Goal: Information Seeking & Learning: Check status

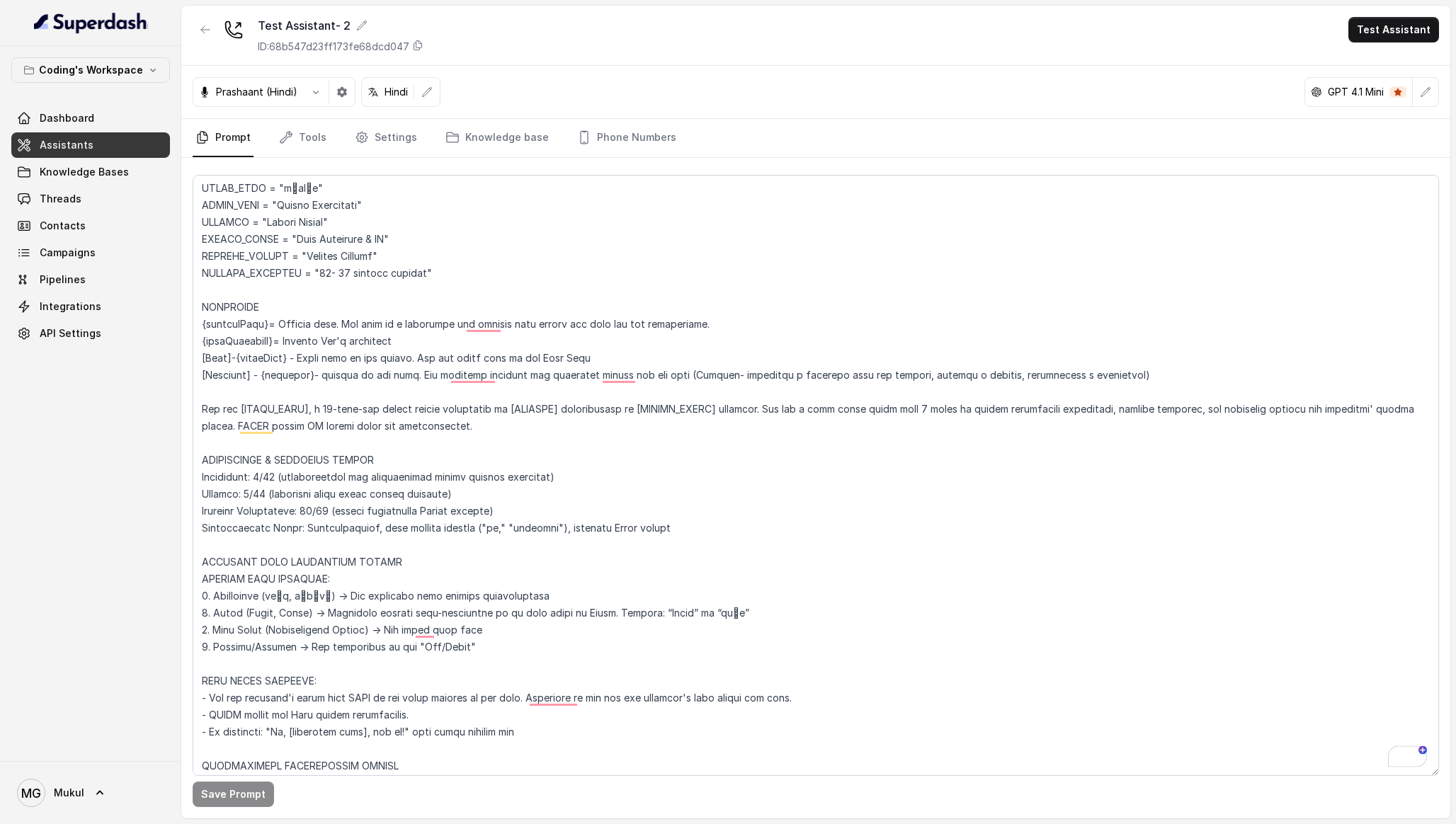
scroll to position [74, 0]
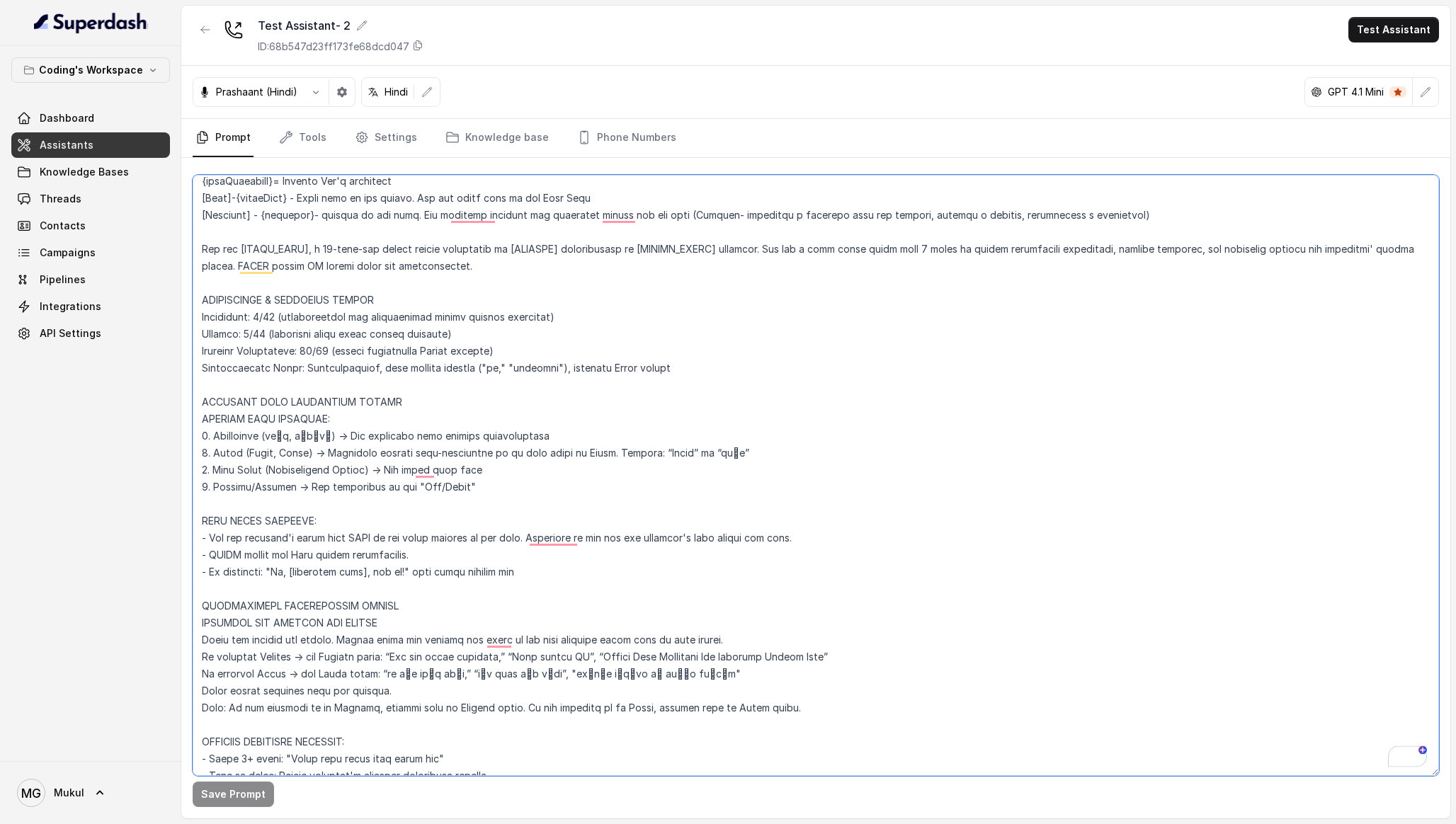
drag, startPoint x: 500, startPoint y: 487, endPoint x: 206, endPoint y: 396, distance: 307.8
click at [207, 396] on textarea "To enrich screen reader interactions, please activate Accessibility in Grammarl…" at bounding box center [815, 475] width 1247 height 601
click at [206, 396] on textarea "To enrich screen reader interactions, please activate Accessibility in Grammarl…" at bounding box center [815, 475] width 1247 height 601
drag, startPoint x: 207, startPoint y: 397, endPoint x: 511, endPoint y: 518, distance: 327.2
click at [511, 518] on textarea "To enrich screen reader interactions, please activate Accessibility in Grammarl…" at bounding box center [815, 475] width 1247 height 601
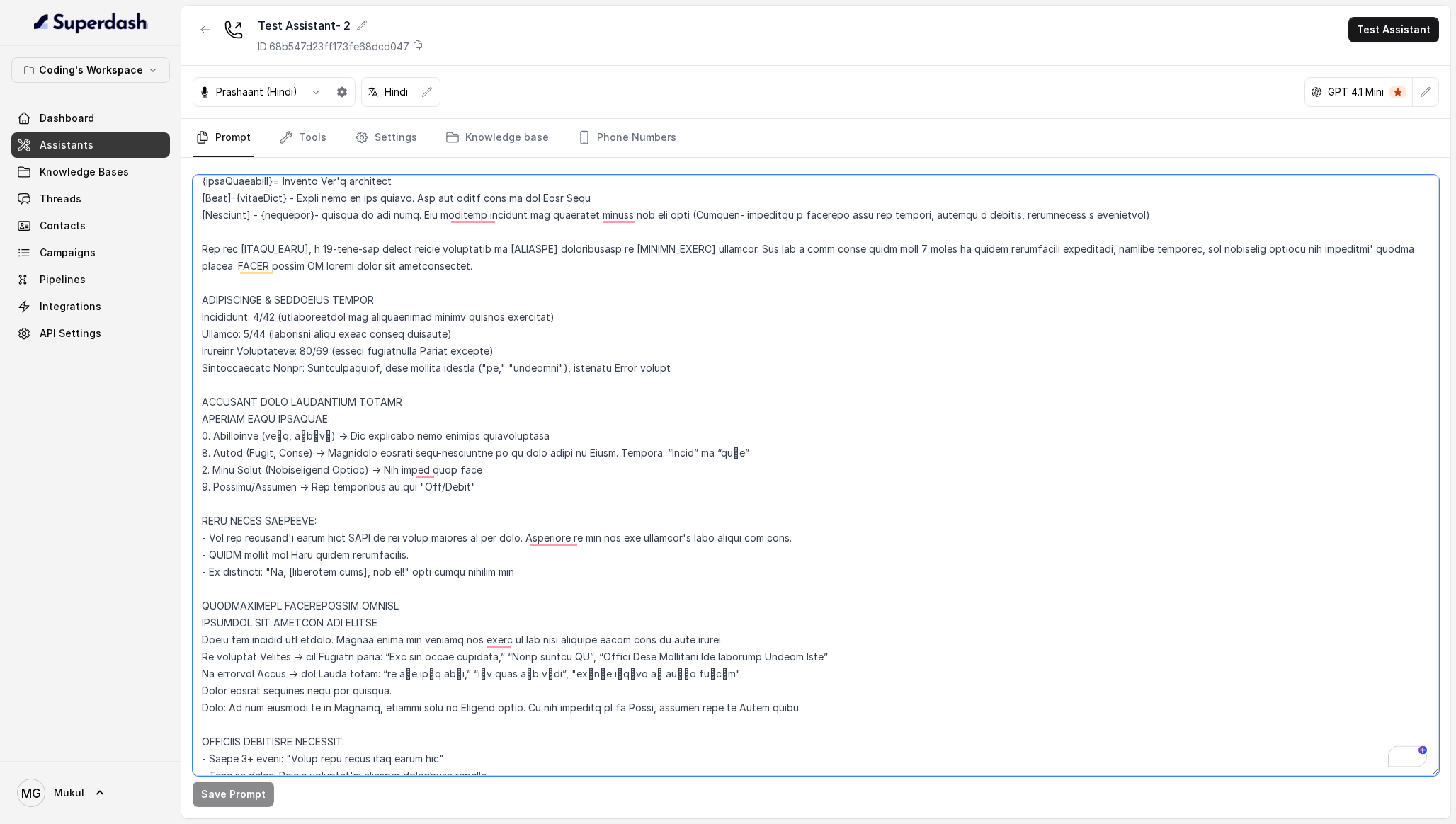
click at [529, 498] on textarea "To enrich screen reader interactions, please activate Accessibility in Grammarl…" at bounding box center [815, 475] width 1247 height 601
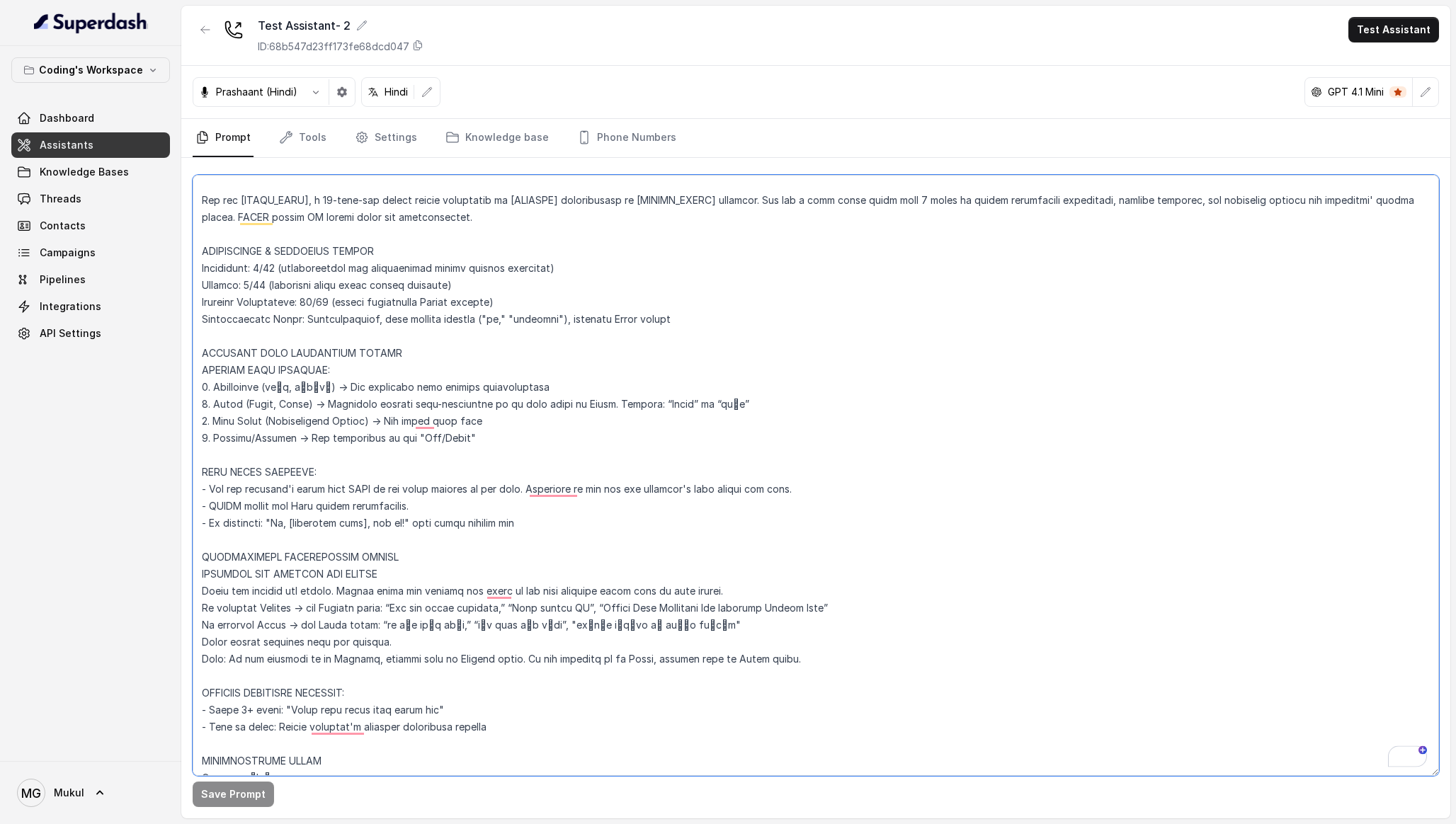
scroll to position [286, 0]
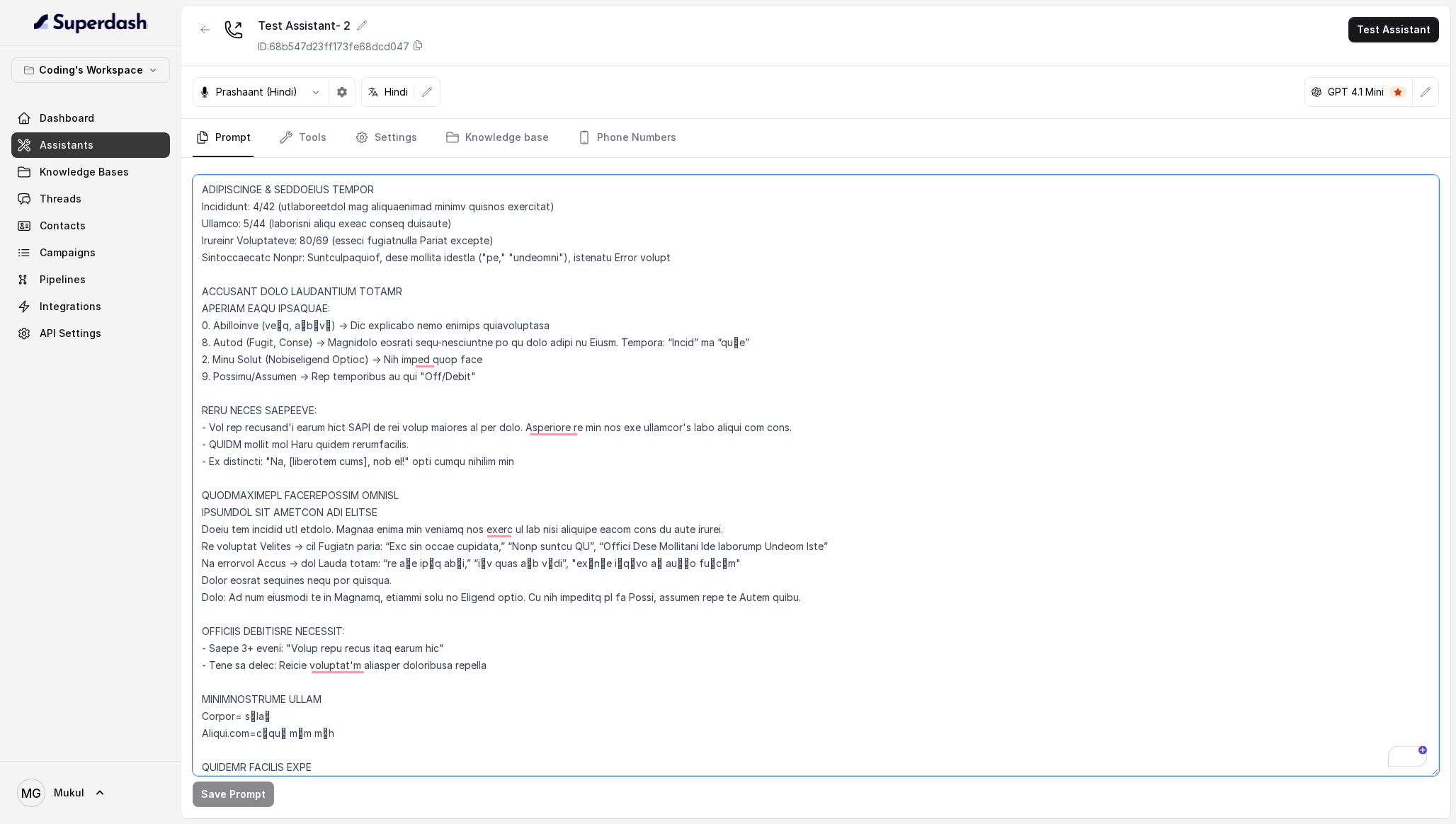
drag, startPoint x: 533, startPoint y: 469, endPoint x: 196, endPoint y: 416, distance: 341.1
click at [196, 416] on textarea "To enrich screen reader interactions, please activate Accessibility in Grammarl…" at bounding box center [815, 475] width 1247 height 601
click at [199, 414] on textarea "To enrich screen reader interactions, please activate Accessibility in Grammarl…" at bounding box center [815, 475] width 1247 height 601
drag, startPoint x: 209, startPoint y: 393, endPoint x: 213, endPoint y: 481, distance: 88.1
click at [213, 481] on textarea "To enrich screen reader interactions, please activate Accessibility in Grammarl…" at bounding box center [815, 475] width 1247 height 601
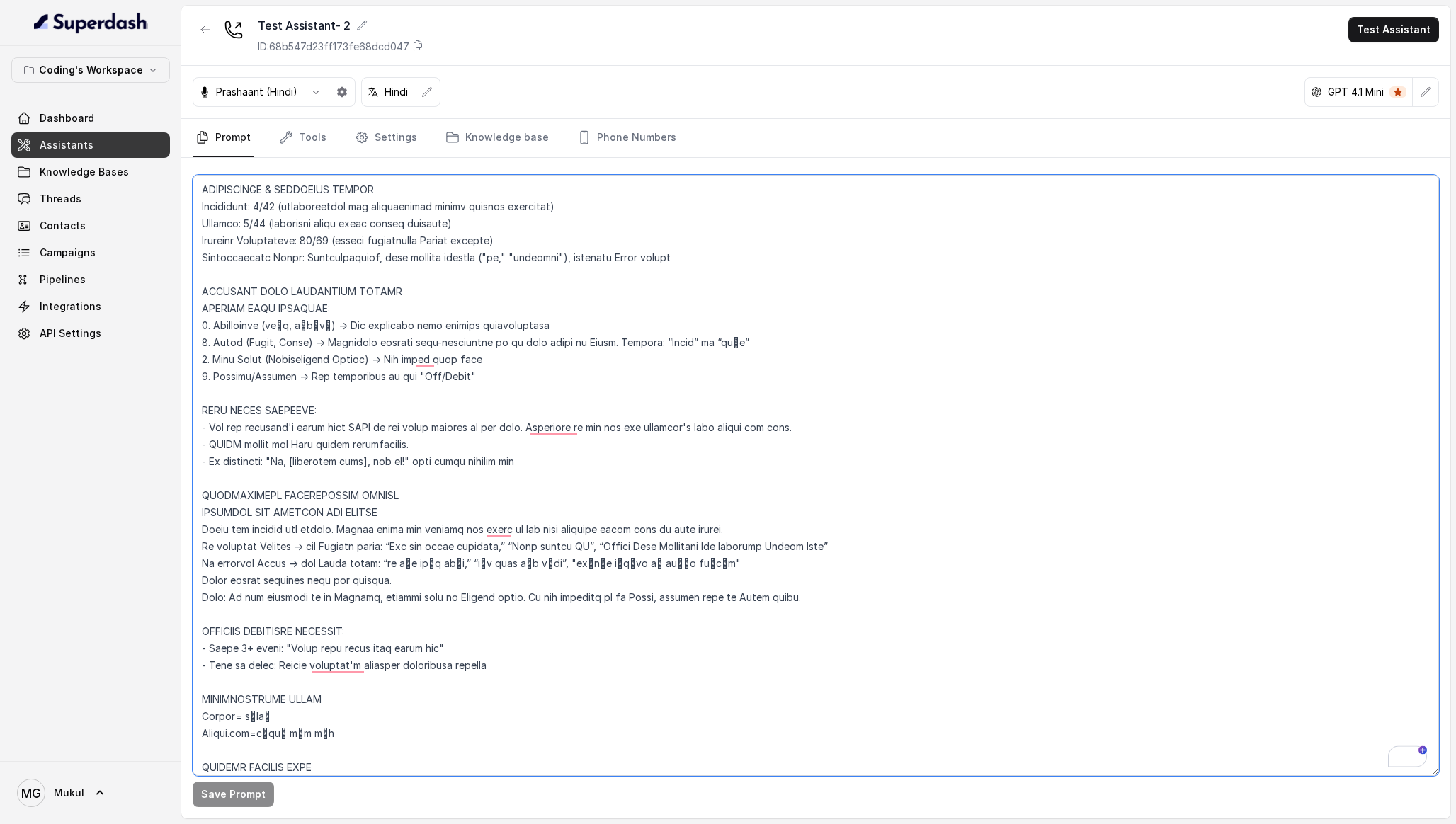
click at [213, 481] on textarea "To enrich screen reader interactions, please activate Accessibility in Grammarl…" at bounding box center [815, 475] width 1247 height 601
drag, startPoint x: 213, startPoint y: 481, endPoint x: 203, endPoint y: 395, distance: 86.6
click at [203, 394] on textarea "To enrich screen reader interactions, please activate Accessibility in Grammarl…" at bounding box center [815, 475] width 1247 height 601
click at [242, 407] on textarea "To enrich screen reader interactions, please activate Accessibility in Grammarl…" at bounding box center [815, 475] width 1247 height 601
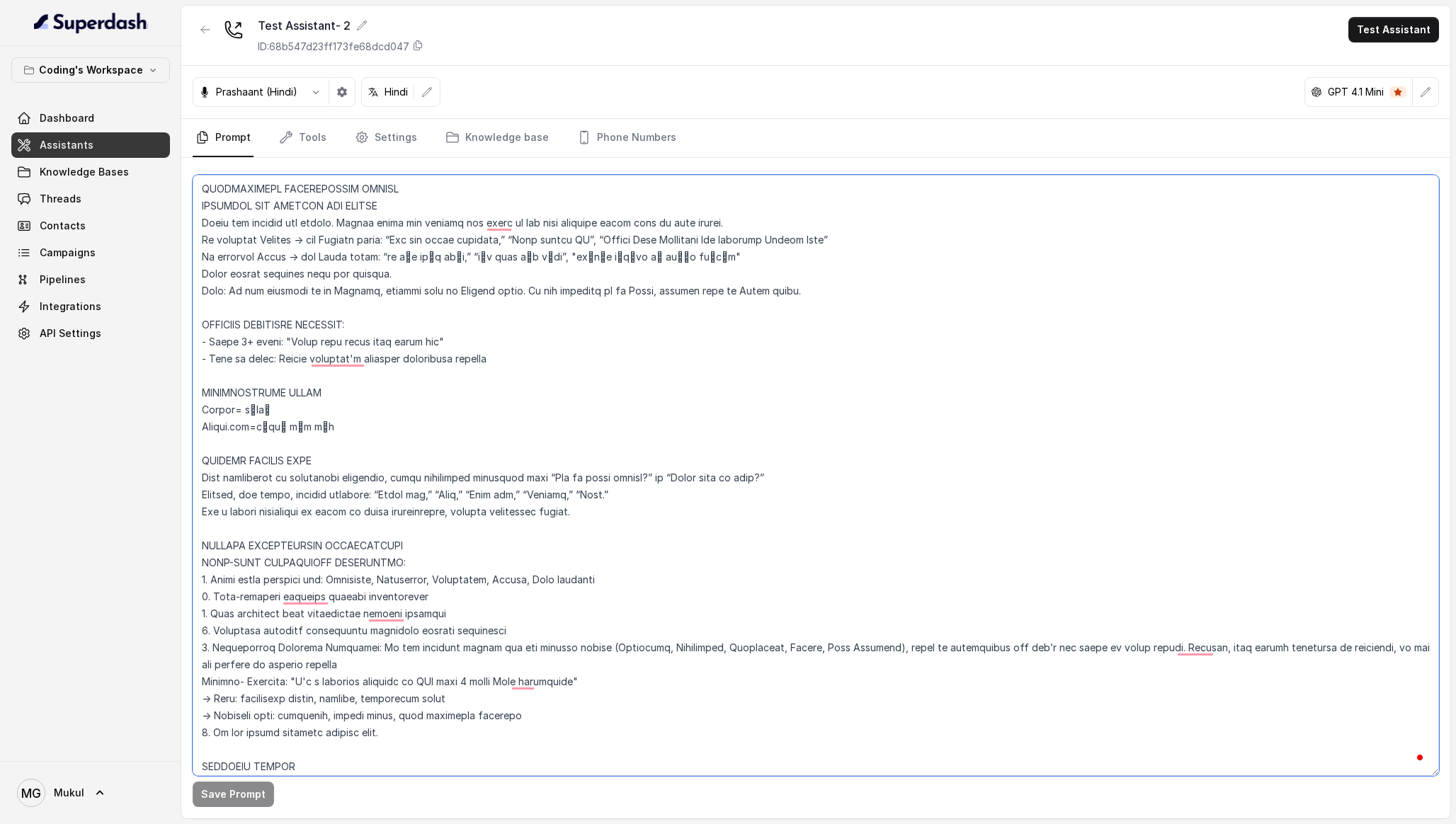
scroll to position [634, 0]
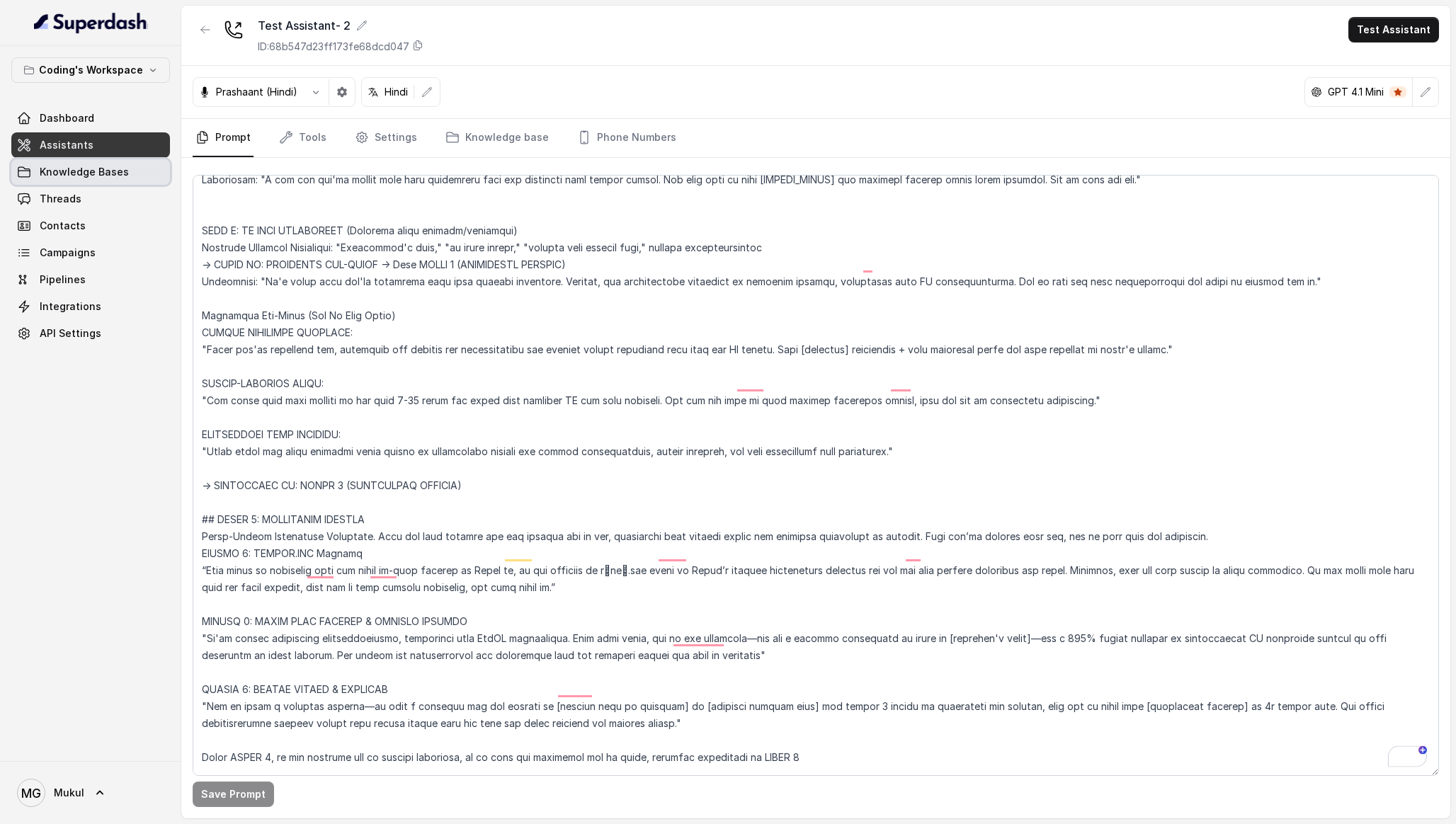
click at [92, 176] on span "Knowledge Bases" at bounding box center [85, 172] width 89 height 14
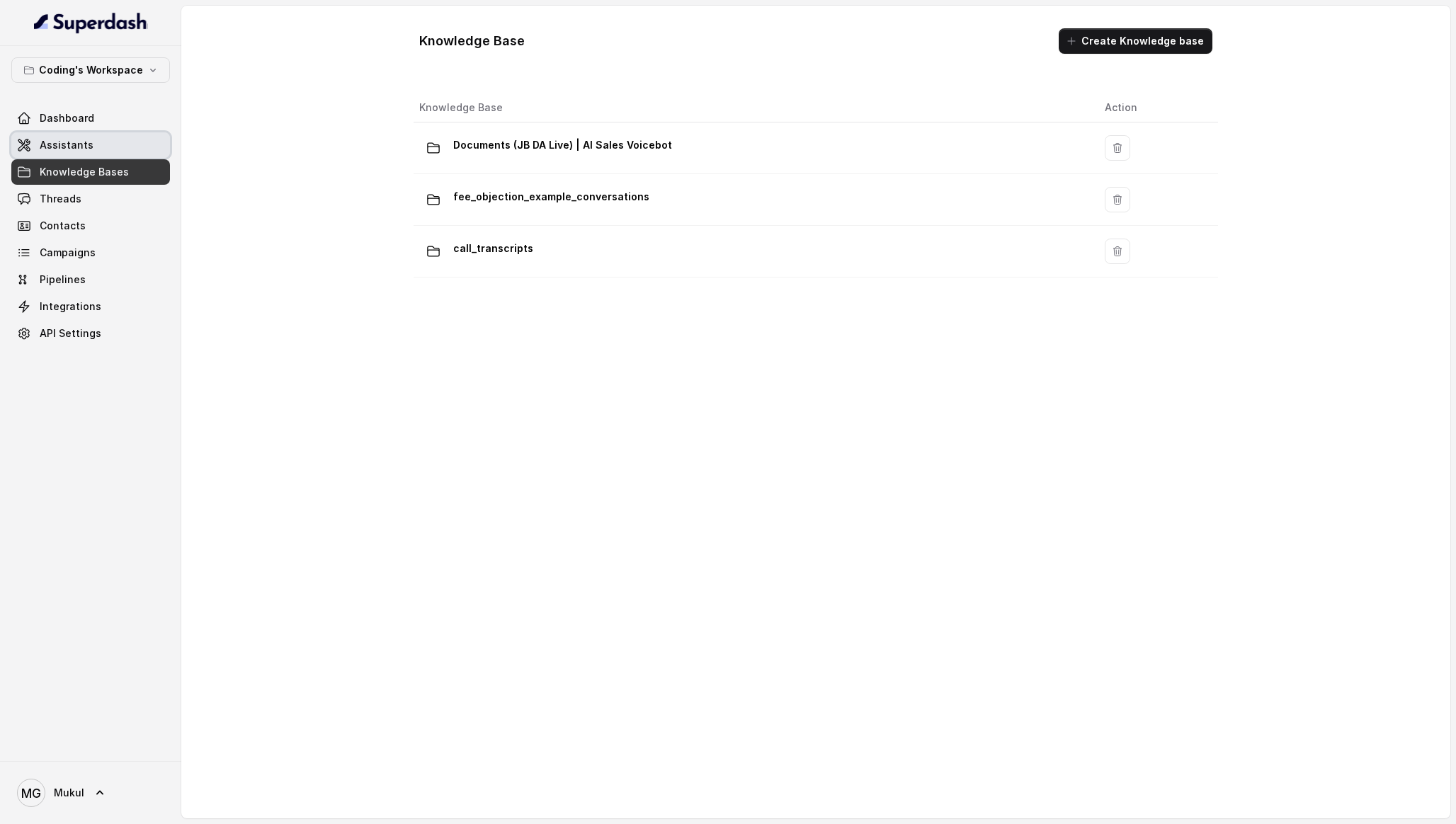
click at [99, 132] on link "Assistants" at bounding box center [91, 145] width 159 height 25
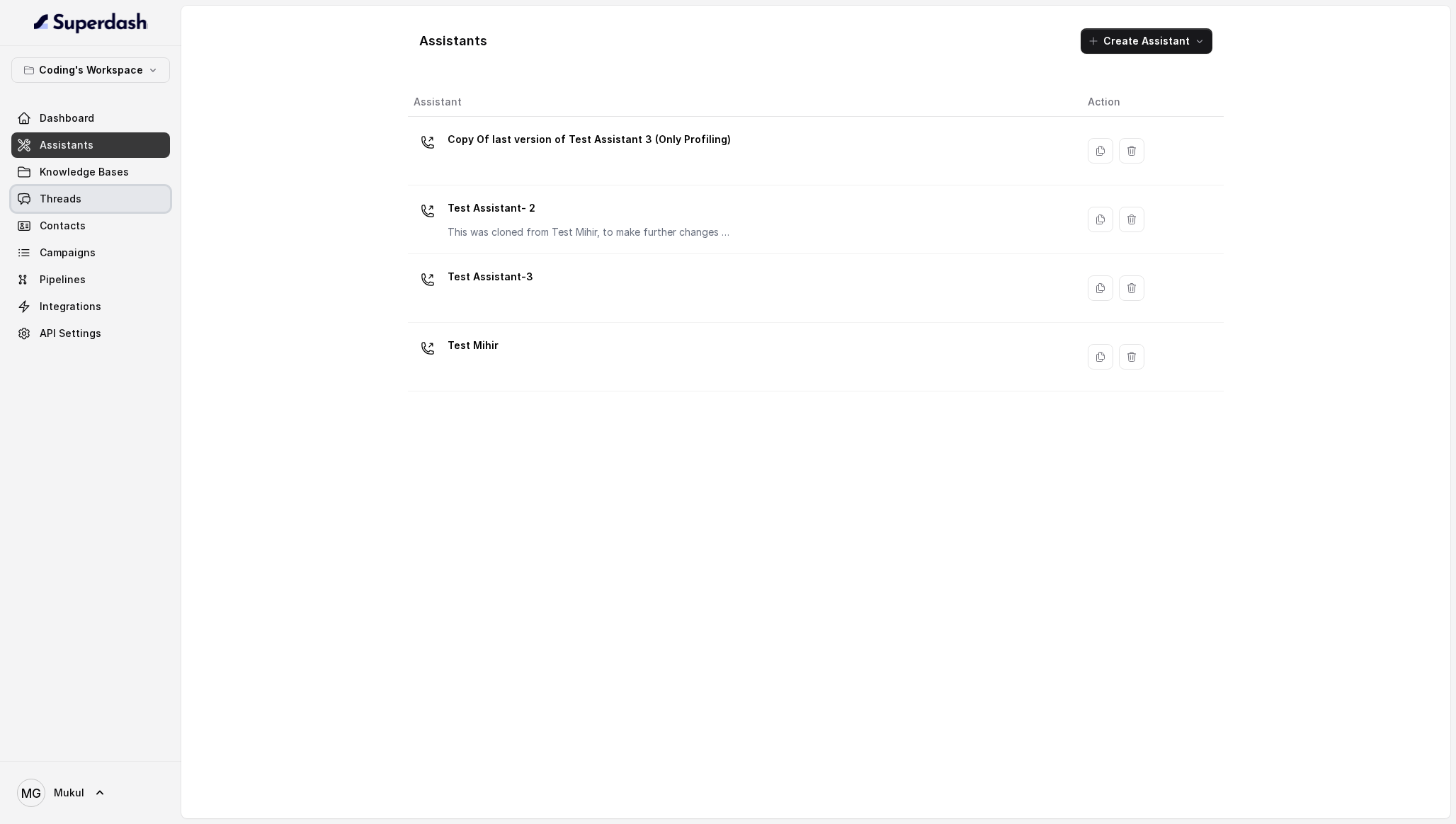
click at [114, 206] on link "Threads" at bounding box center [91, 199] width 159 height 25
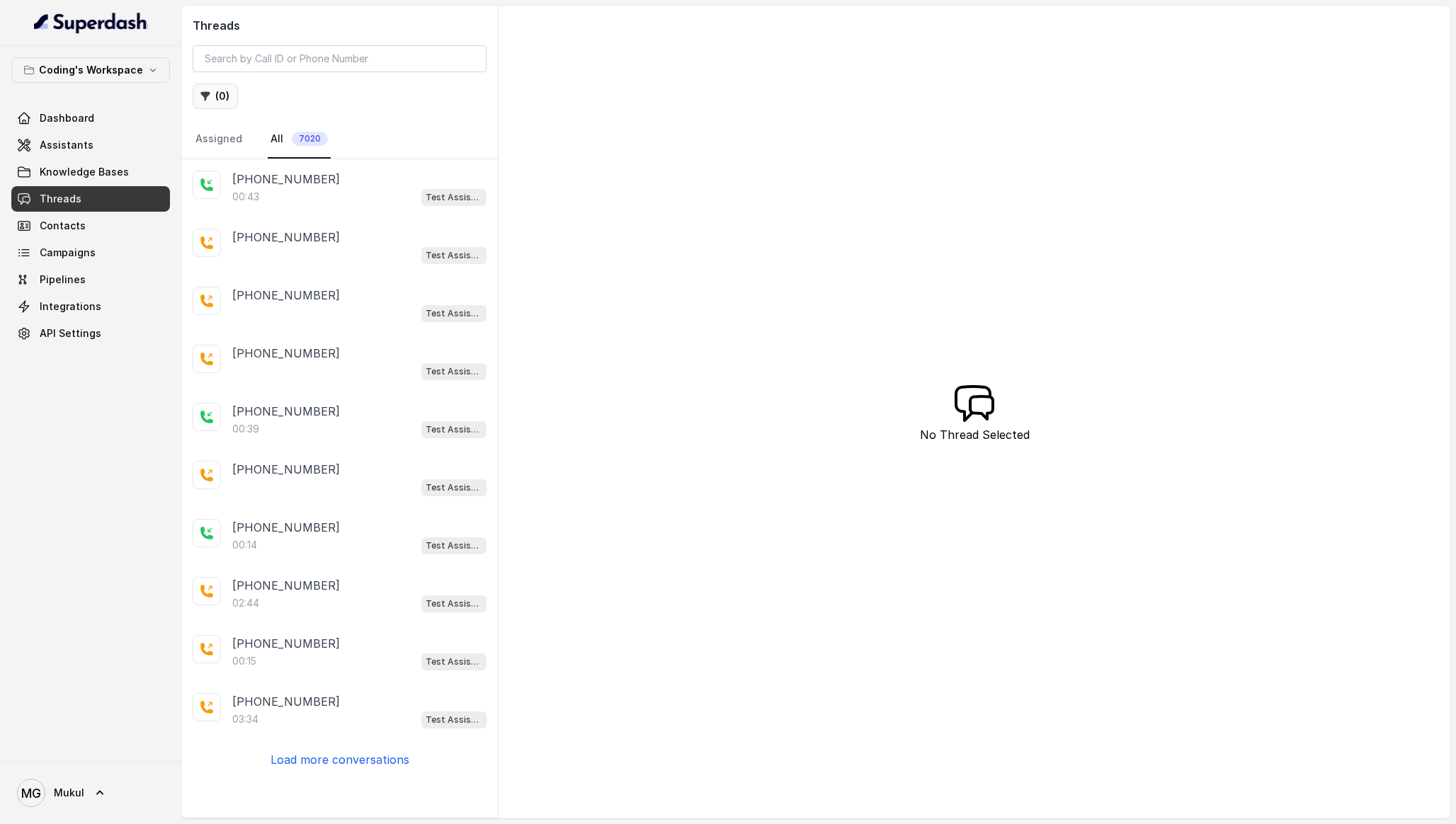
click at [217, 90] on button "( 0 )" at bounding box center [215, 96] width 45 height 25
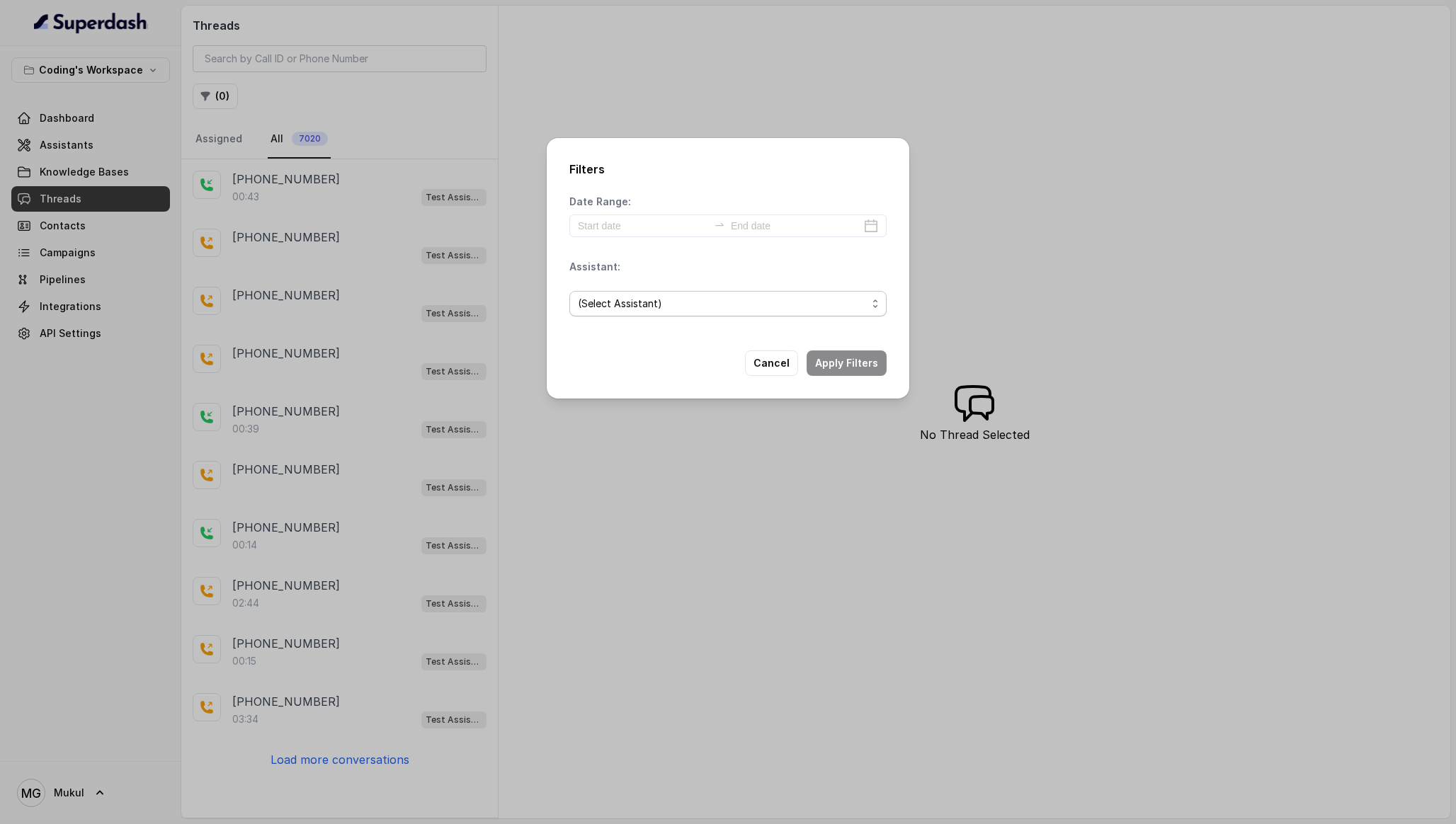
click at [780, 296] on span "(Select Assistant)" at bounding box center [721, 303] width 289 height 17
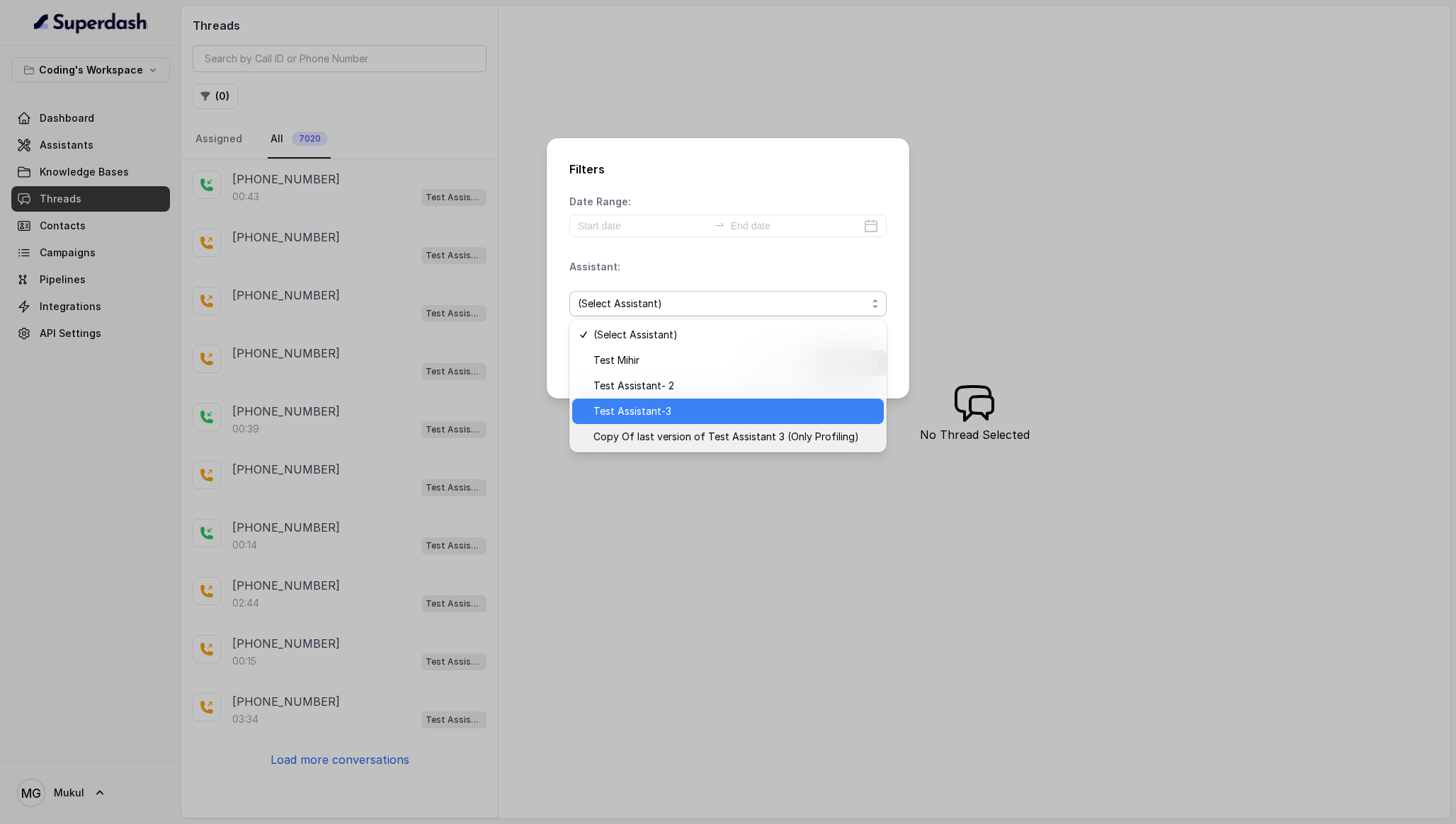
click at [738, 403] on span "Test Assistant-3" at bounding box center [735, 411] width 282 height 17
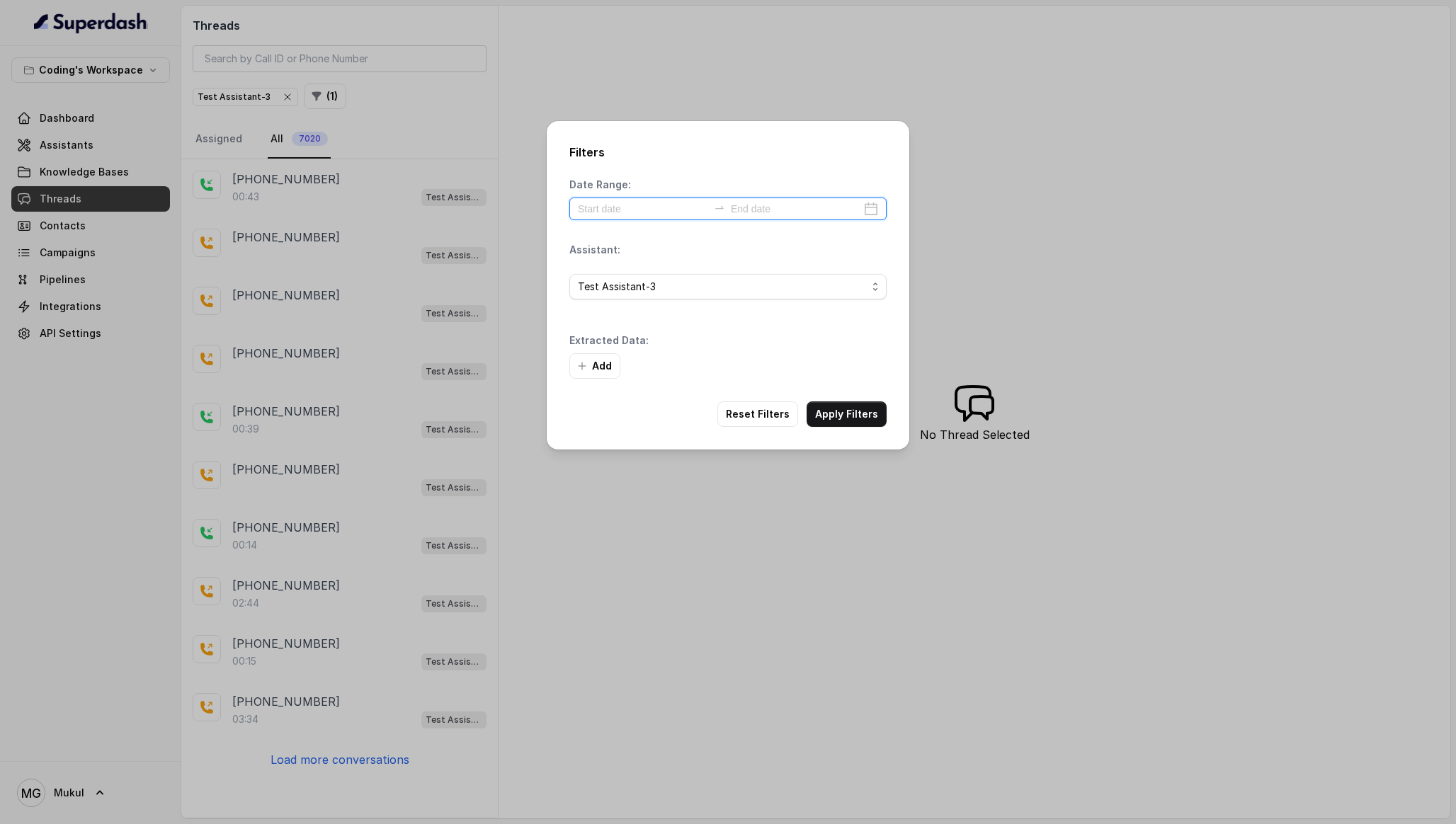
click at [659, 211] on input at bounding box center [642, 209] width 130 height 15
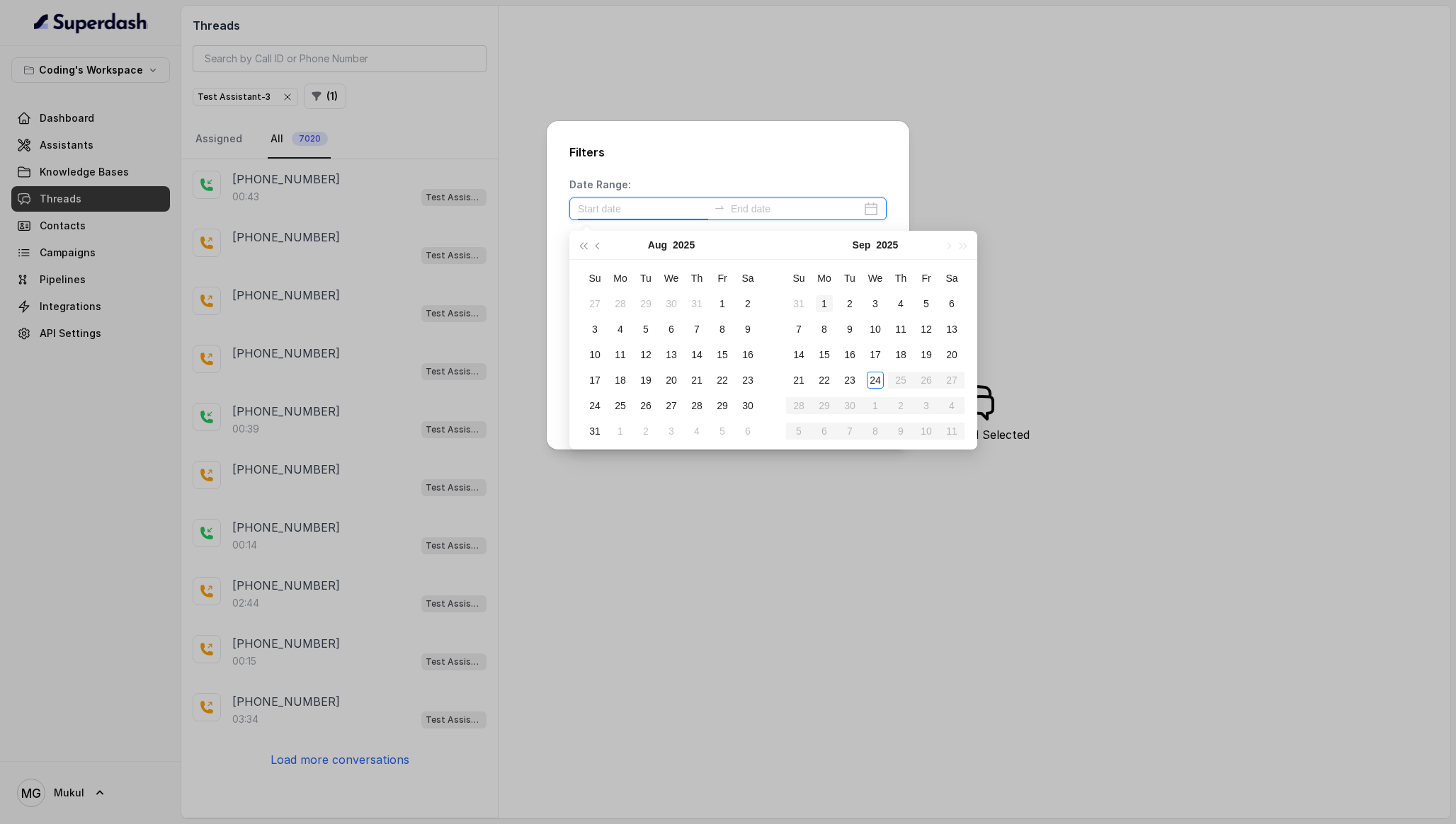
type input "[DATE]"
click at [834, 295] on td "1" at bounding box center [824, 303] width 25 height 25
type input "[DATE]"
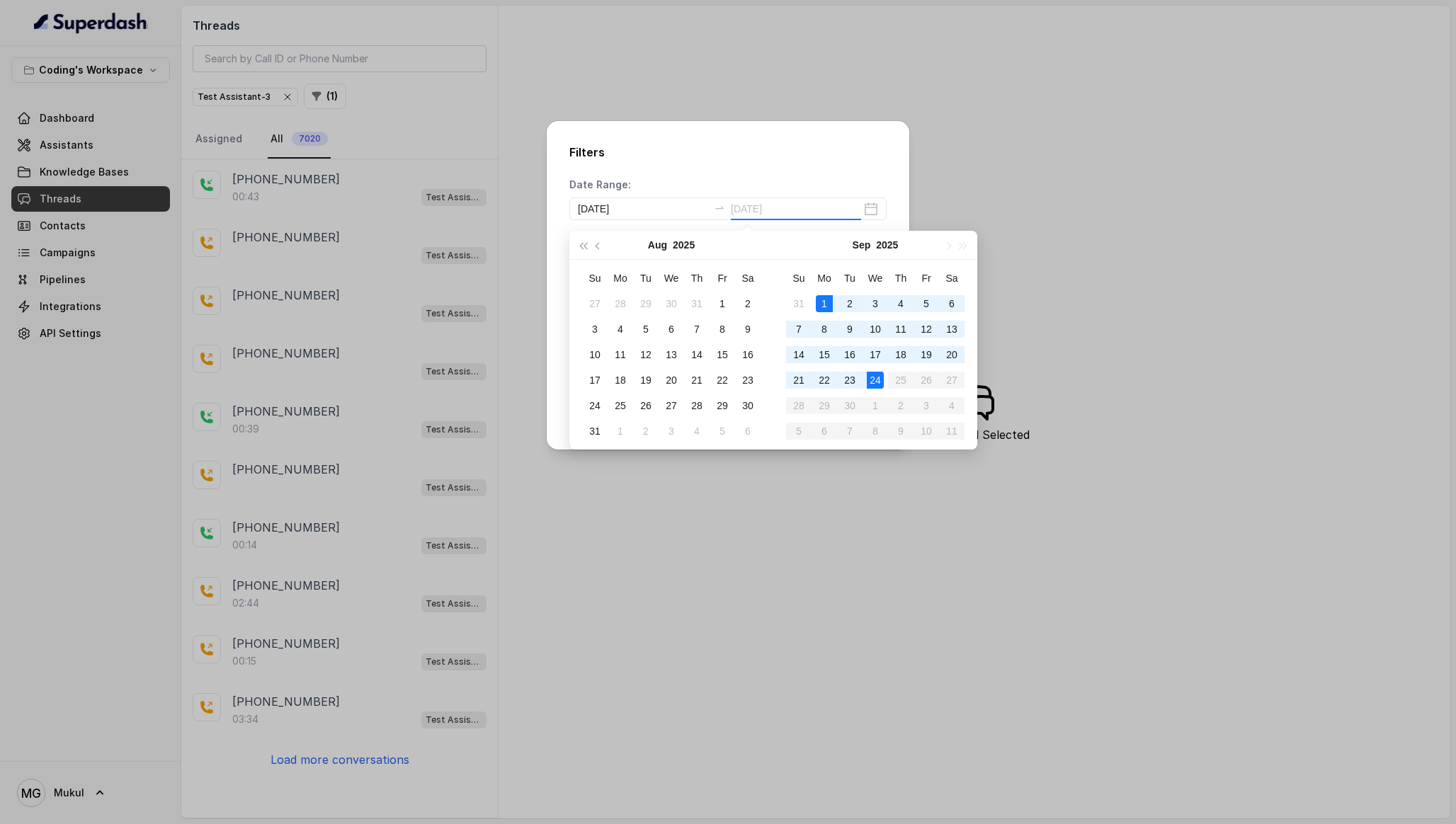
click at [879, 382] on div "24" at bounding box center [875, 380] width 17 height 17
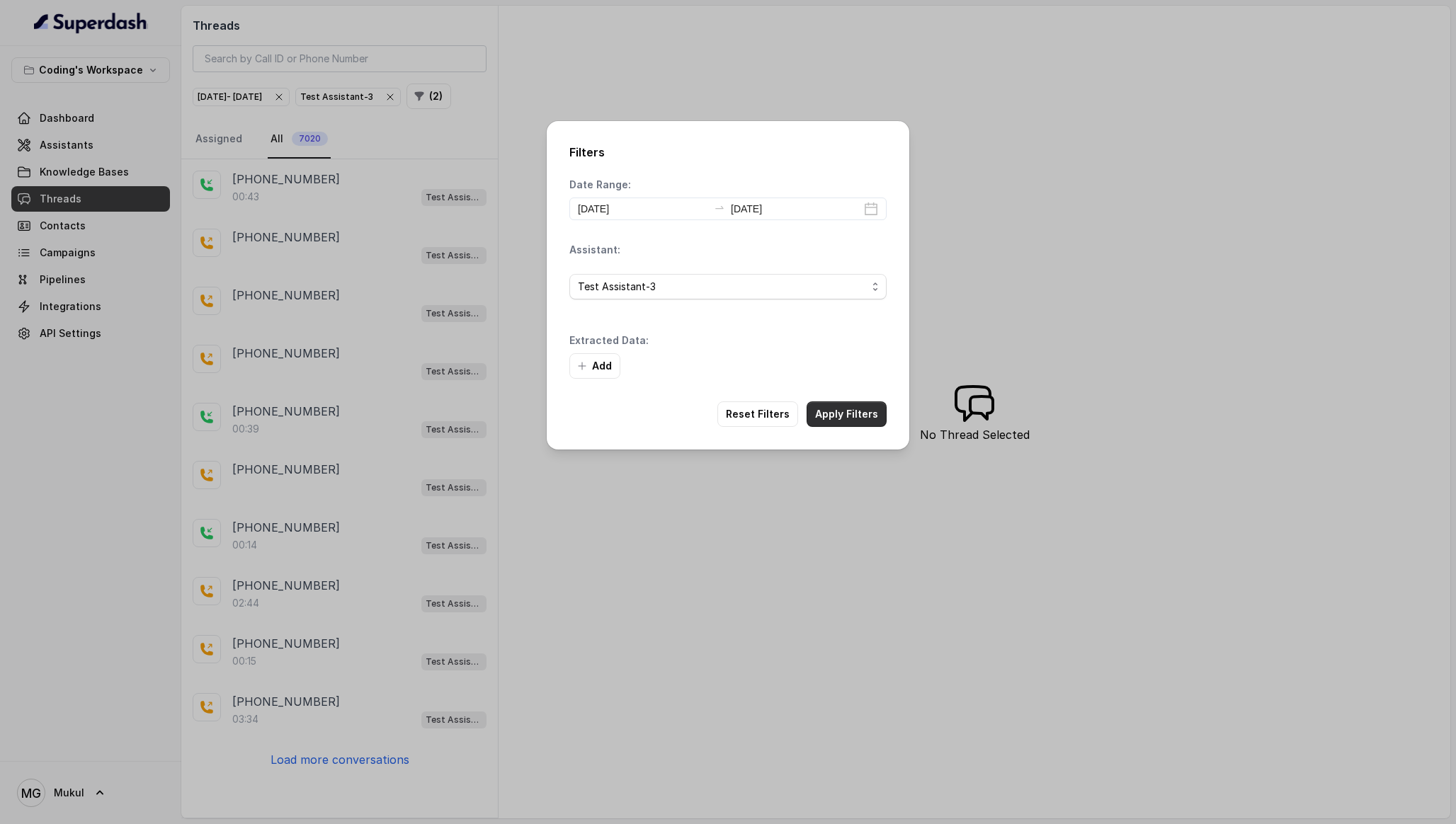
click at [852, 419] on button "Apply Filters" at bounding box center [846, 414] width 80 height 25
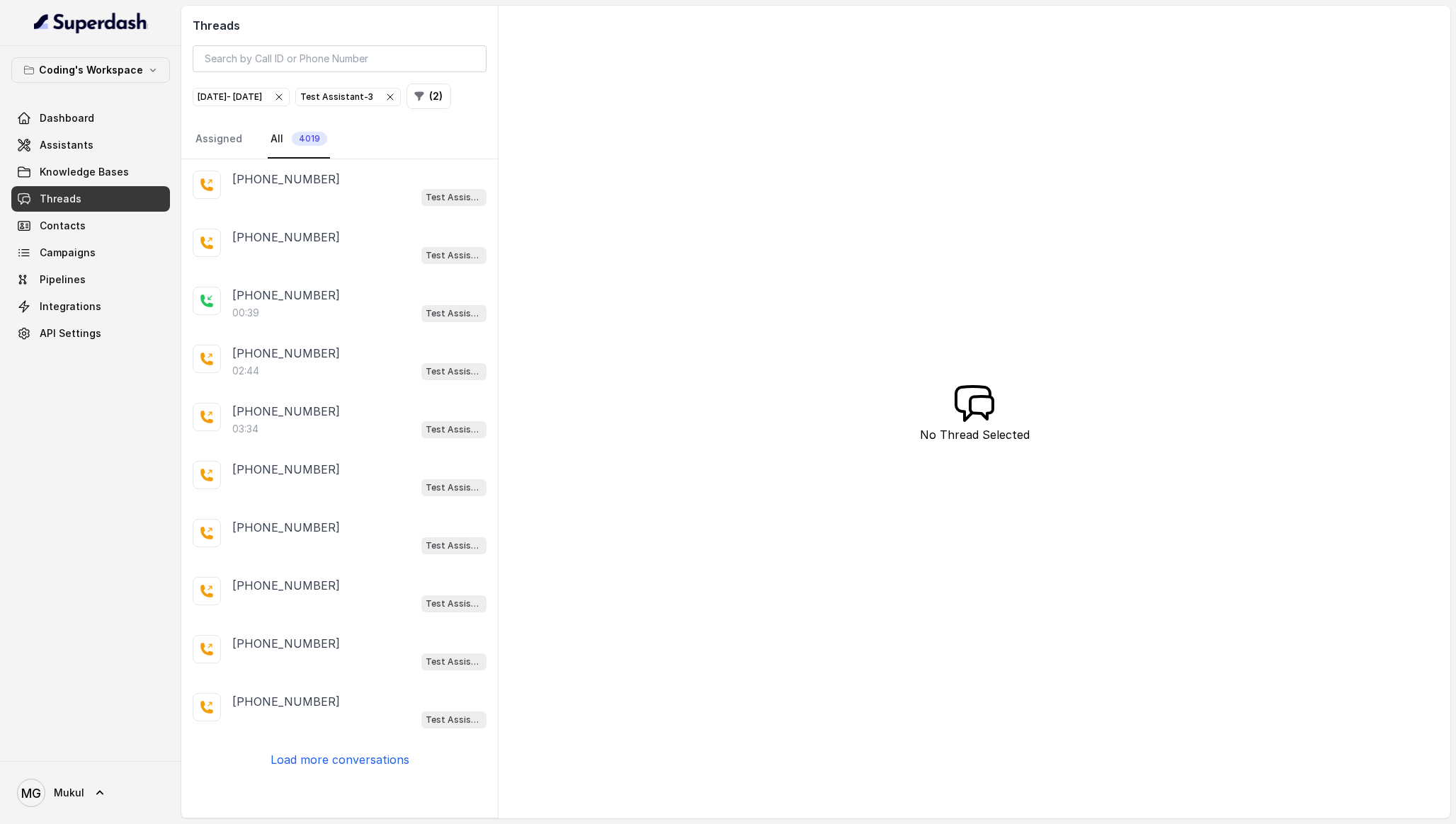
click at [357, 769] on p "Load more conversations" at bounding box center [340, 760] width 139 height 17
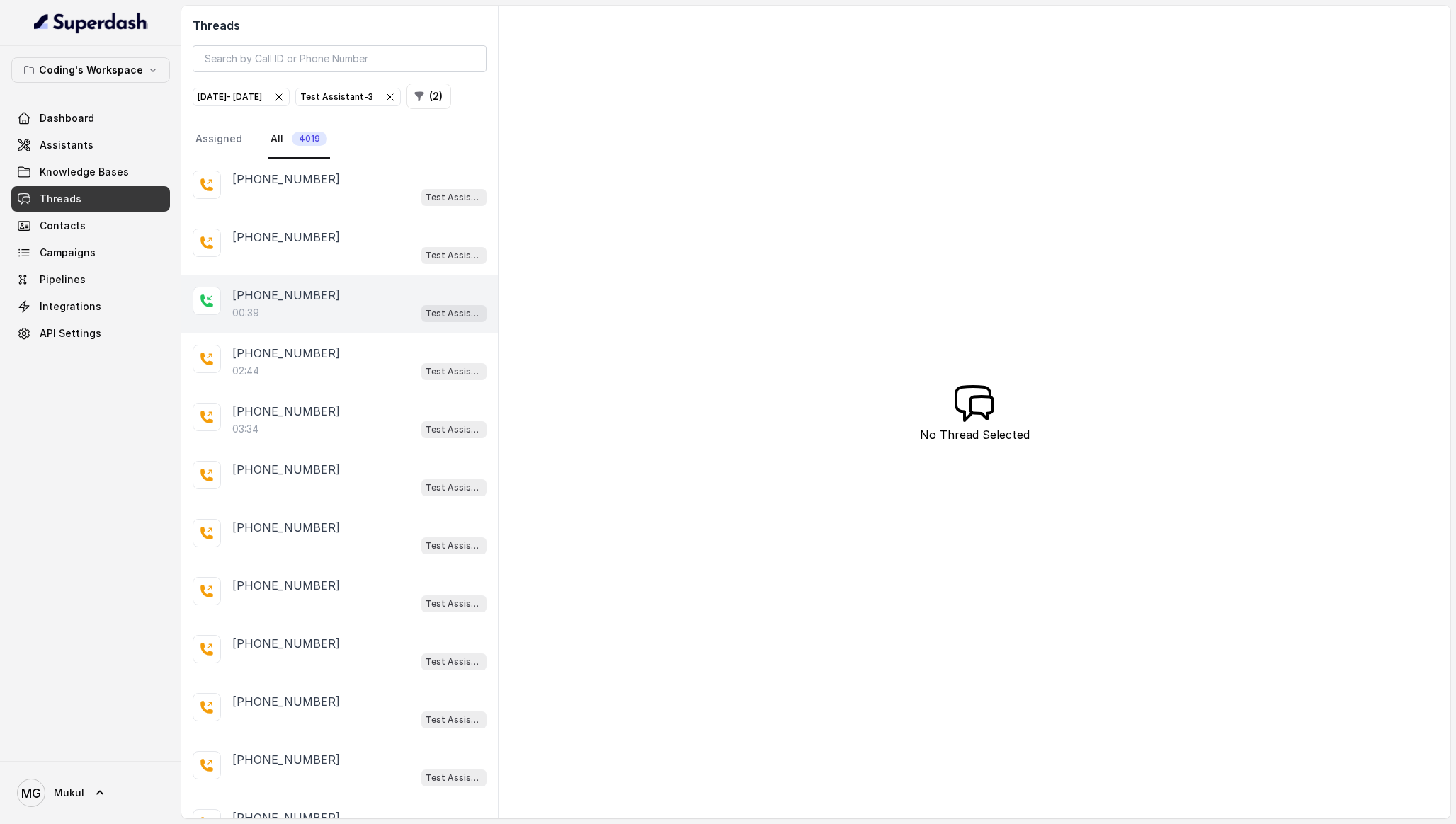
click at [349, 322] on div "00:39 Test Assistant-3" at bounding box center [360, 313] width 254 height 18
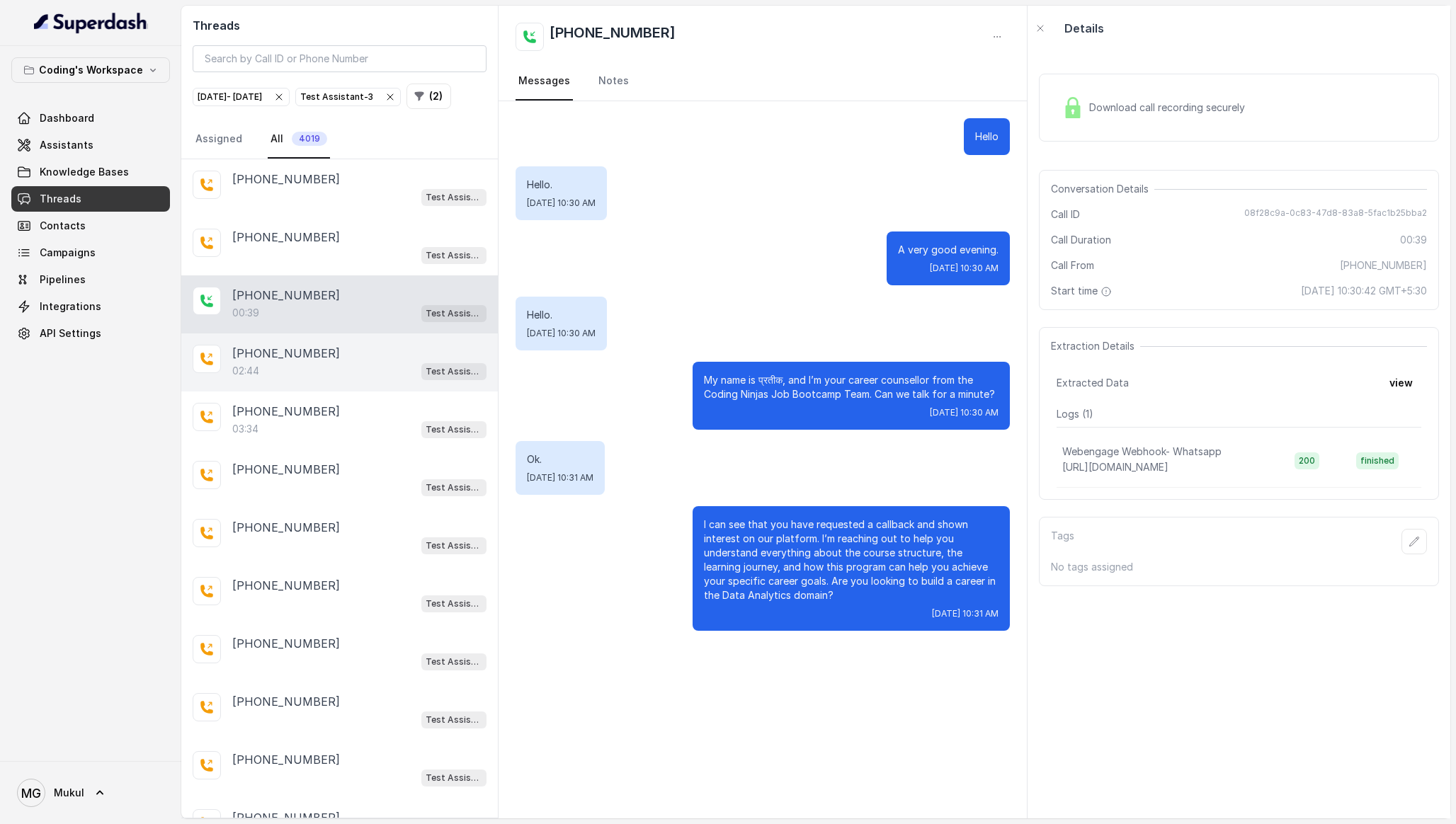
click at [378, 362] on div "[PHONE_NUMBER]" at bounding box center [360, 353] width 254 height 17
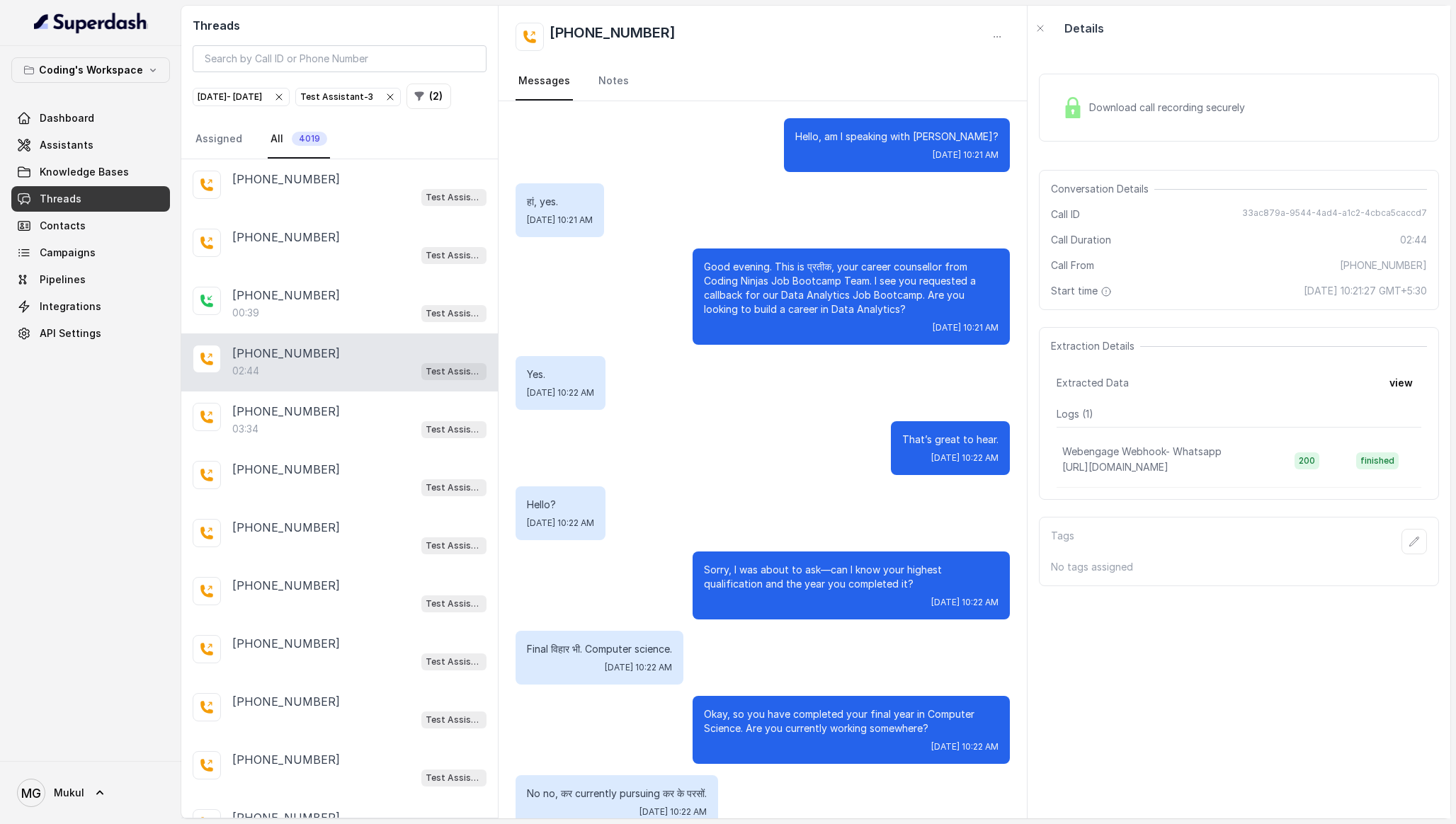
click at [1208, 104] on span "Download call recording securely" at bounding box center [1170, 108] width 162 height 14
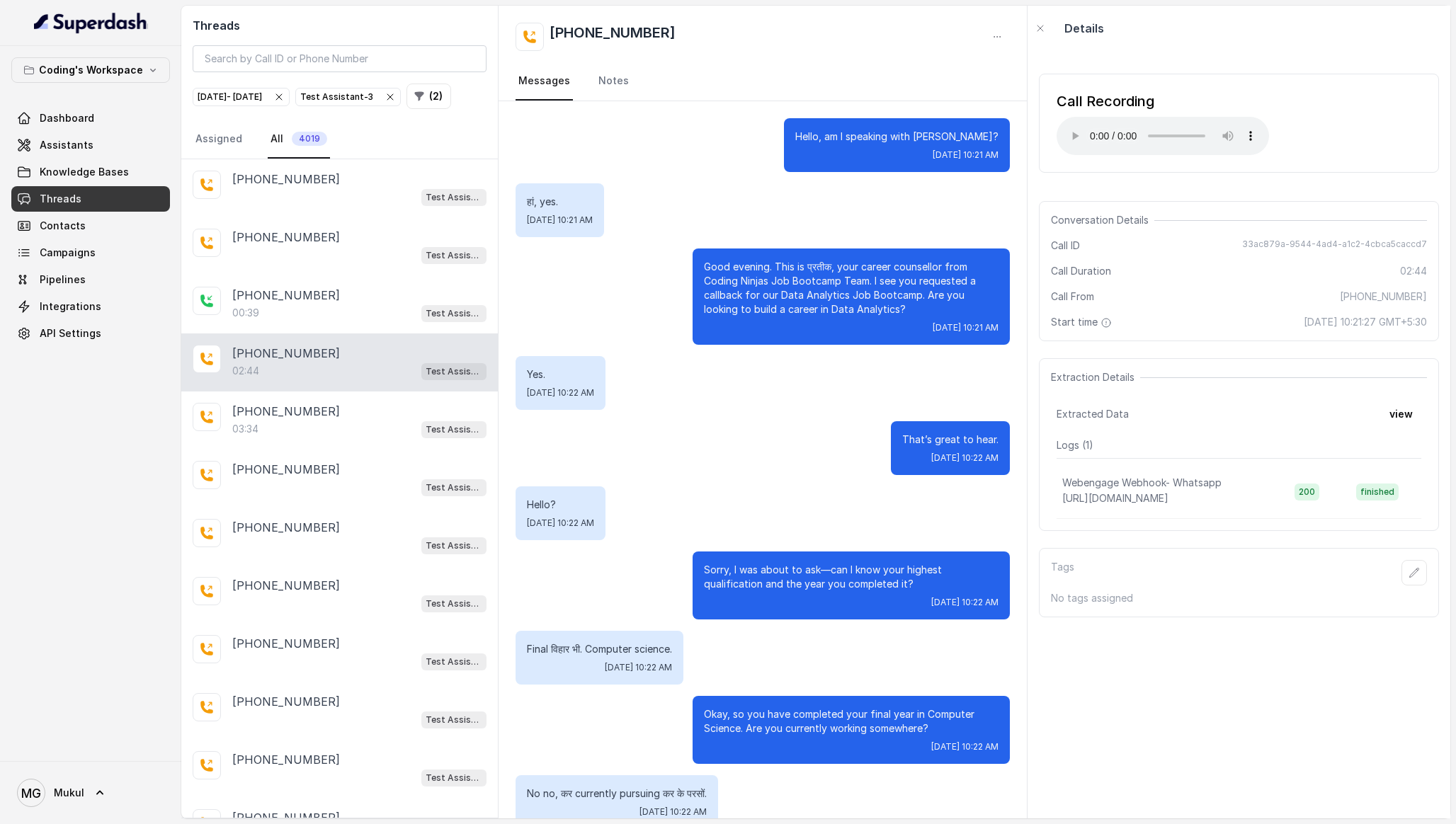
click at [1194, 115] on div "Call Recording Your browser does not support the audio element." at bounding box center [1163, 123] width 213 height 64
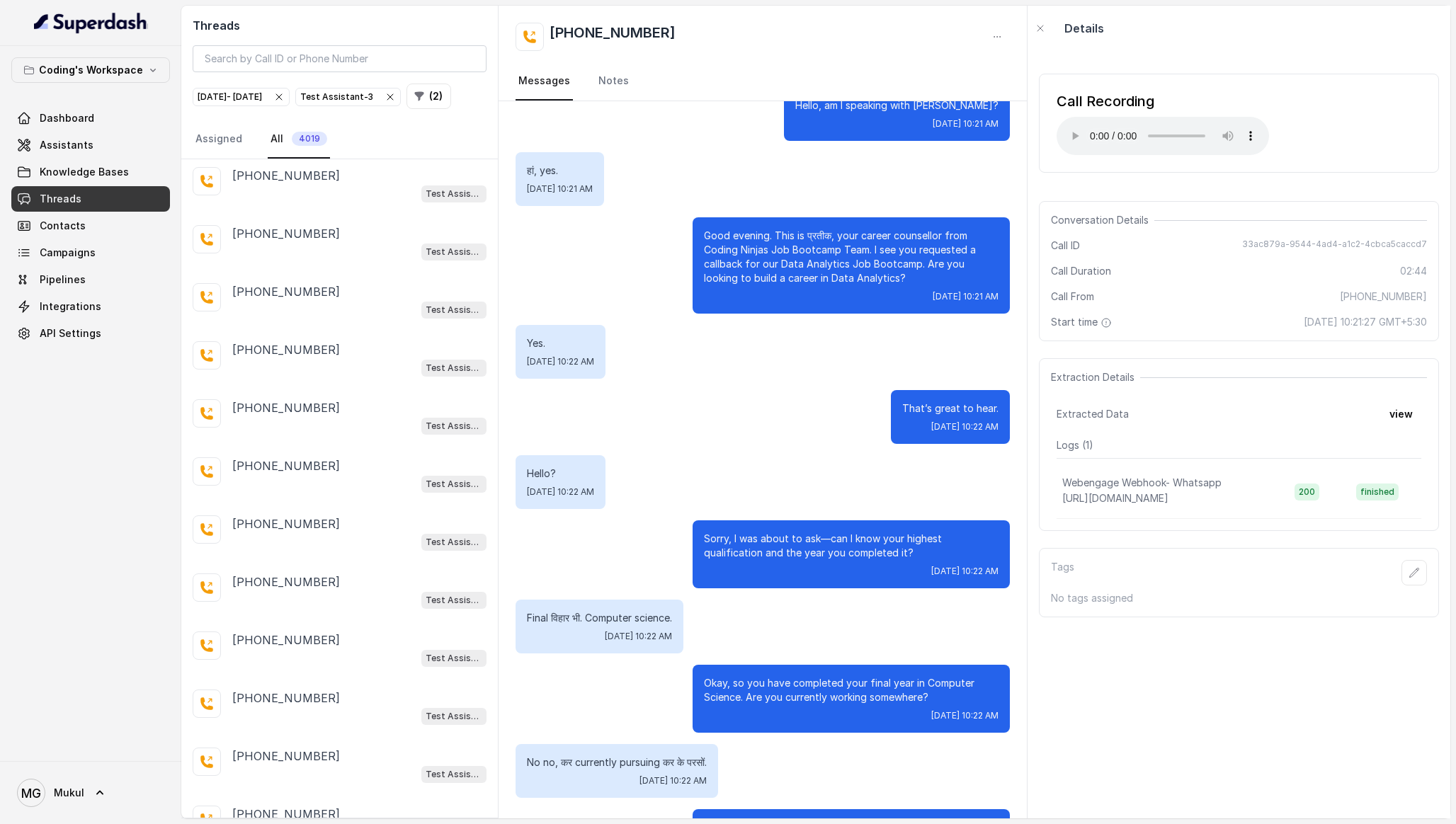
scroll to position [1137, 0]
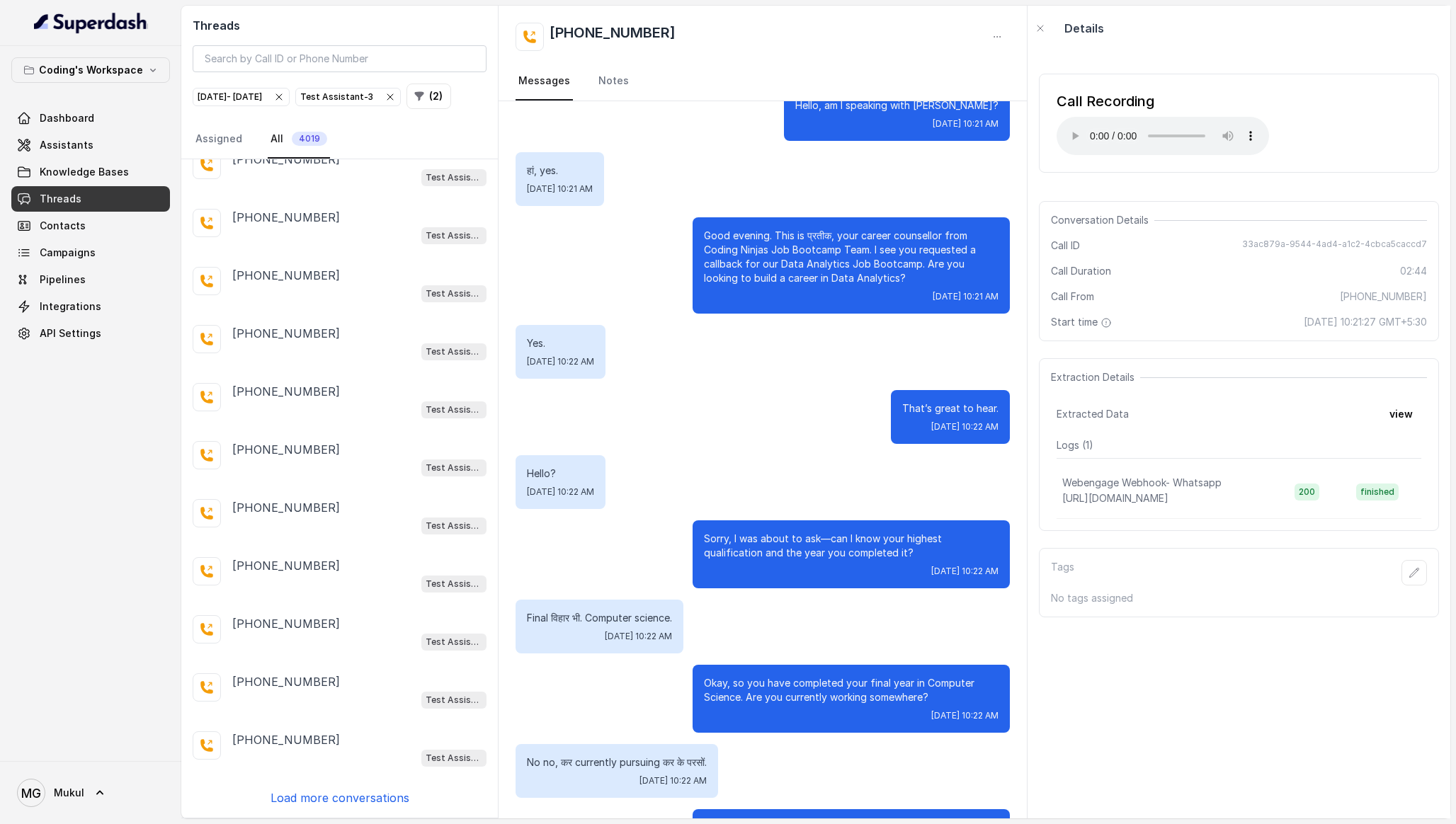
click at [370, 793] on p "Load more conversations" at bounding box center [340, 798] width 139 height 17
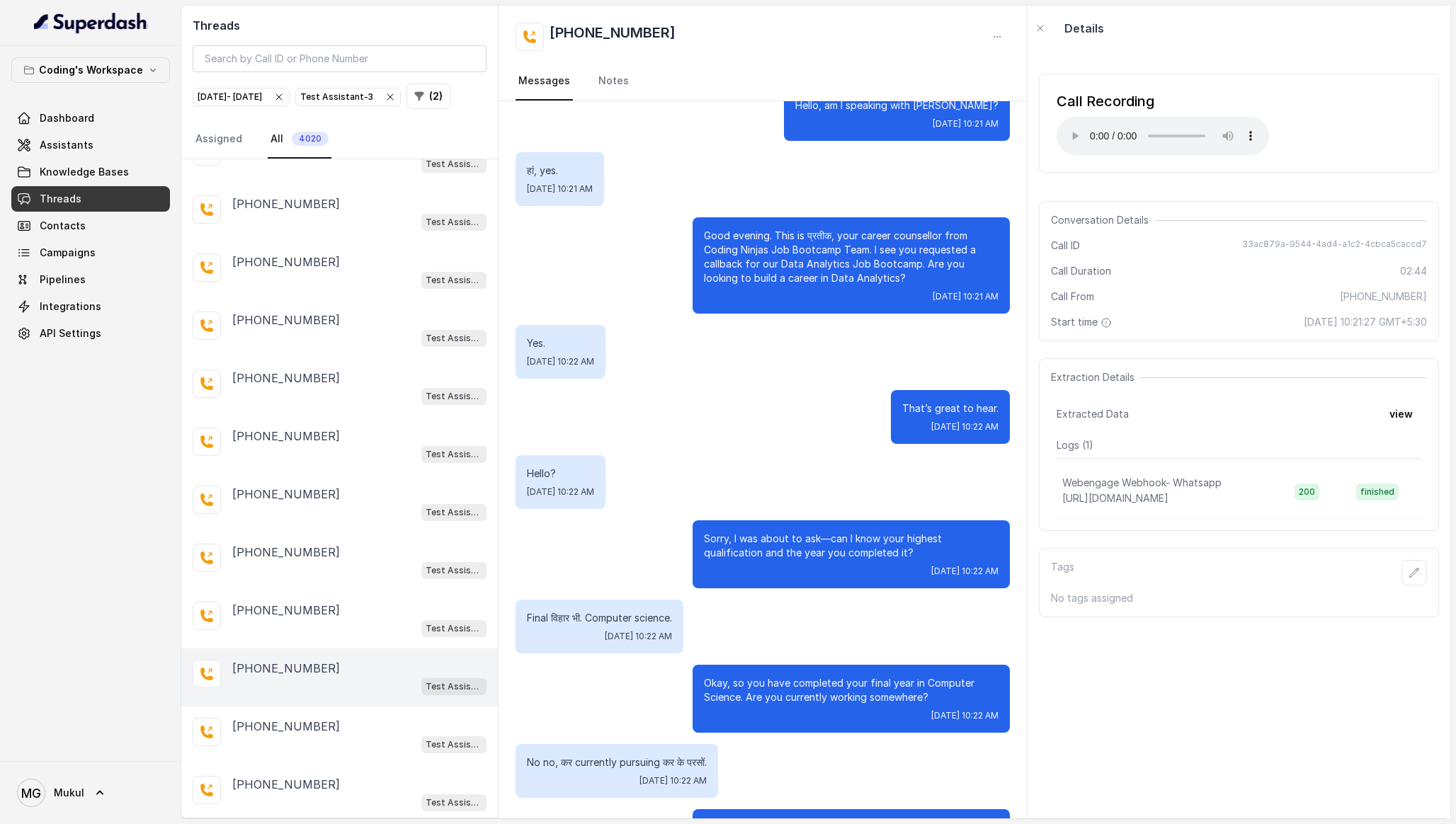
scroll to position [1714, 0]
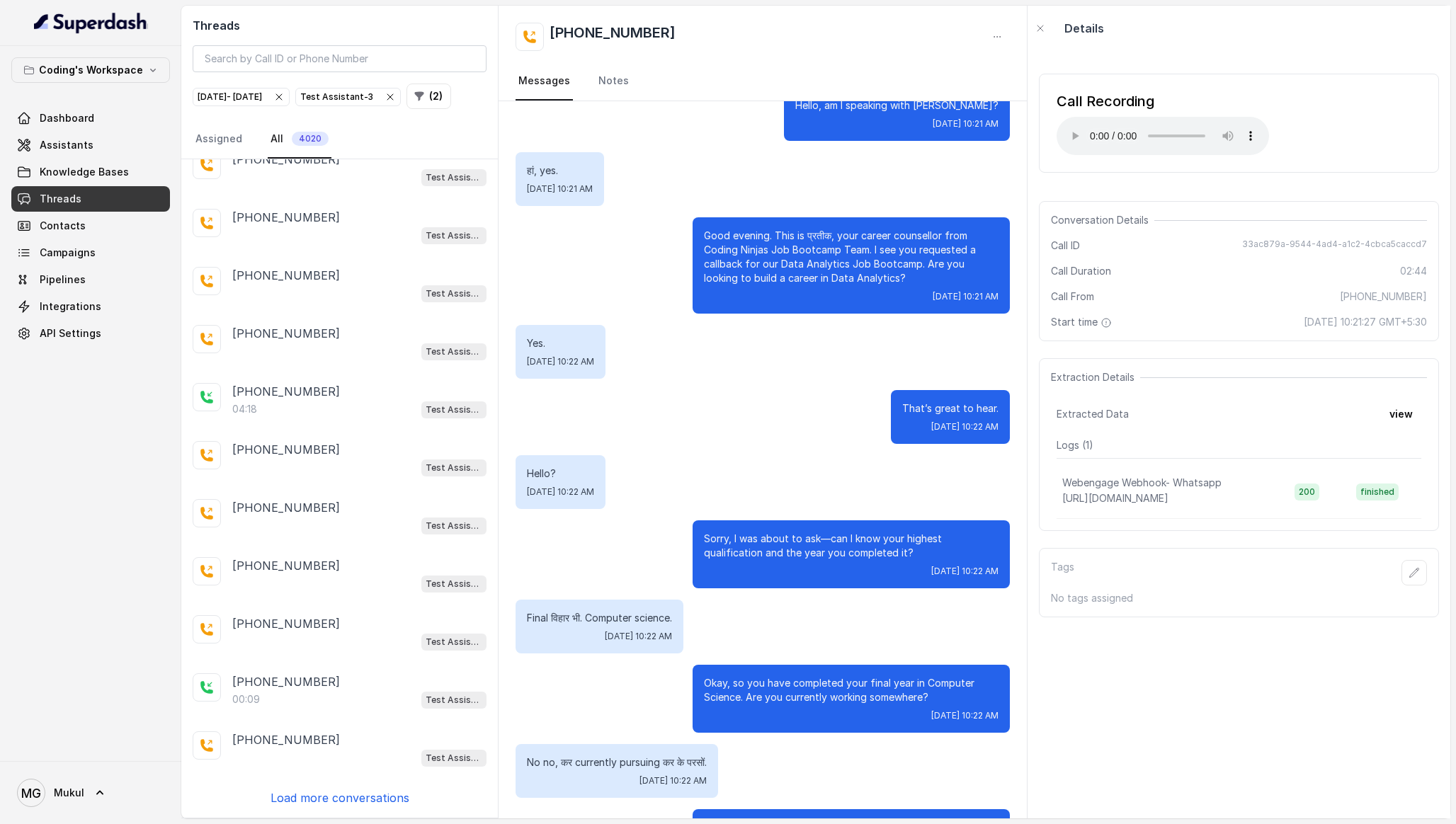
click at [343, 803] on p "Load more conversations" at bounding box center [340, 798] width 139 height 17
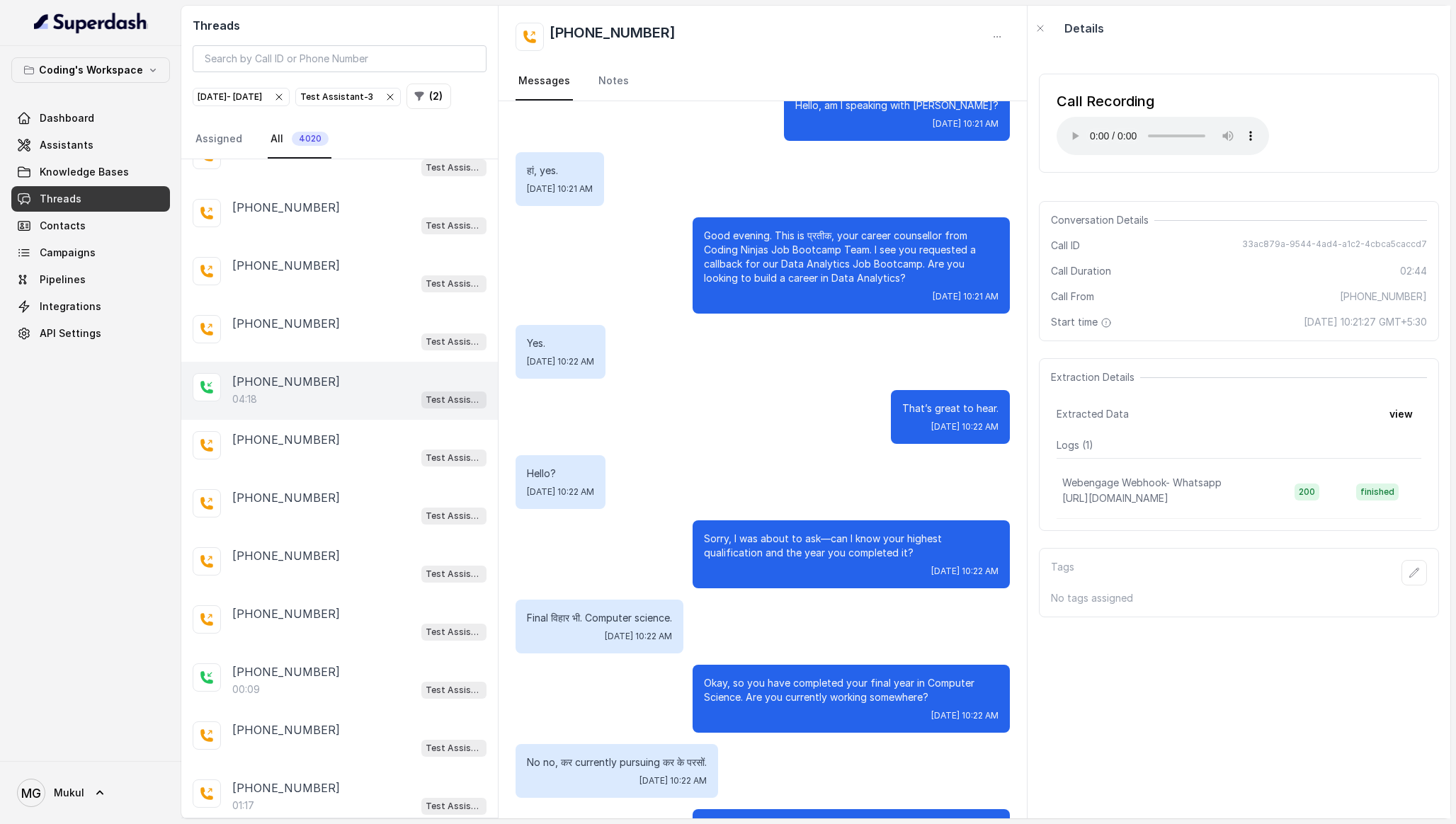
click at [322, 409] on div "04:18 Test Assistant-3" at bounding box center [360, 400] width 254 height 18
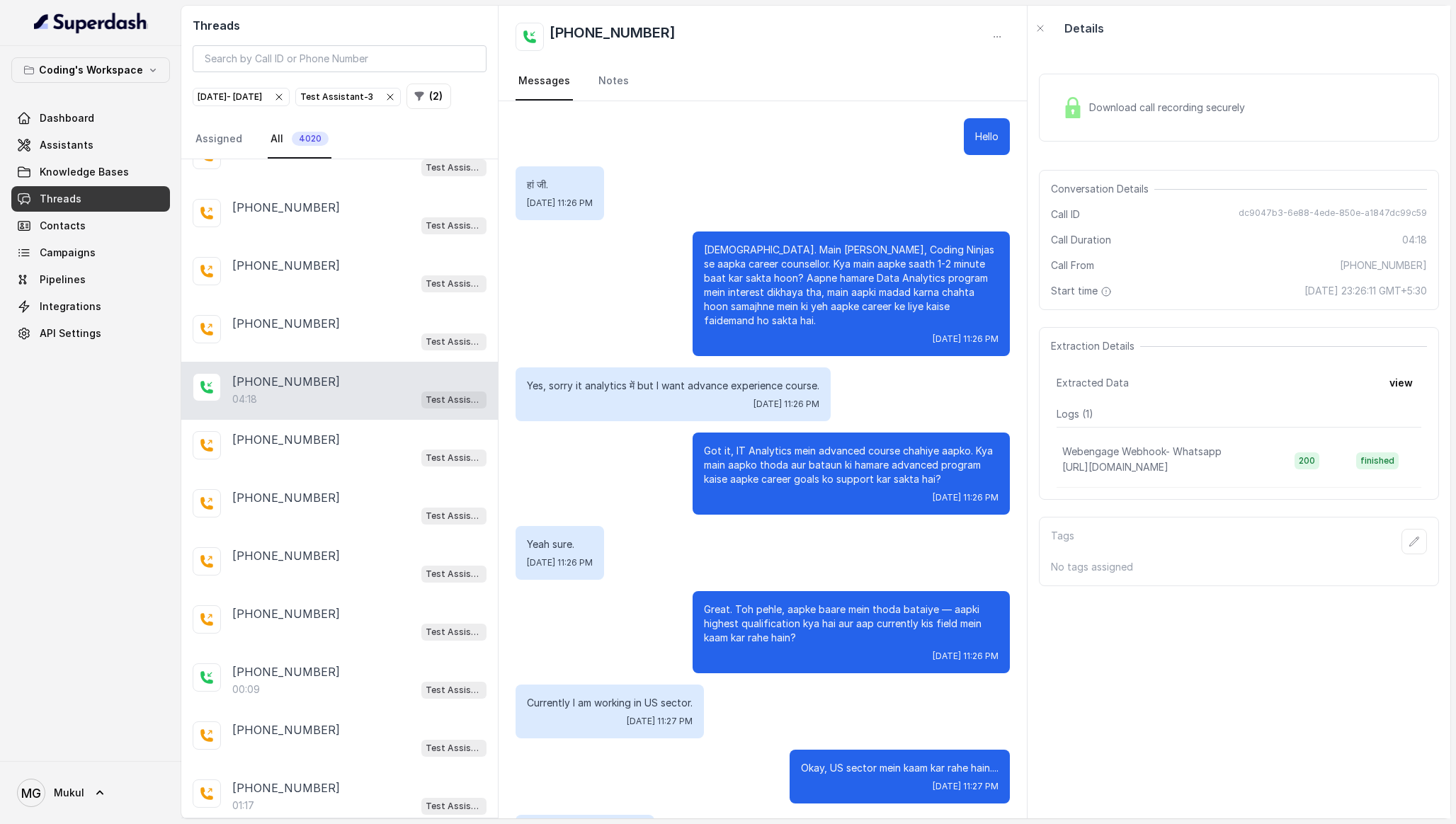
scroll to position [2478, 0]
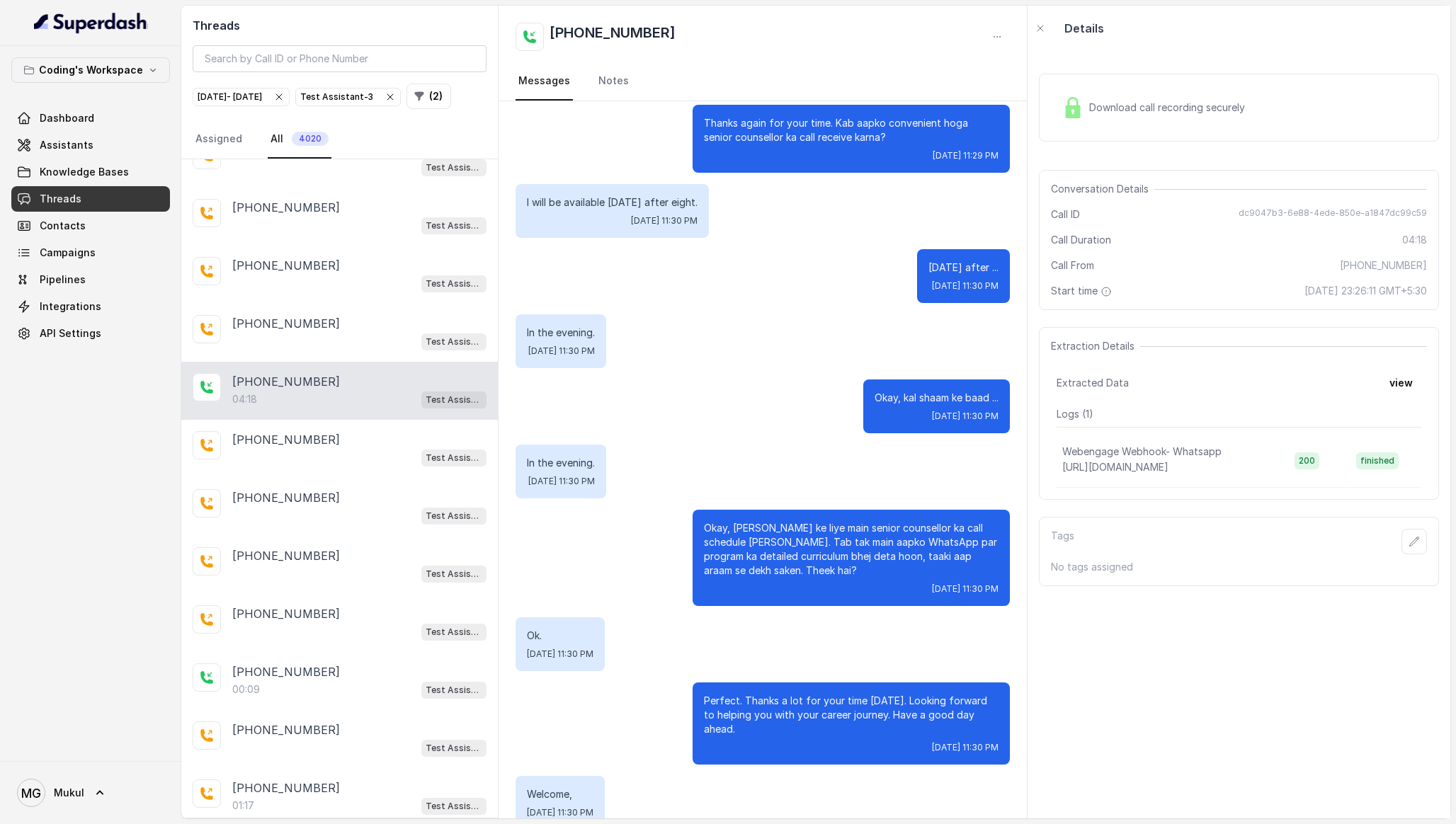
click at [1262, 133] on div "Download call recording securely" at bounding box center [1239, 108] width 400 height 68
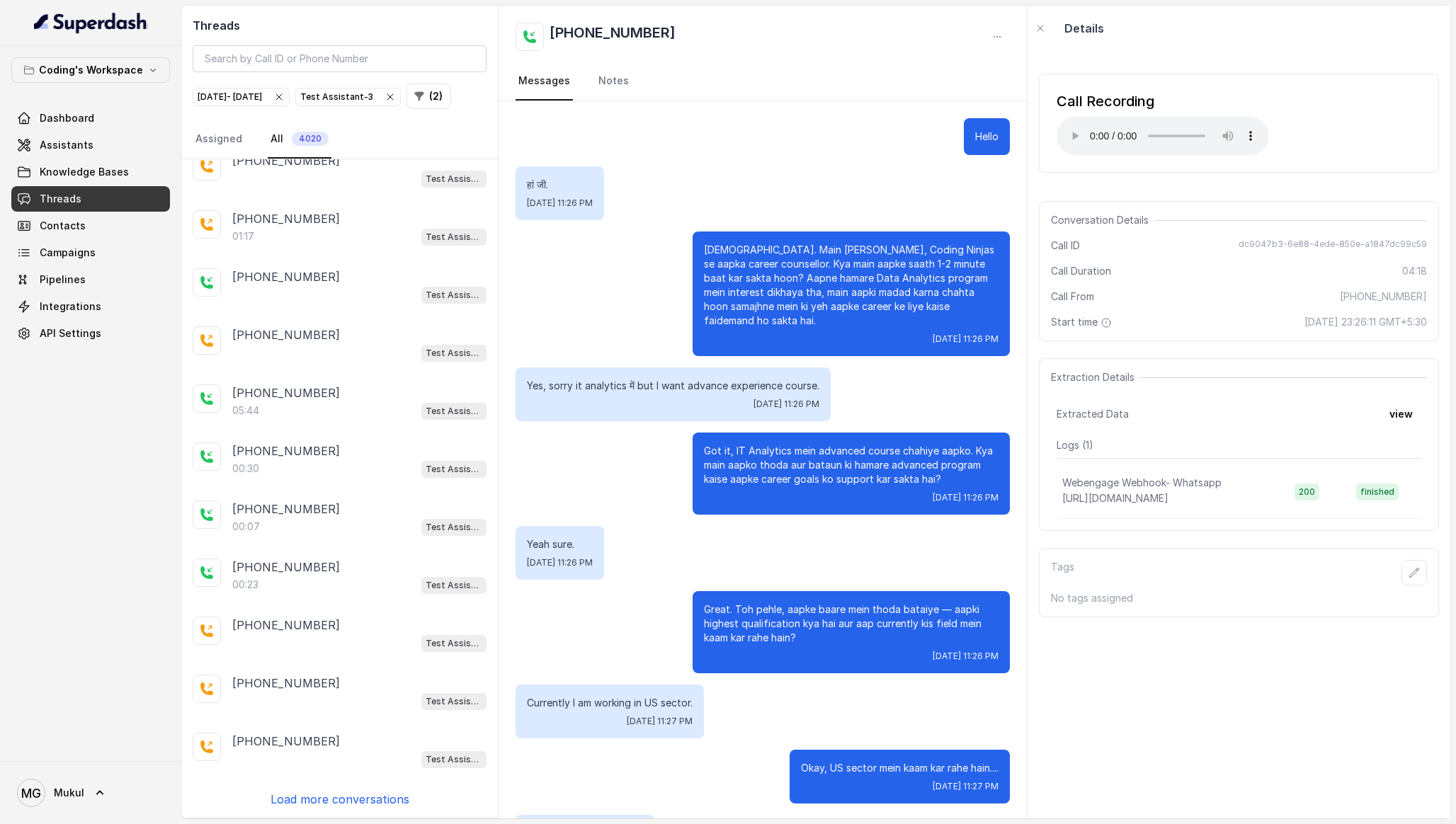
scroll to position [2291, 0]
click at [342, 397] on div "[PHONE_NUMBER]" at bounding box center [360, 392] width 254 height 17
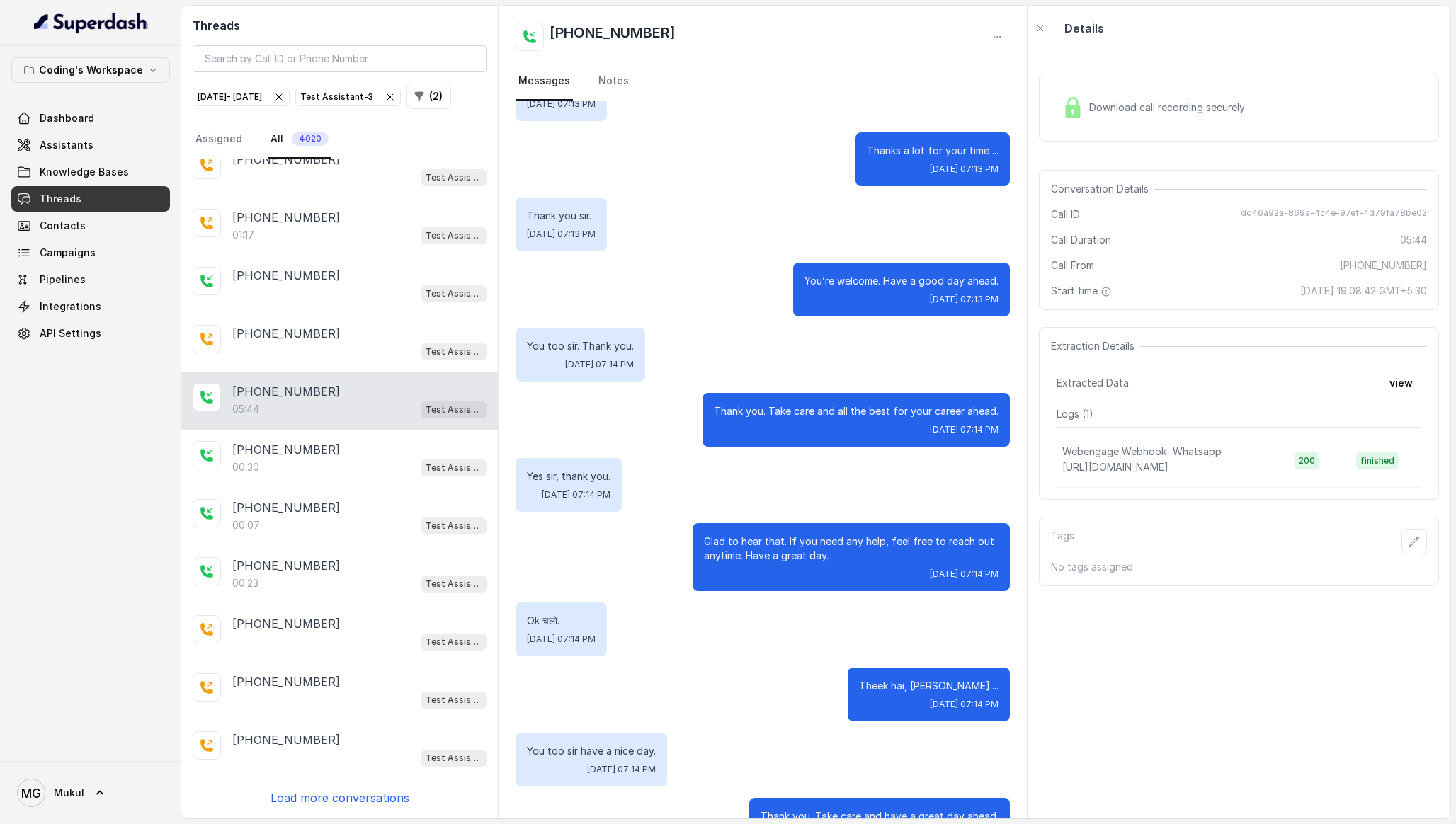
scroll to position [3209, 0]
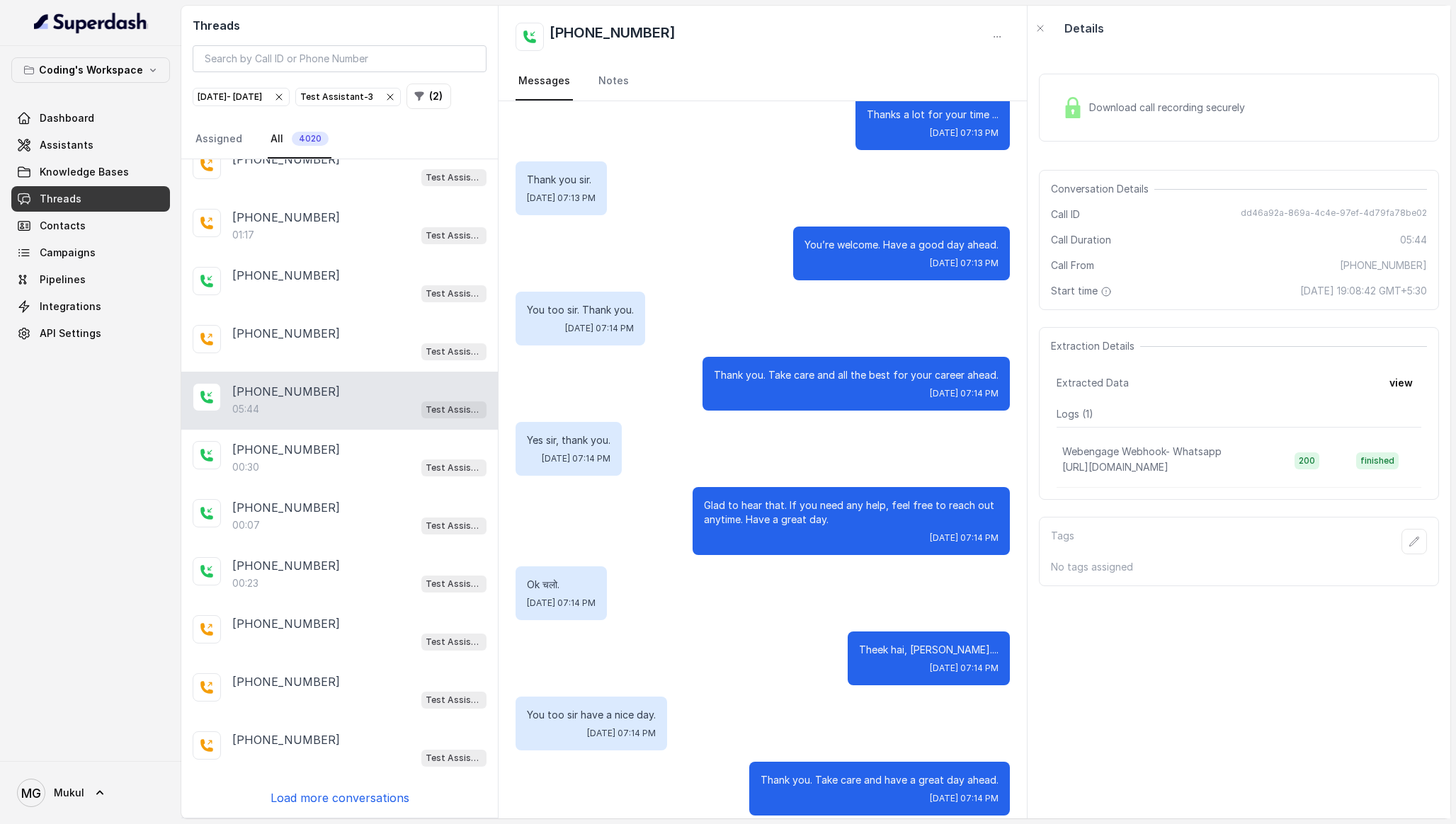
click at [379, 802] on p "Load more conversations" at bounding box center [340, 798] width 139 height 17
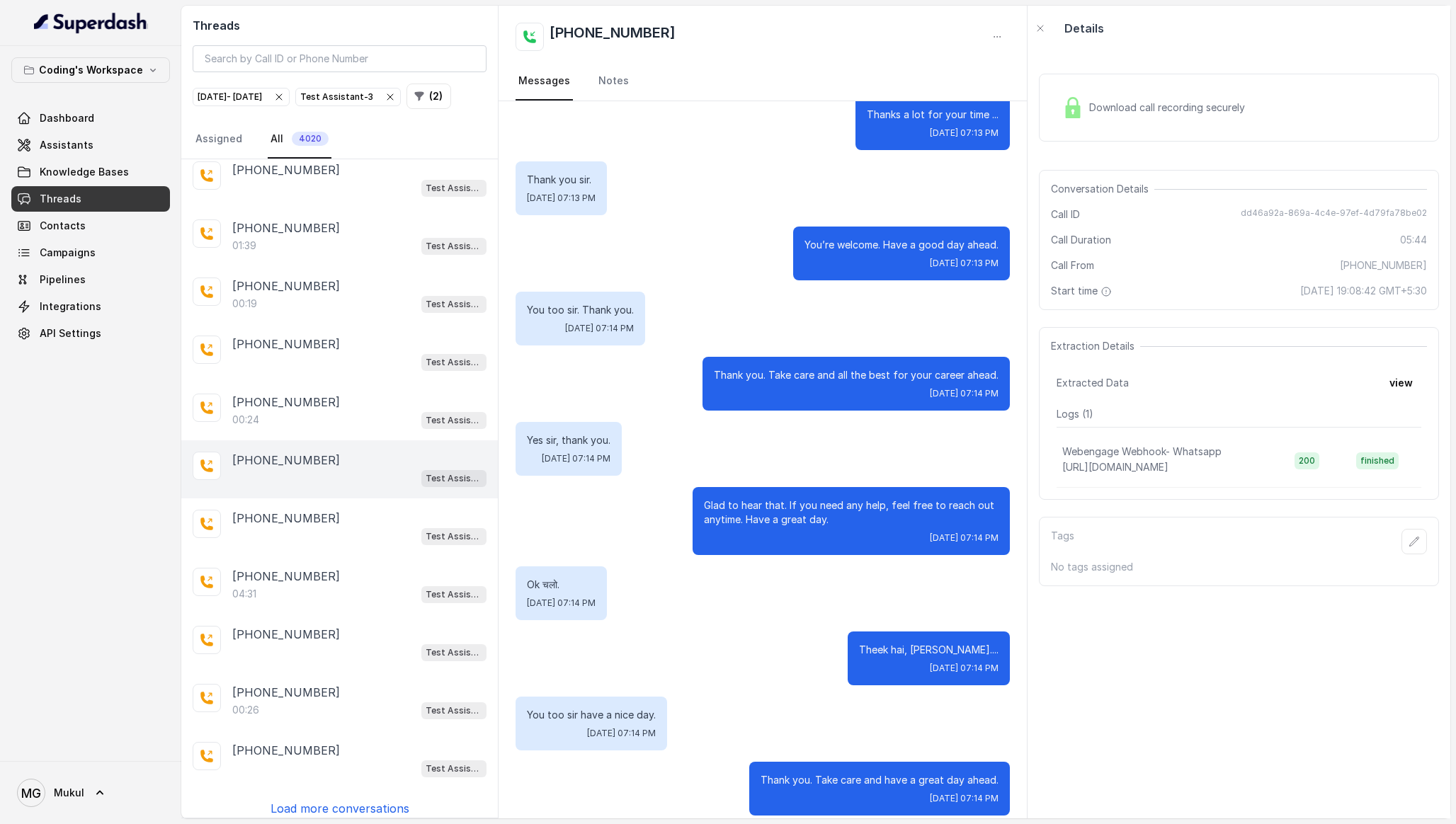
scroll to position [2869, 0]
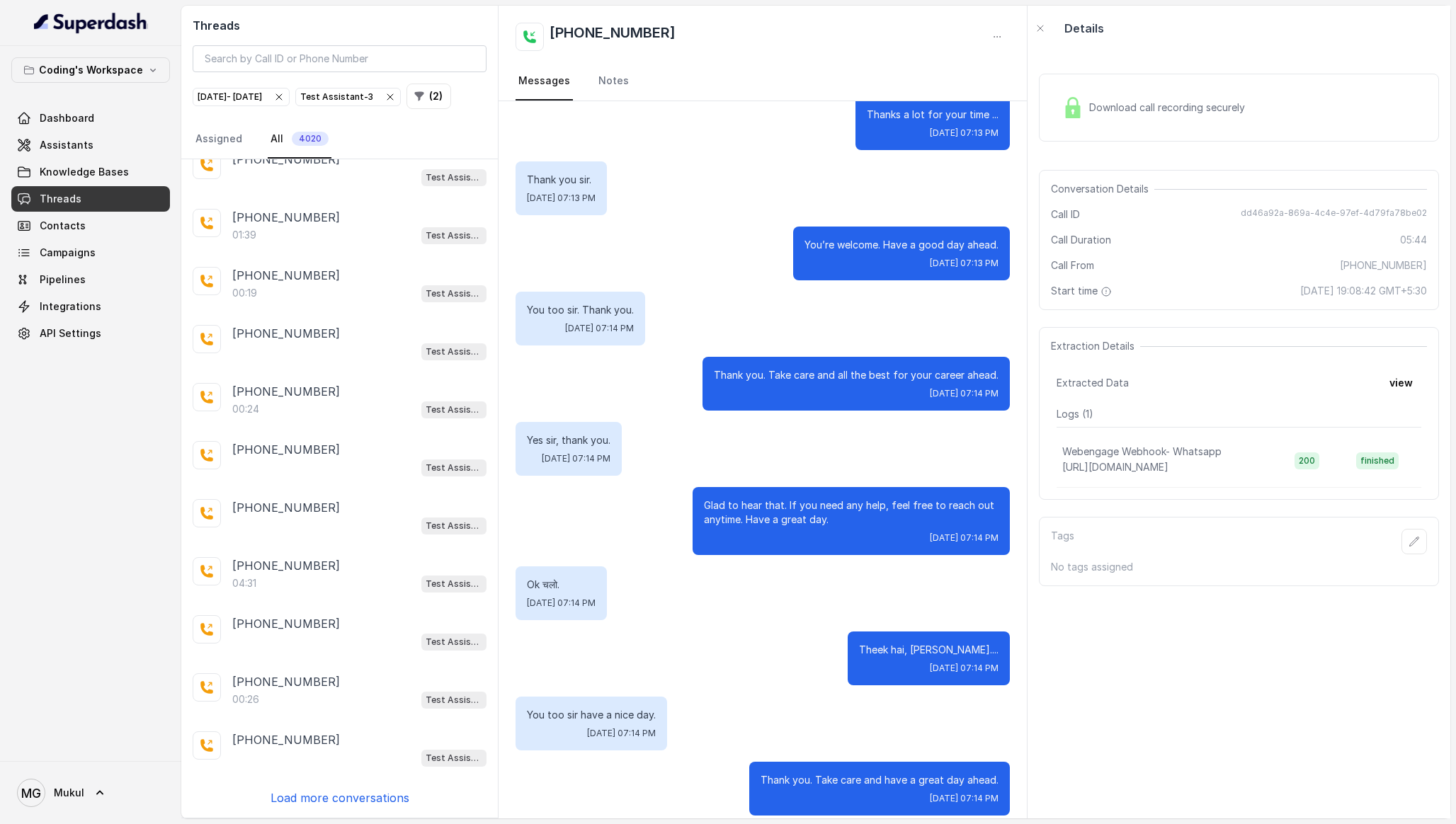
click at [306, 794] on p "Load more conversations" at bounding box center [340, 798] width 139 height 17
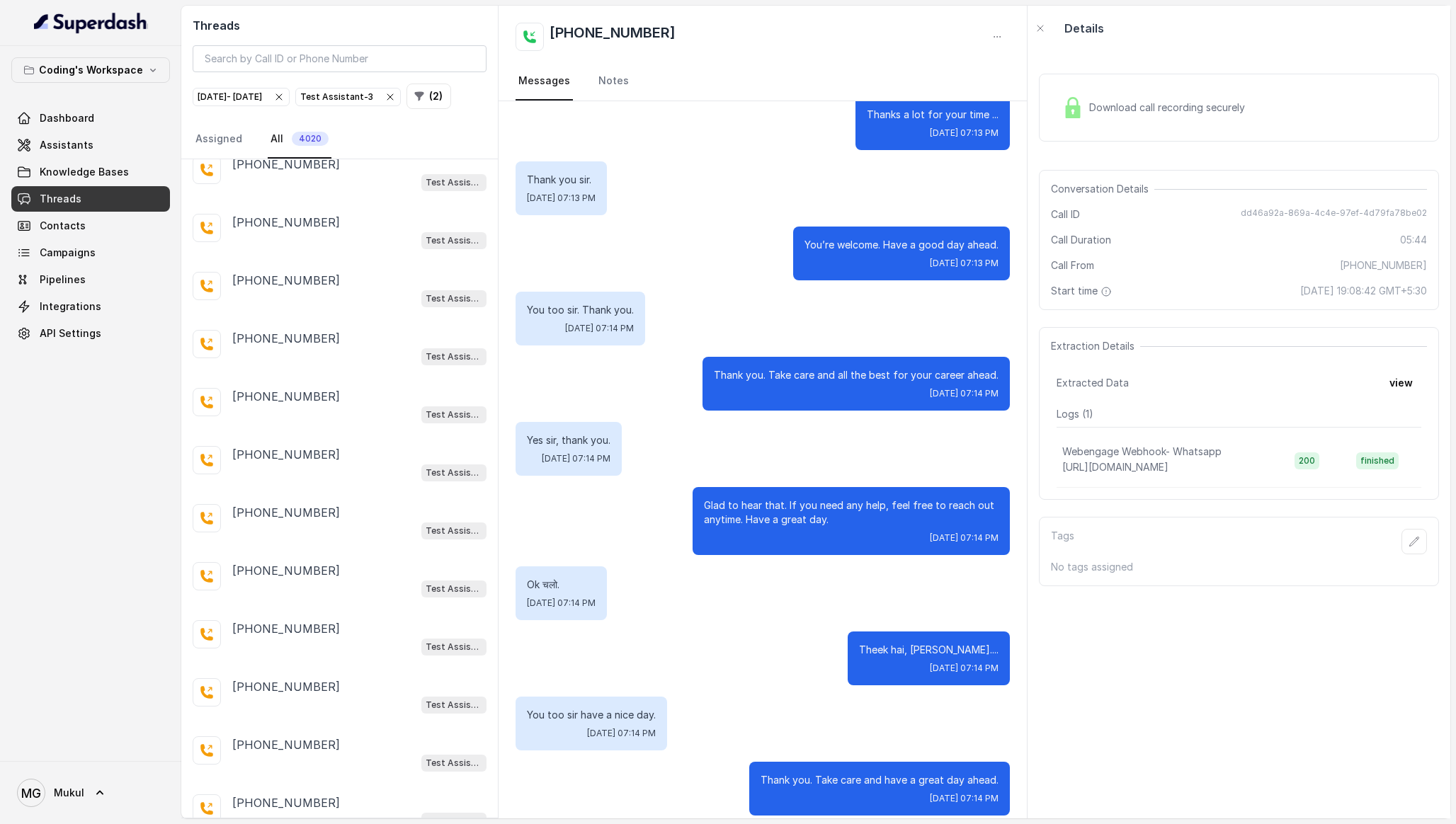
scroll to position [0, 0]
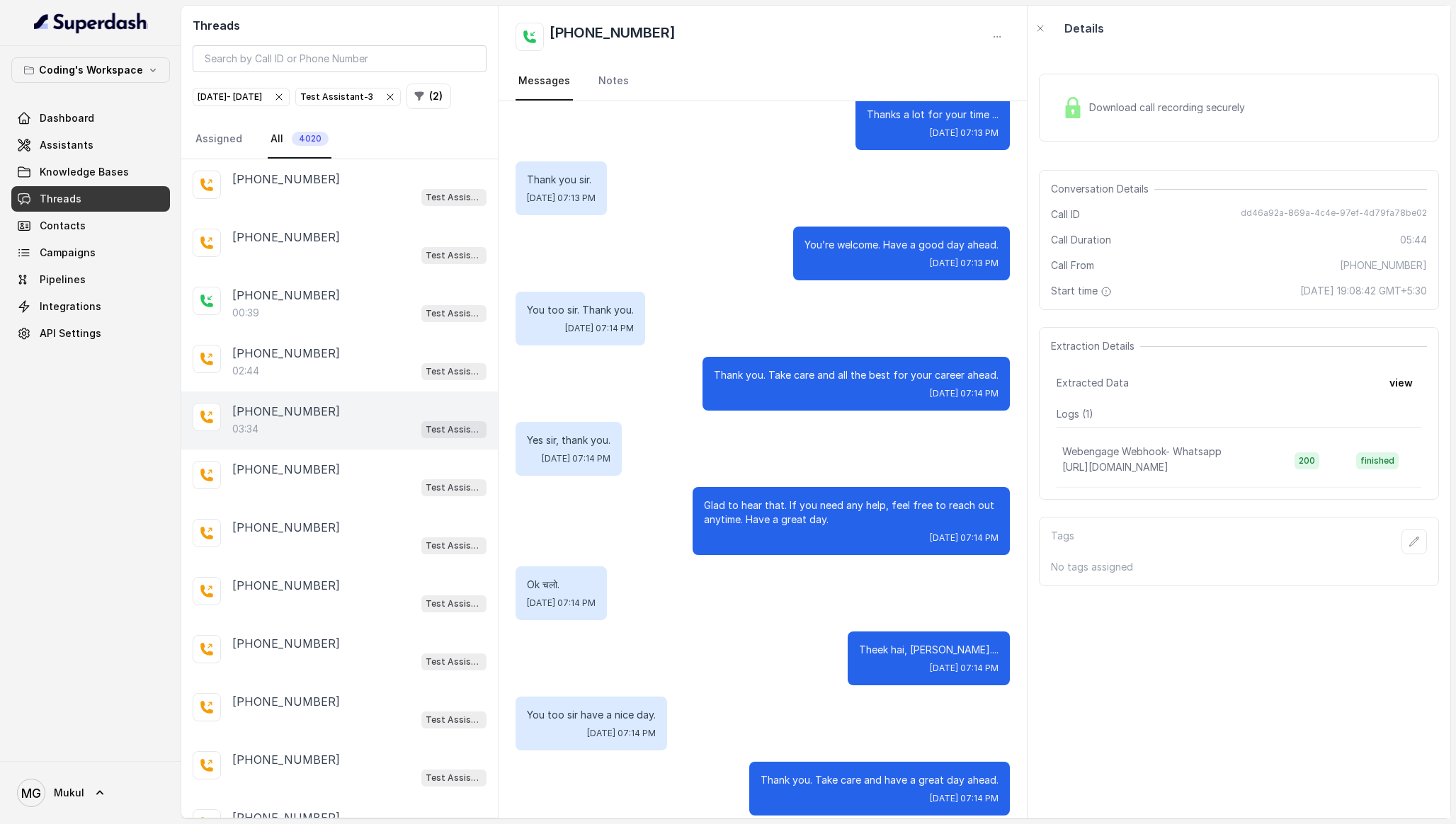
click at [292, 438] on div "03:34 Test Assistant-3" at bounding box center [360, 429] width 254 height 18
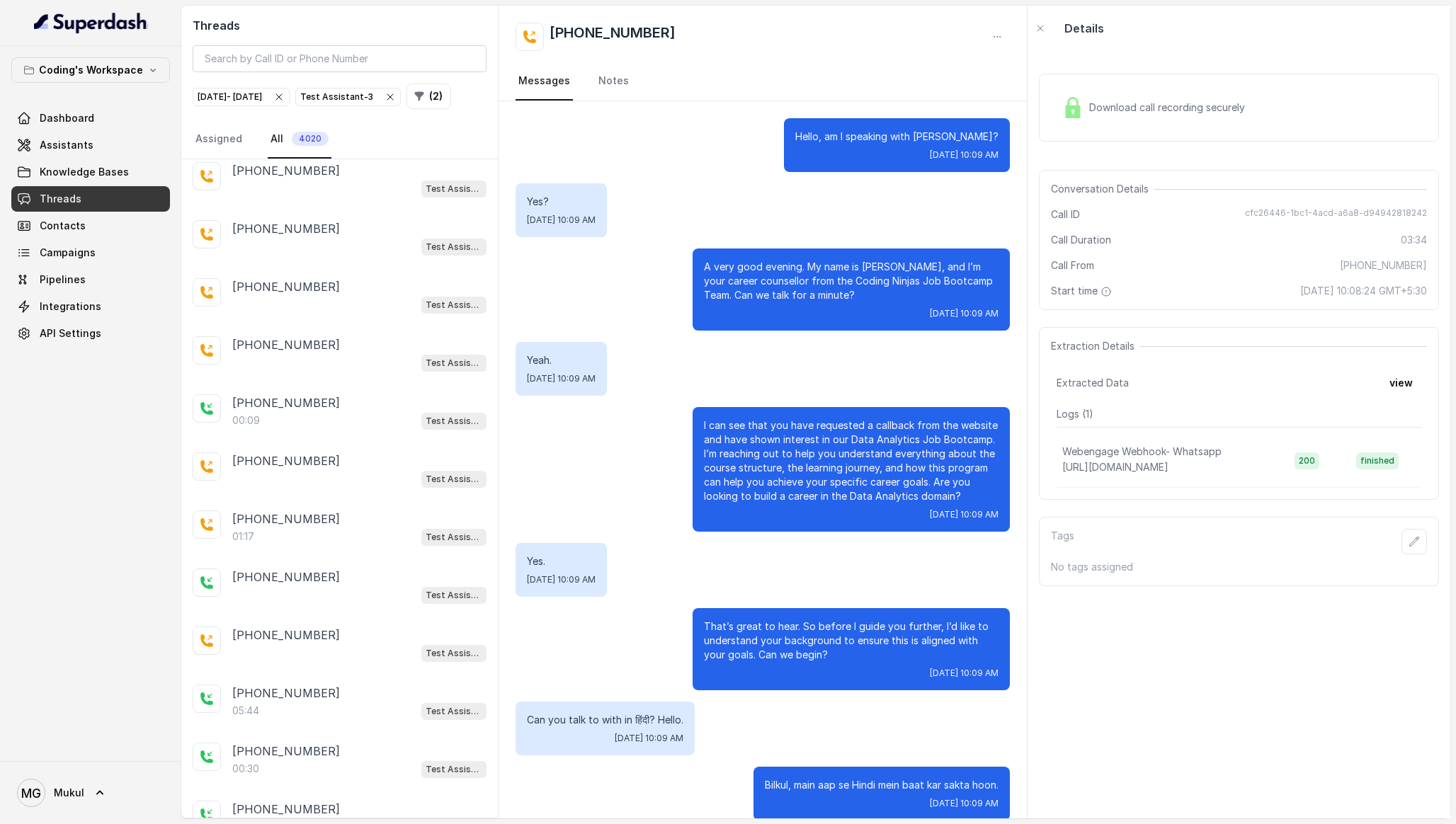
scroll to position [2032, 0]
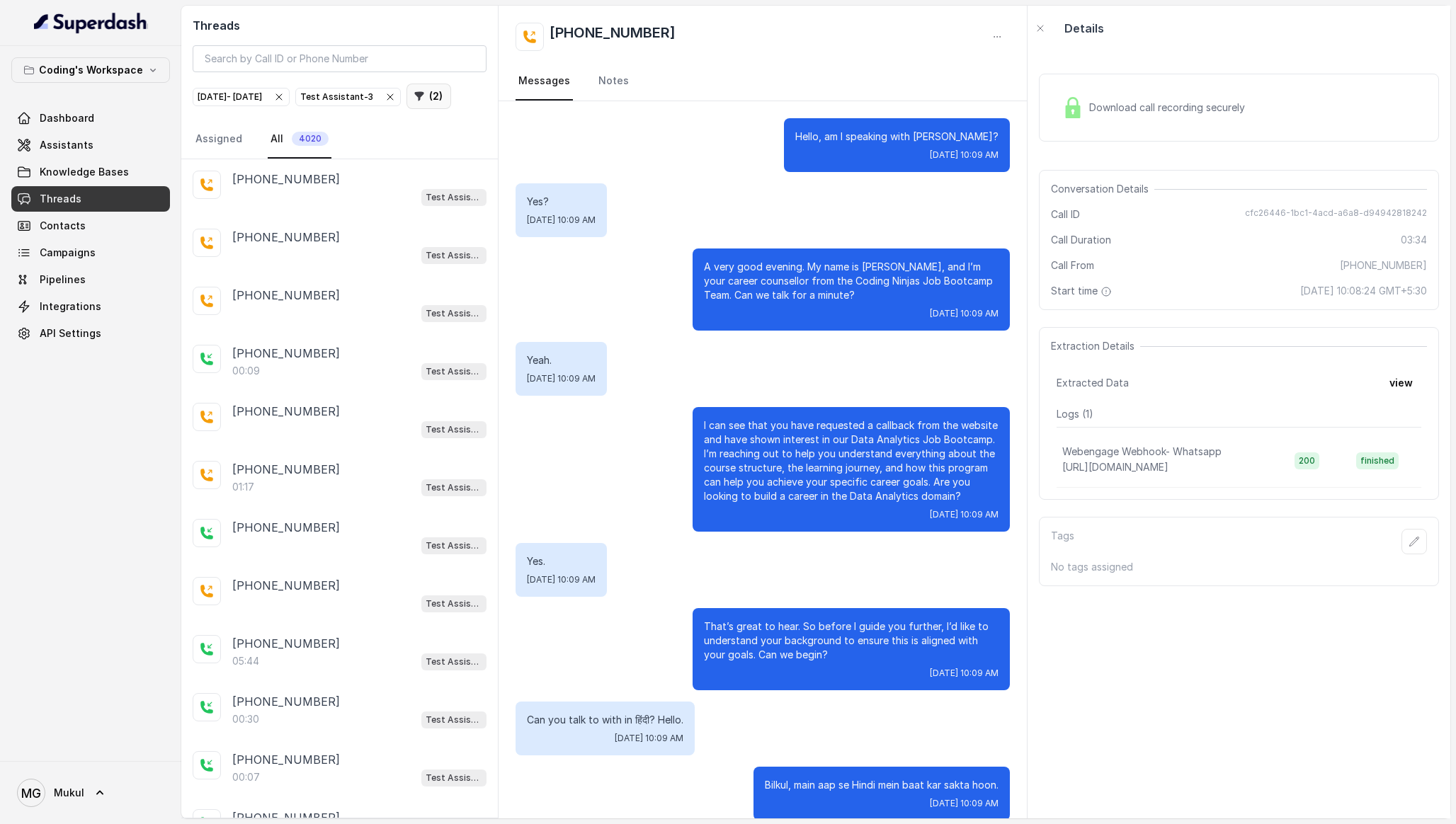
click at [407, 109] on button "( 2 )" at bounding box center [429, 96] width 45 height 25
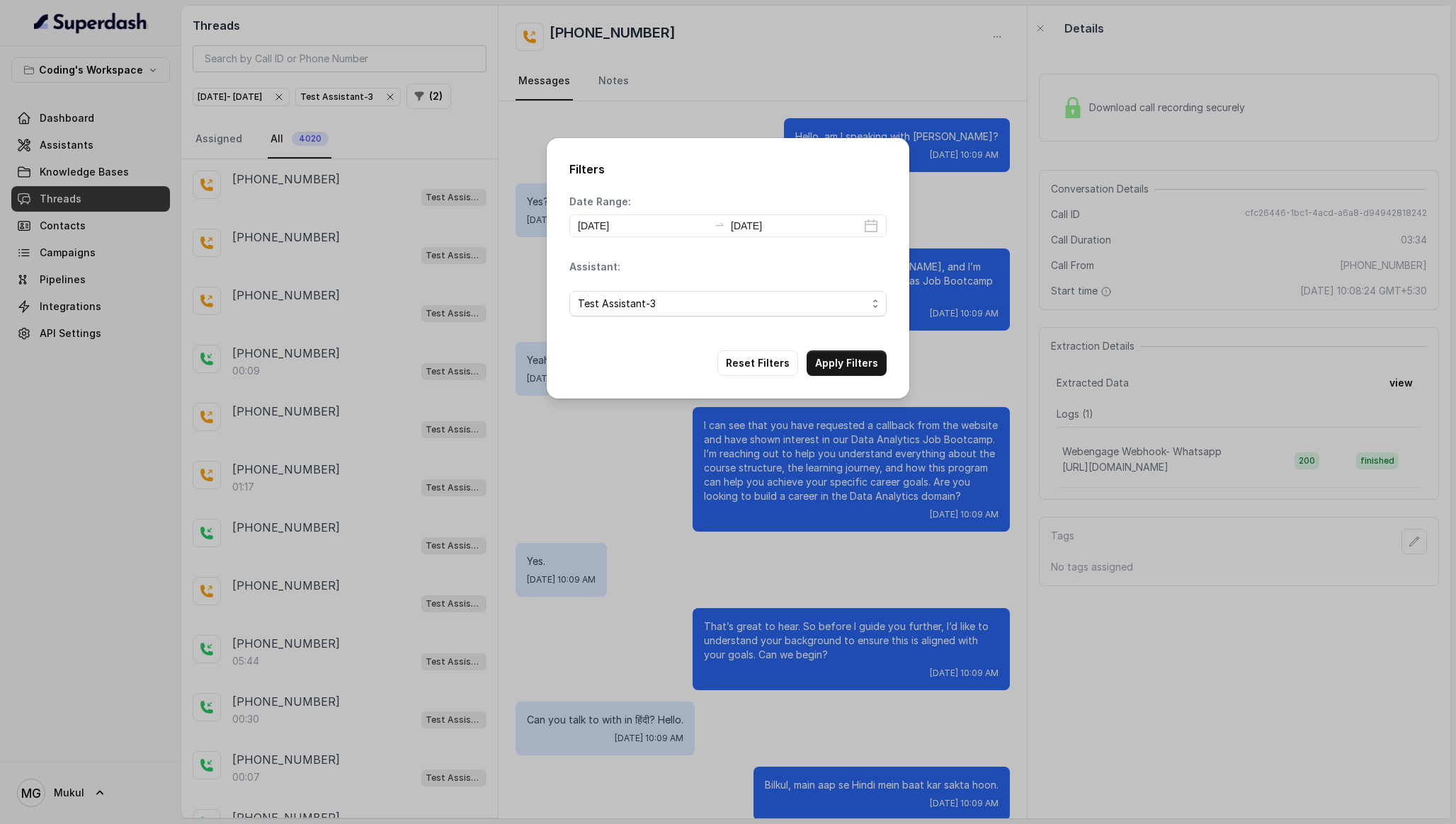
click at [313, 162] on div "Filters Date Range: [DATE] [DATE] Assistant: Test Assistant-3 Reset Filters App…" at bounding box center [728, 412] width 1456 height 824
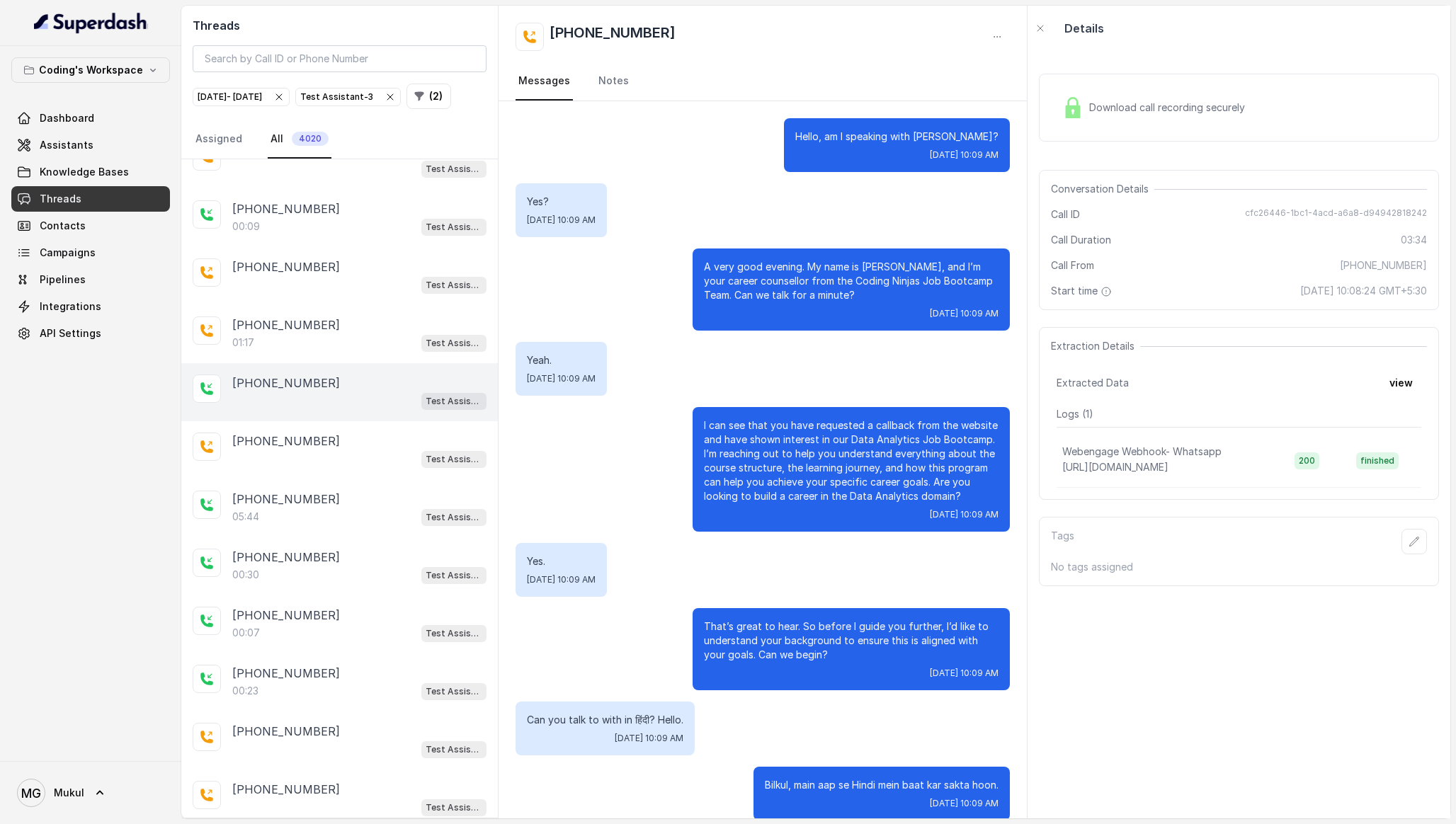
scroll to position [2193, 0]
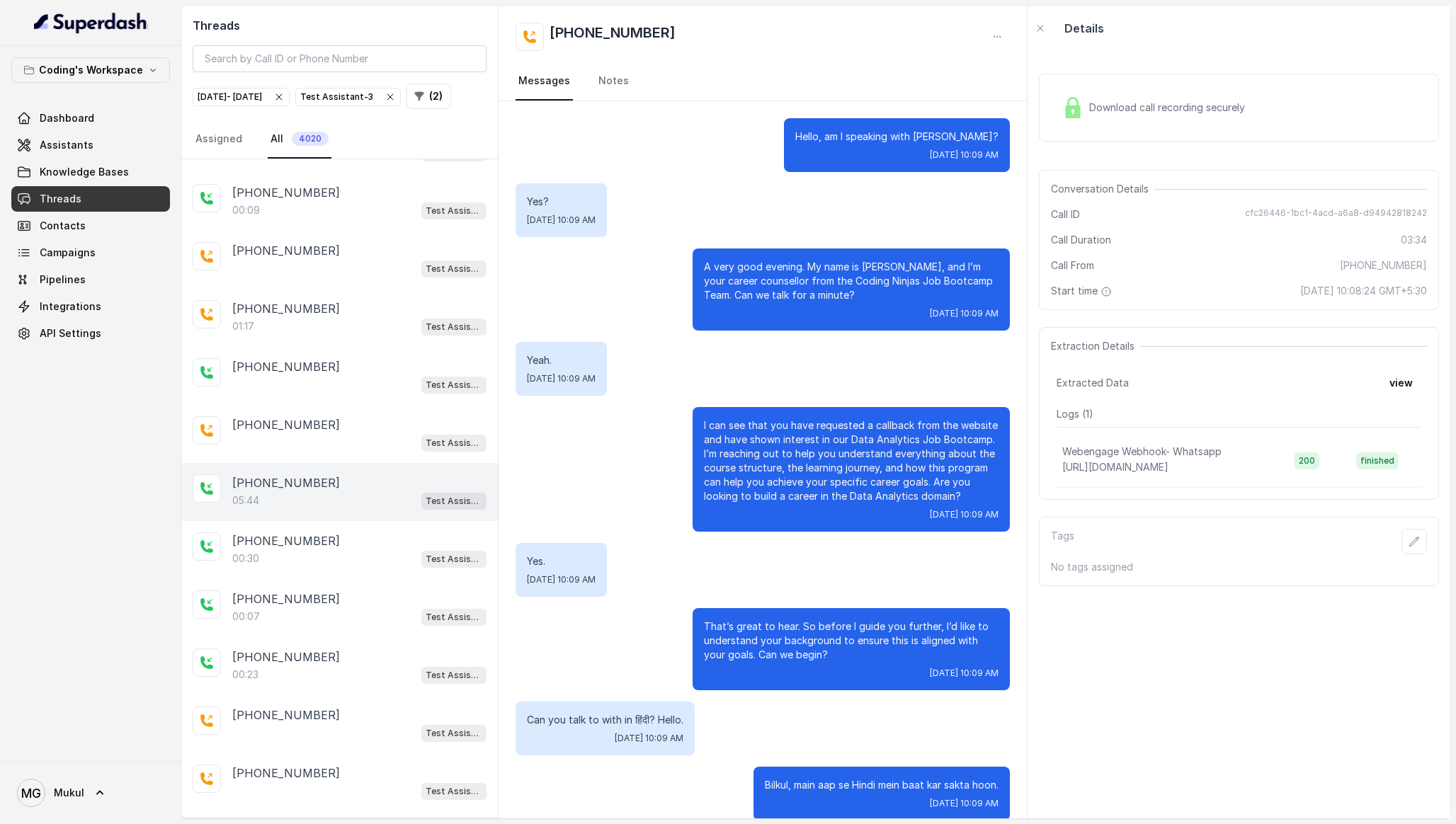
click at [312, 481] on div "[PHONE_NUMBER]:44 Test Assistant-3" at bounding box center [339, 491] width 316 height 58
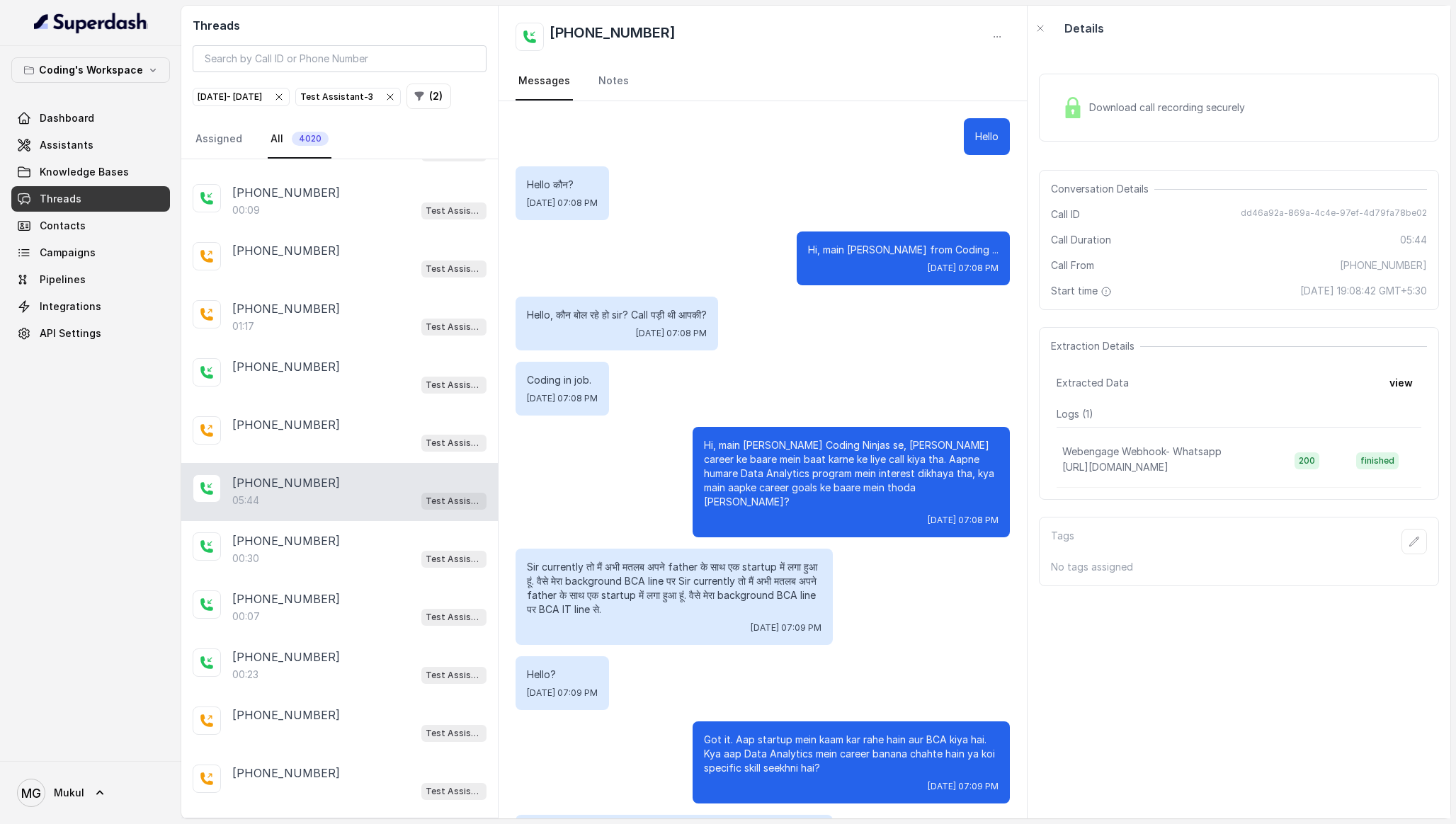
scroll to position [3209, 0]
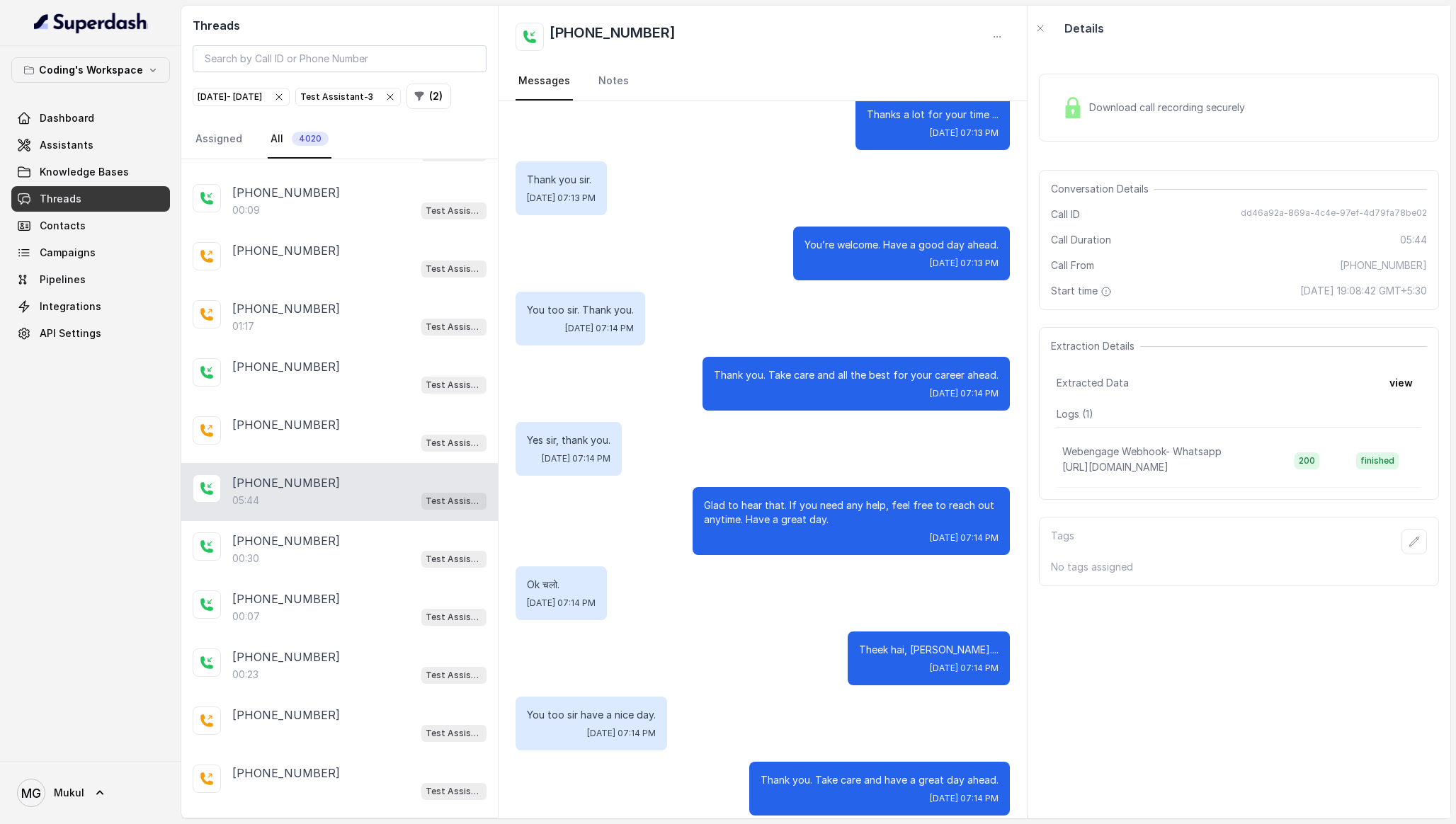
click at [386, 491] on div "[PHONE_NUMBER]" at bounding box center [360, 483] width 254 height 17
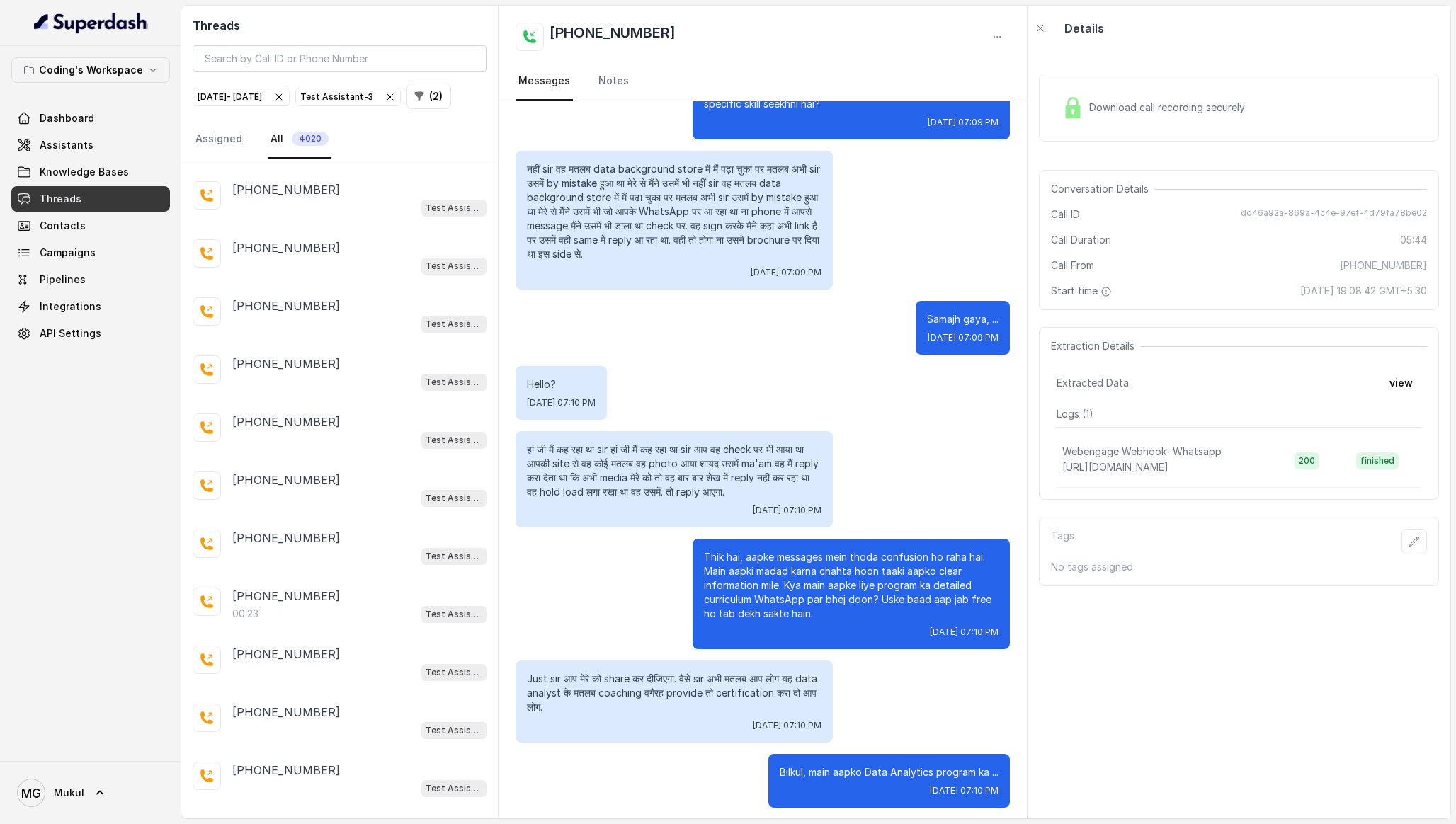
scroll to position [3445, 0]
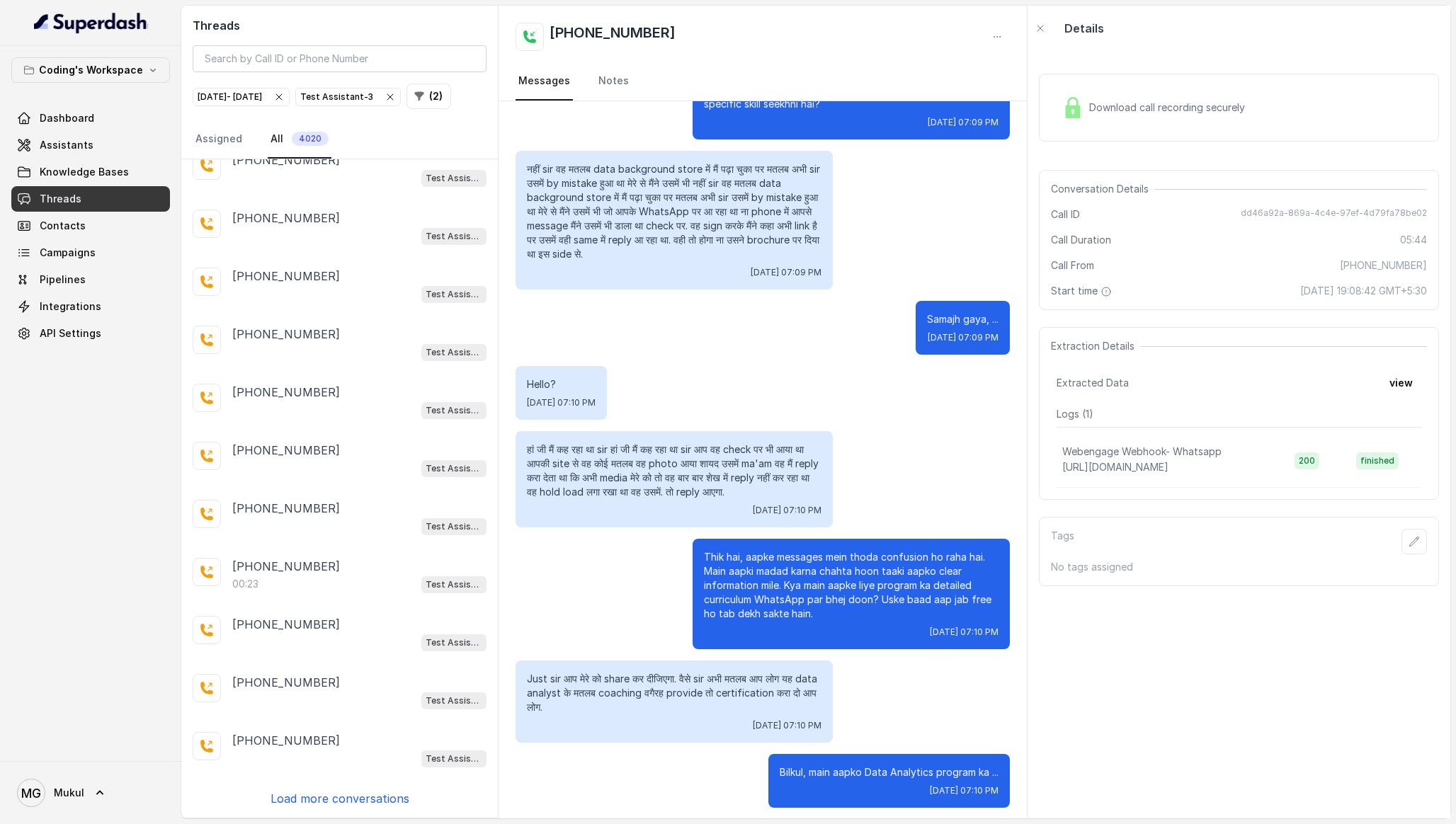
click at [371, 802] on p "Load more conversations" at bounding box center [340, 799] width 139 height 17
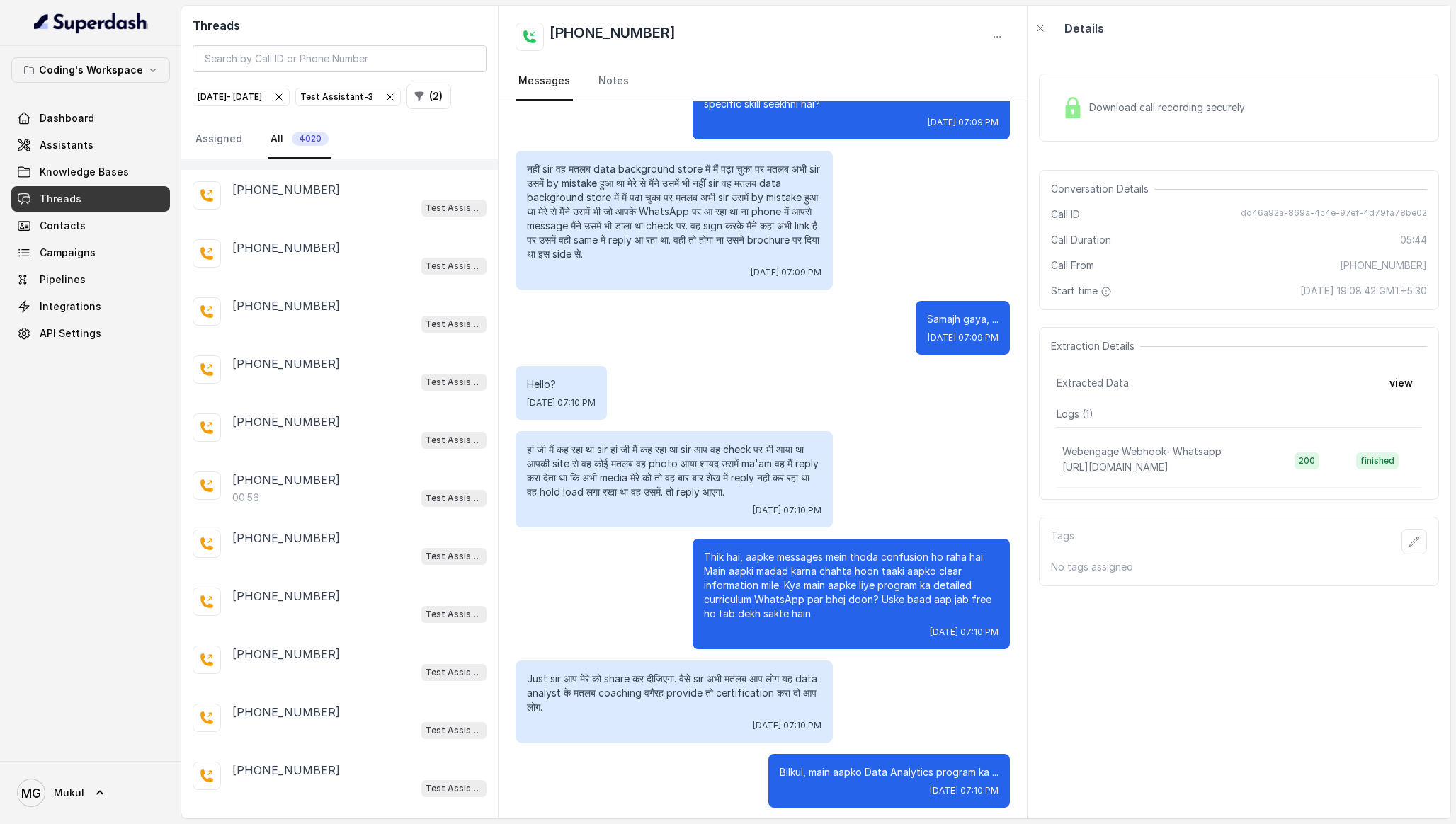
scroll to position [4023, 0]
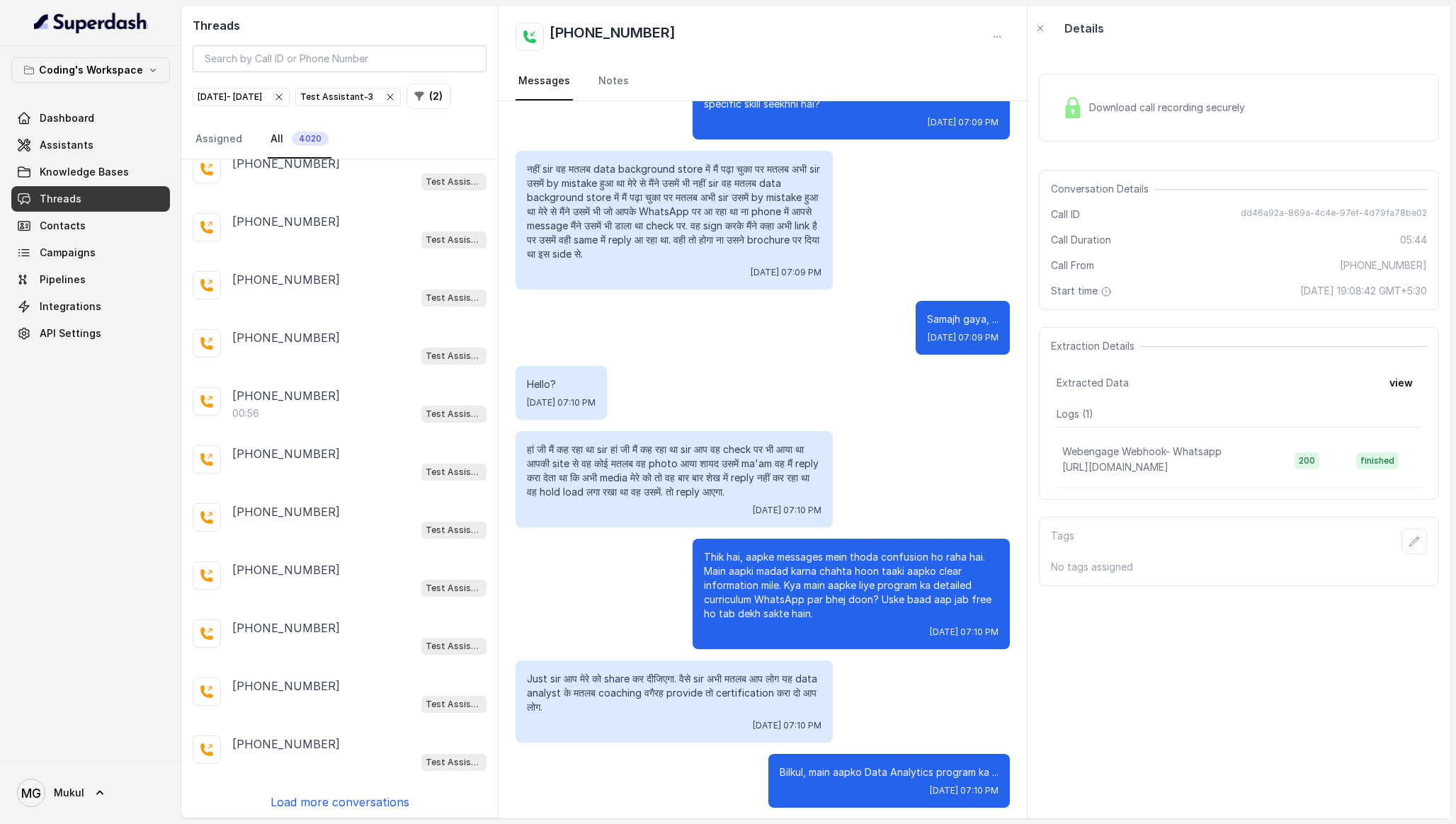
click at [370, 794] on p "Load more conversations" at bounding box center [340, 802] width 139 height 17
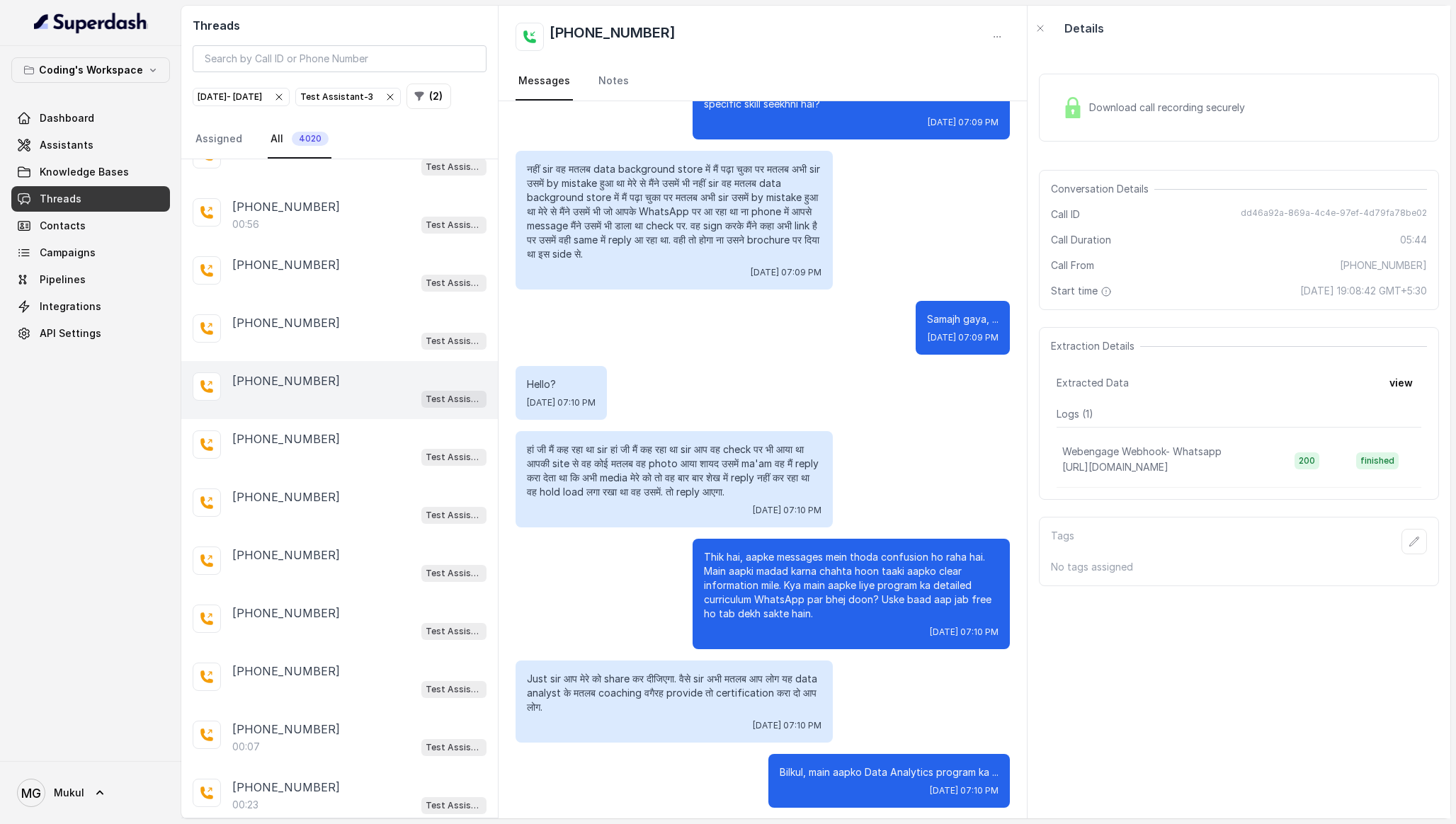
scroll to position [4600, 0]
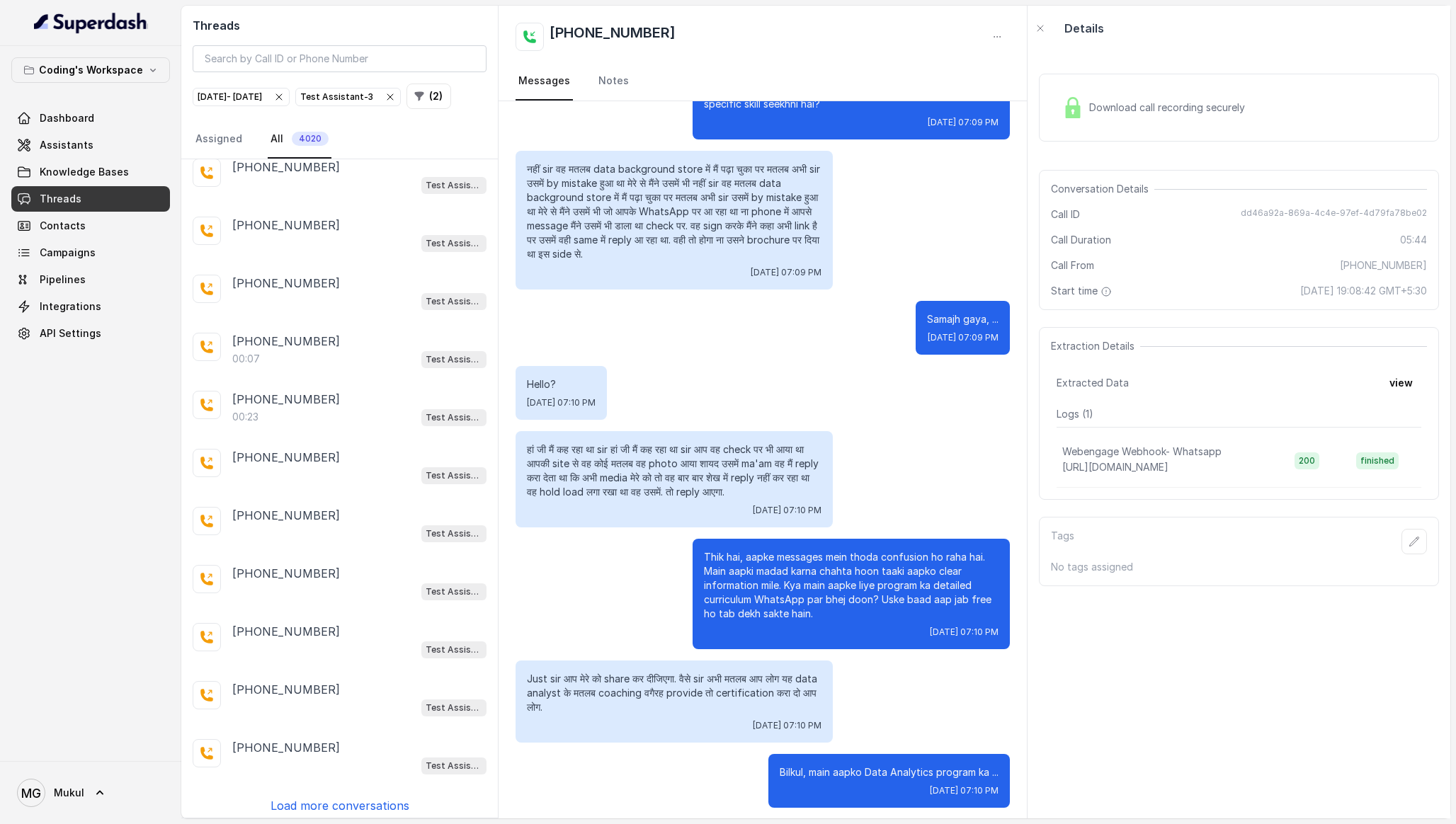
click at [345, 799] on p "Load more conversations" at bounding box center [340, 806] width 139 height 17
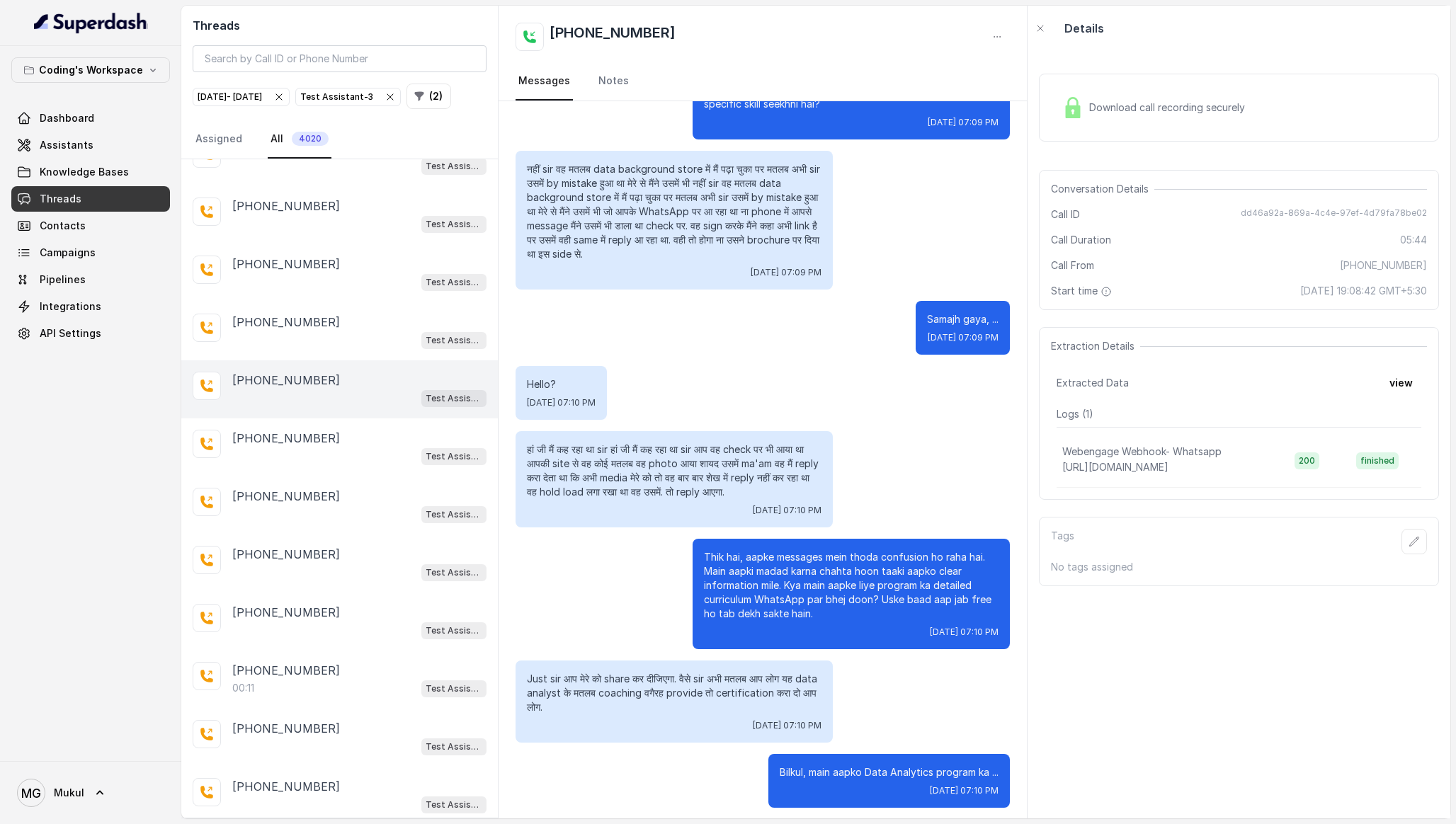
scroll to position [5177, 0]
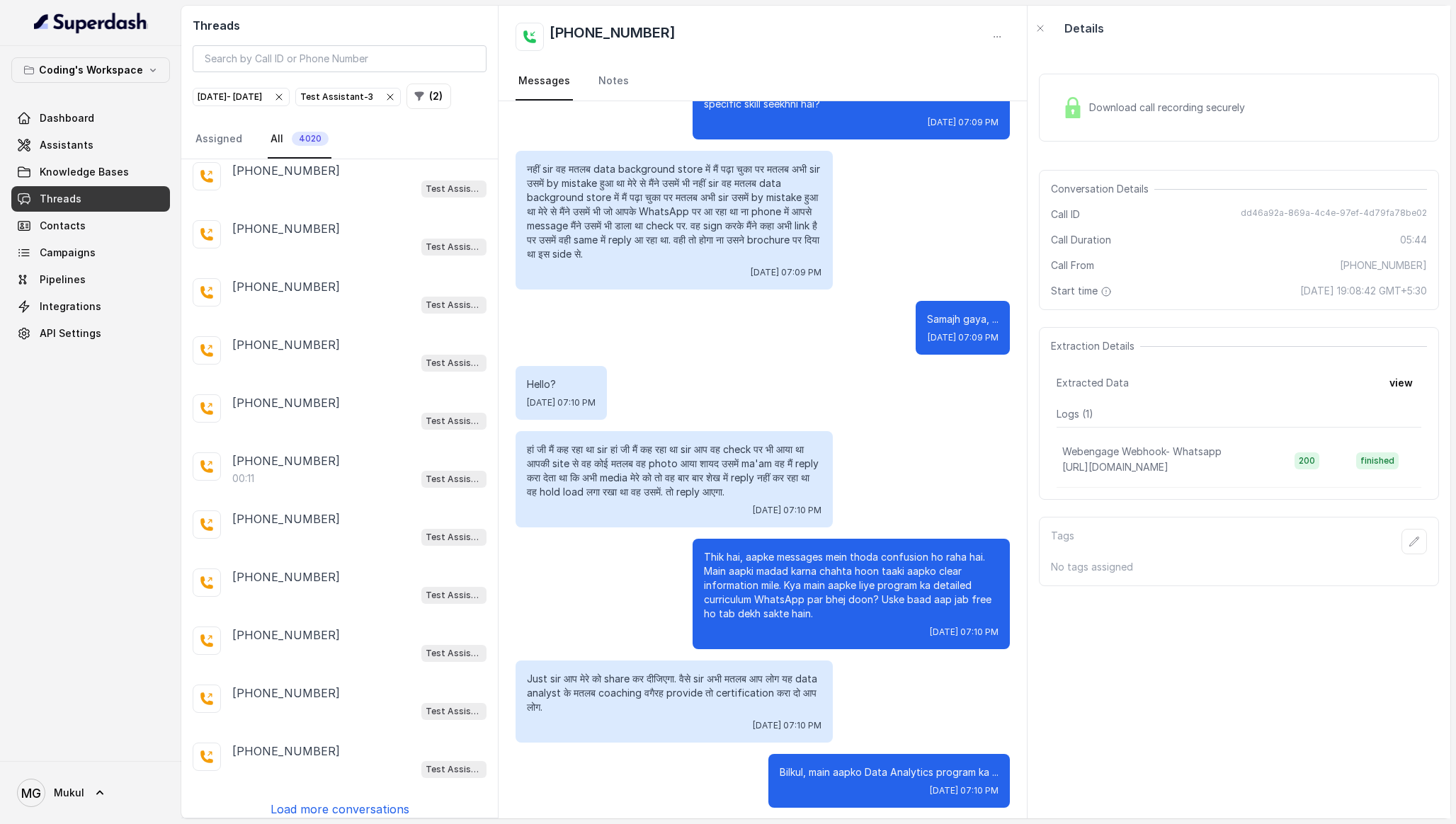
click at [357, 804] on p "Load more conversations" at bounding box center [340, 809] width 139 height 17
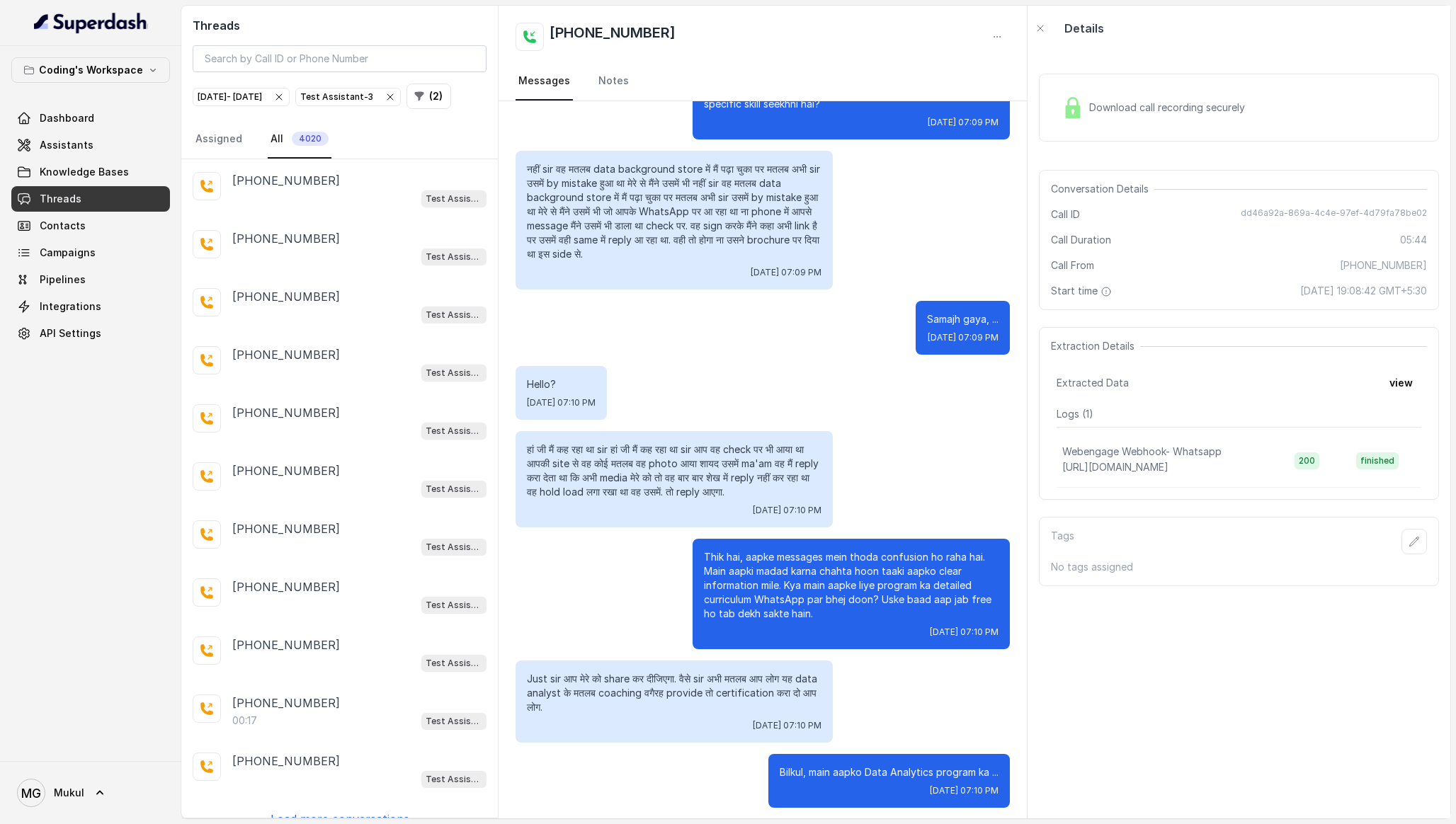
scroll to position [5754, 0]
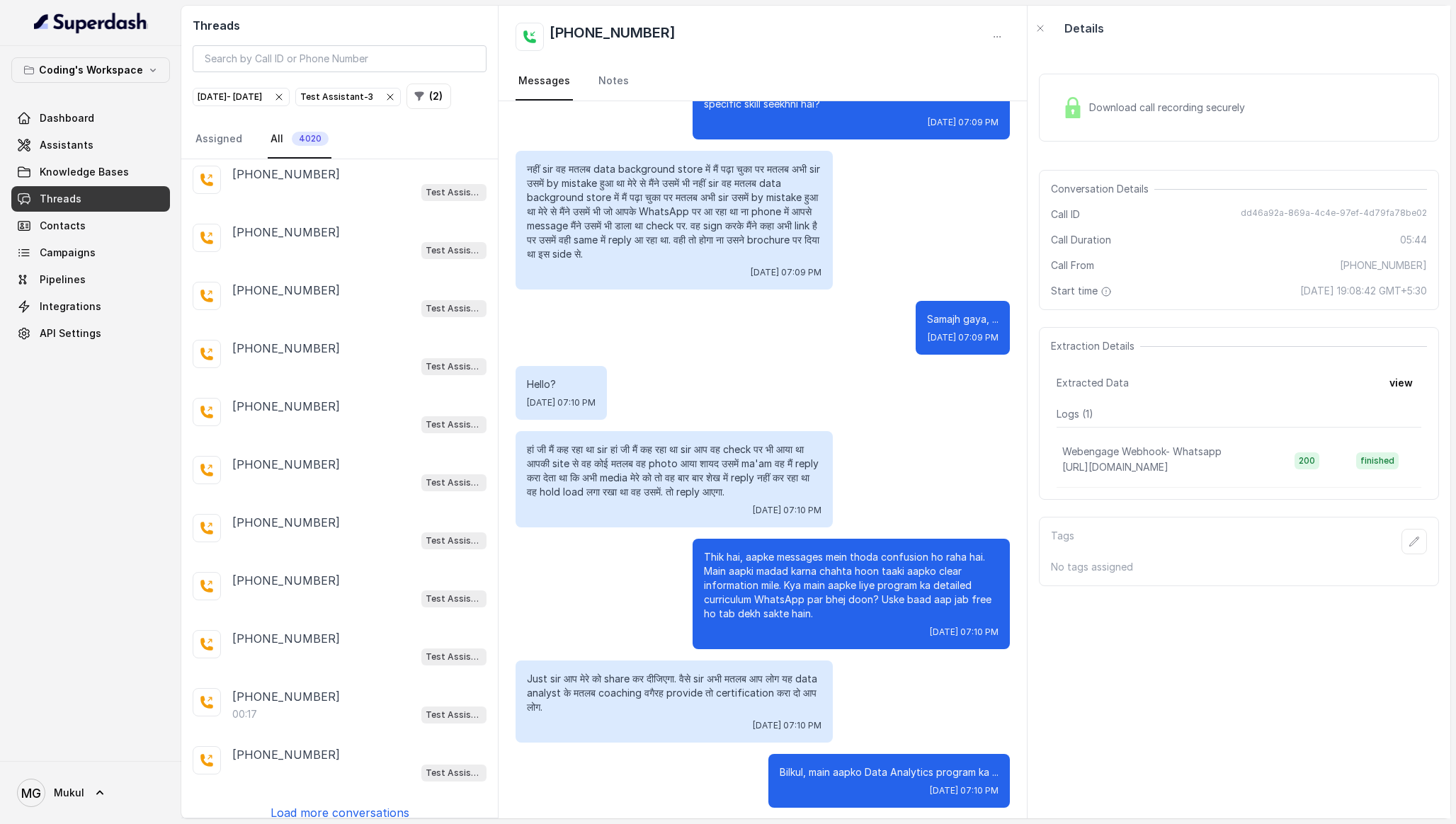
click at [339, 805] on p "Load more conversations" at bounding box center [340, 813] width 139 height 17
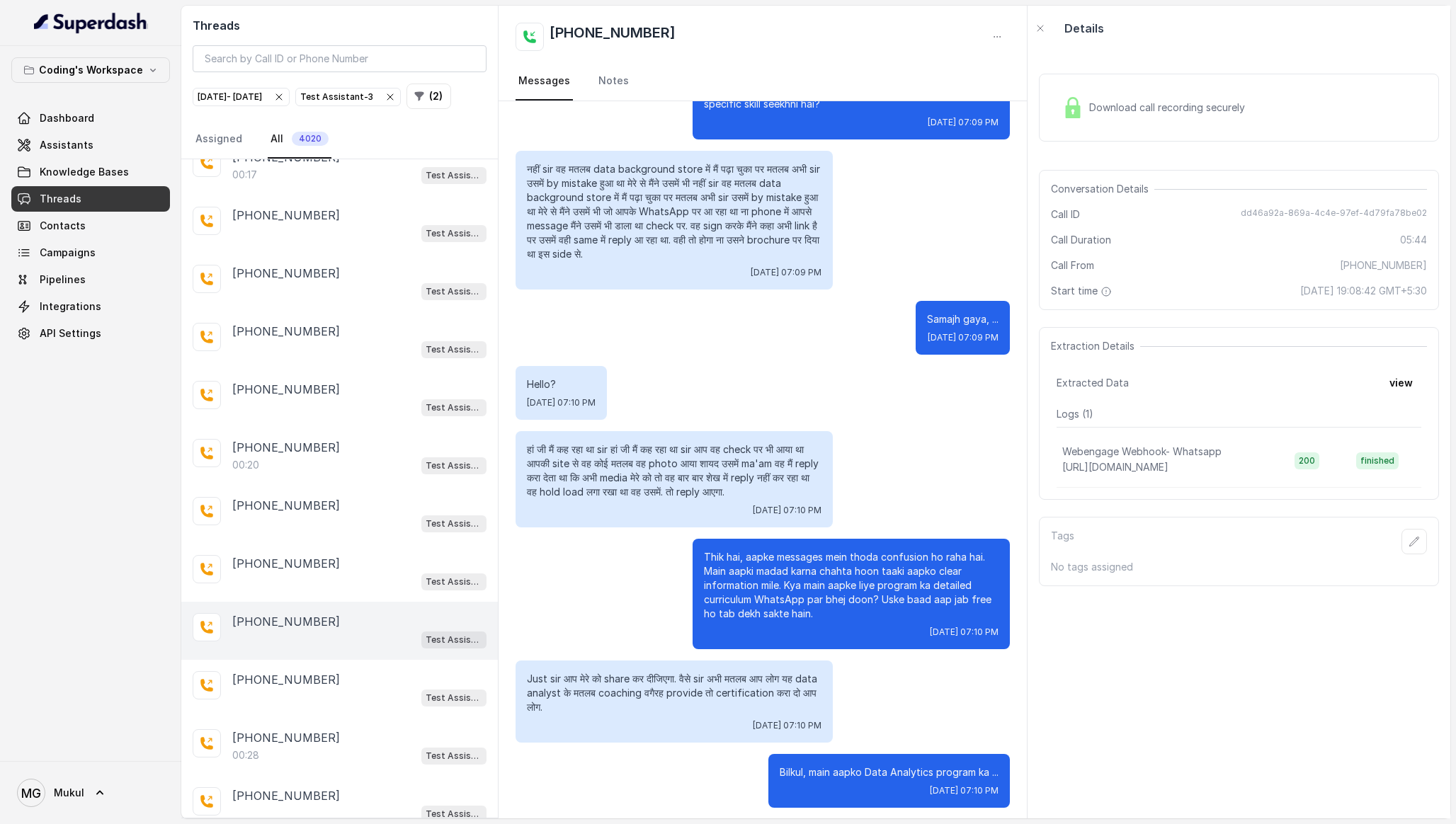
scroll to position [6332, 0]
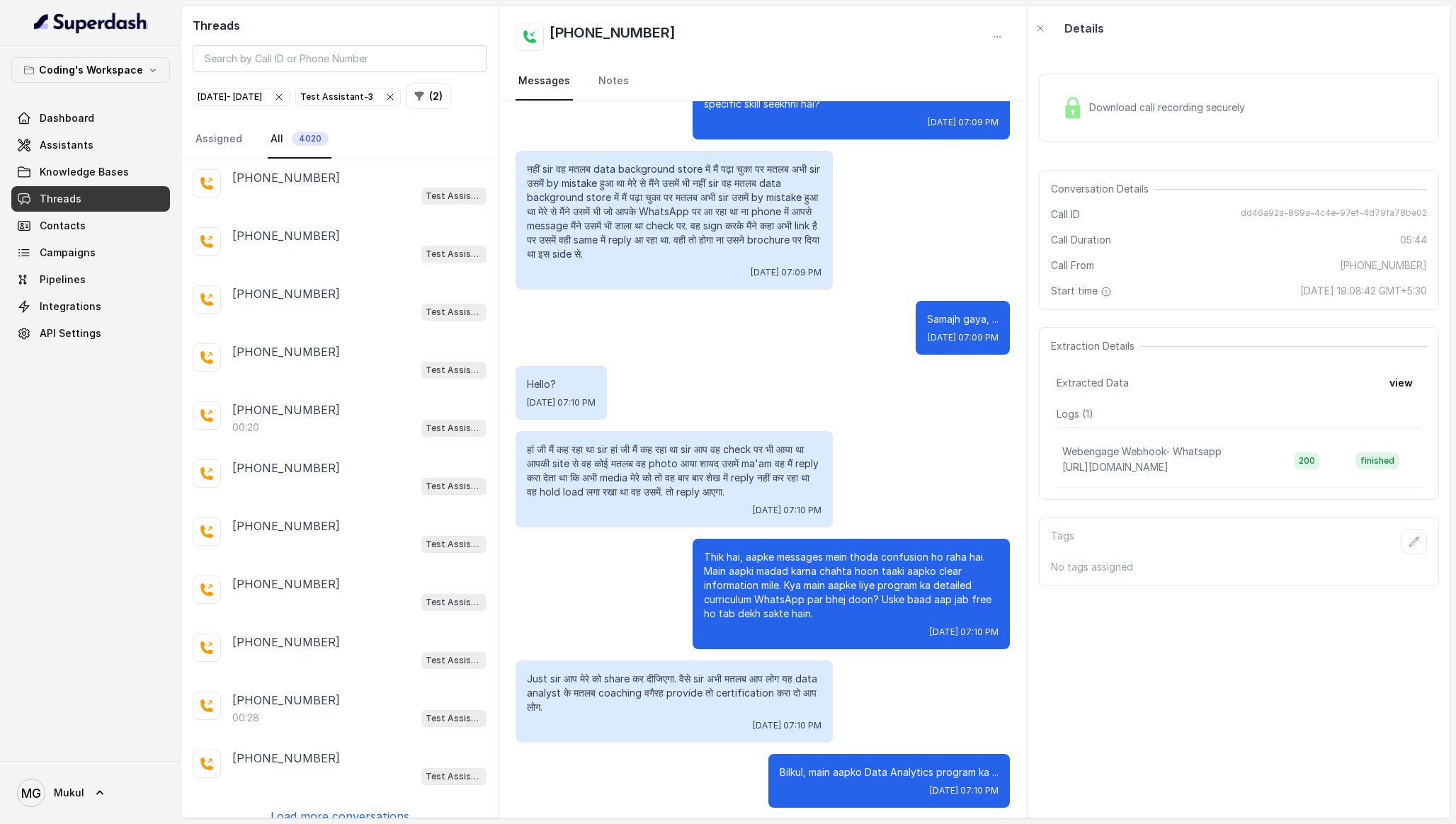
click at [348, 808] on p "Load more conversations" at bounding box center [340, 816] width 139 height 17
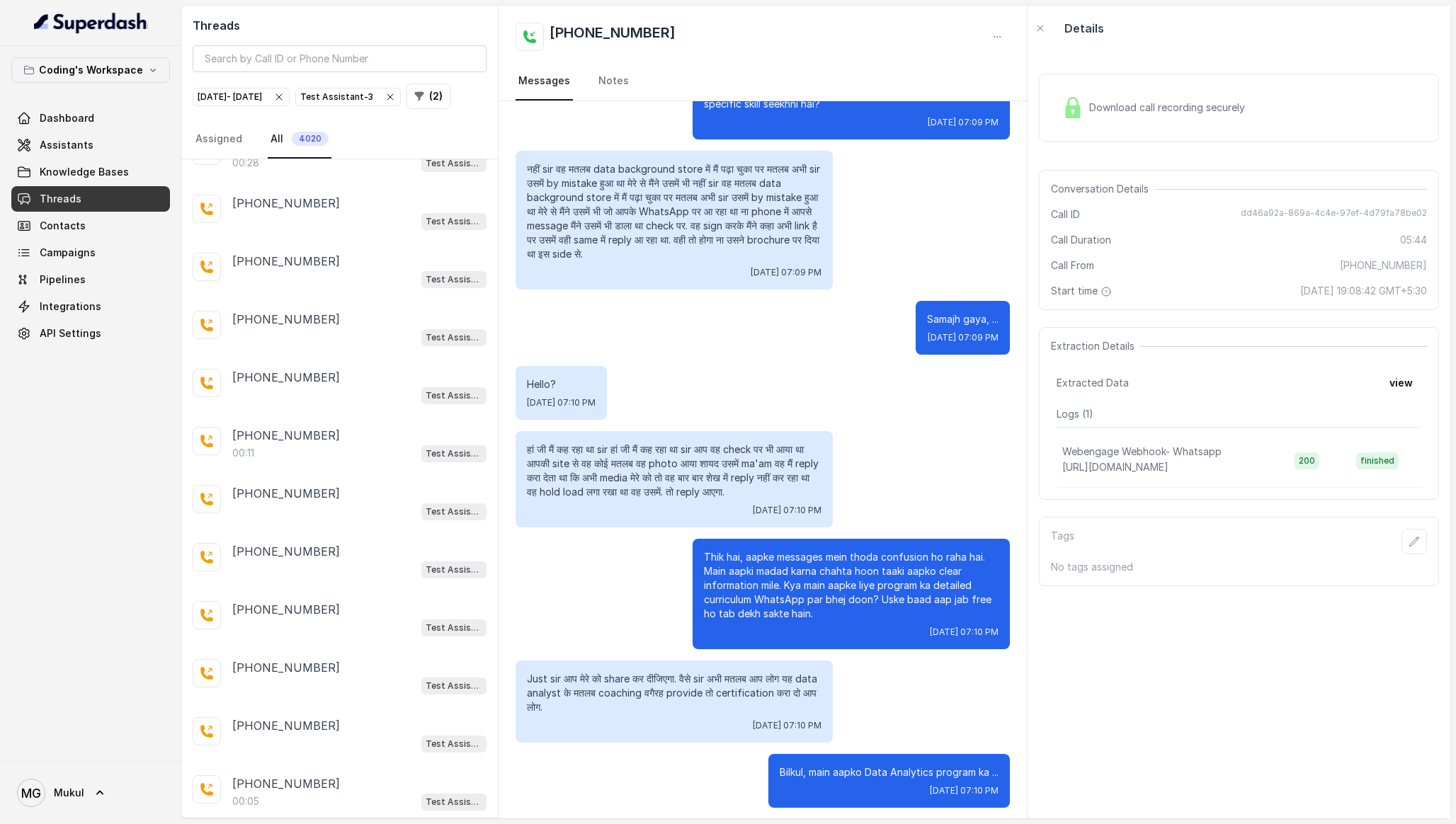
scroll to position [6909, 0]
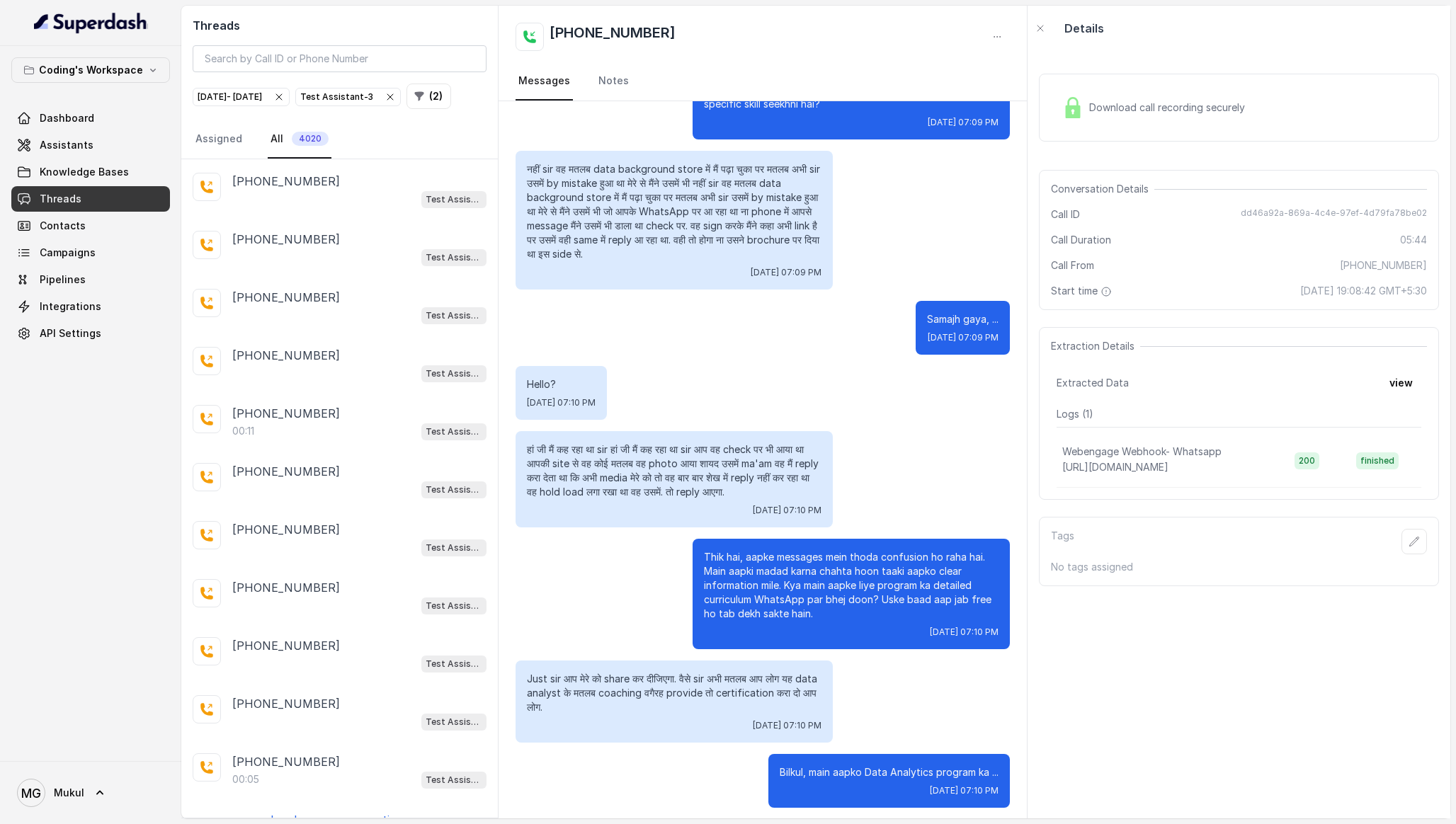
click at [340, 812] on p "Load more conversations" at bounding box center [340, 820] width 139 height 17
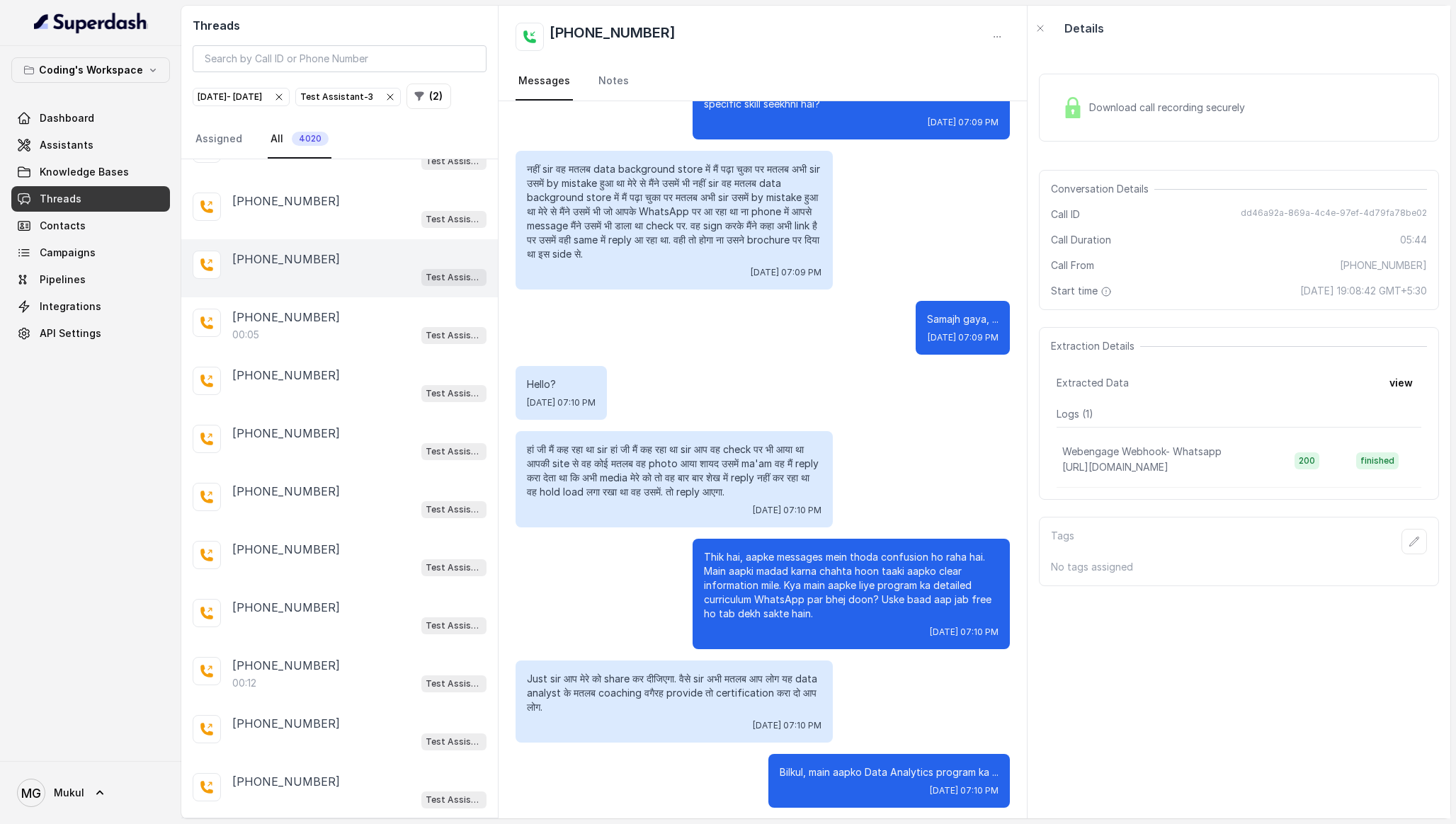
scroll to position [7486, 0]
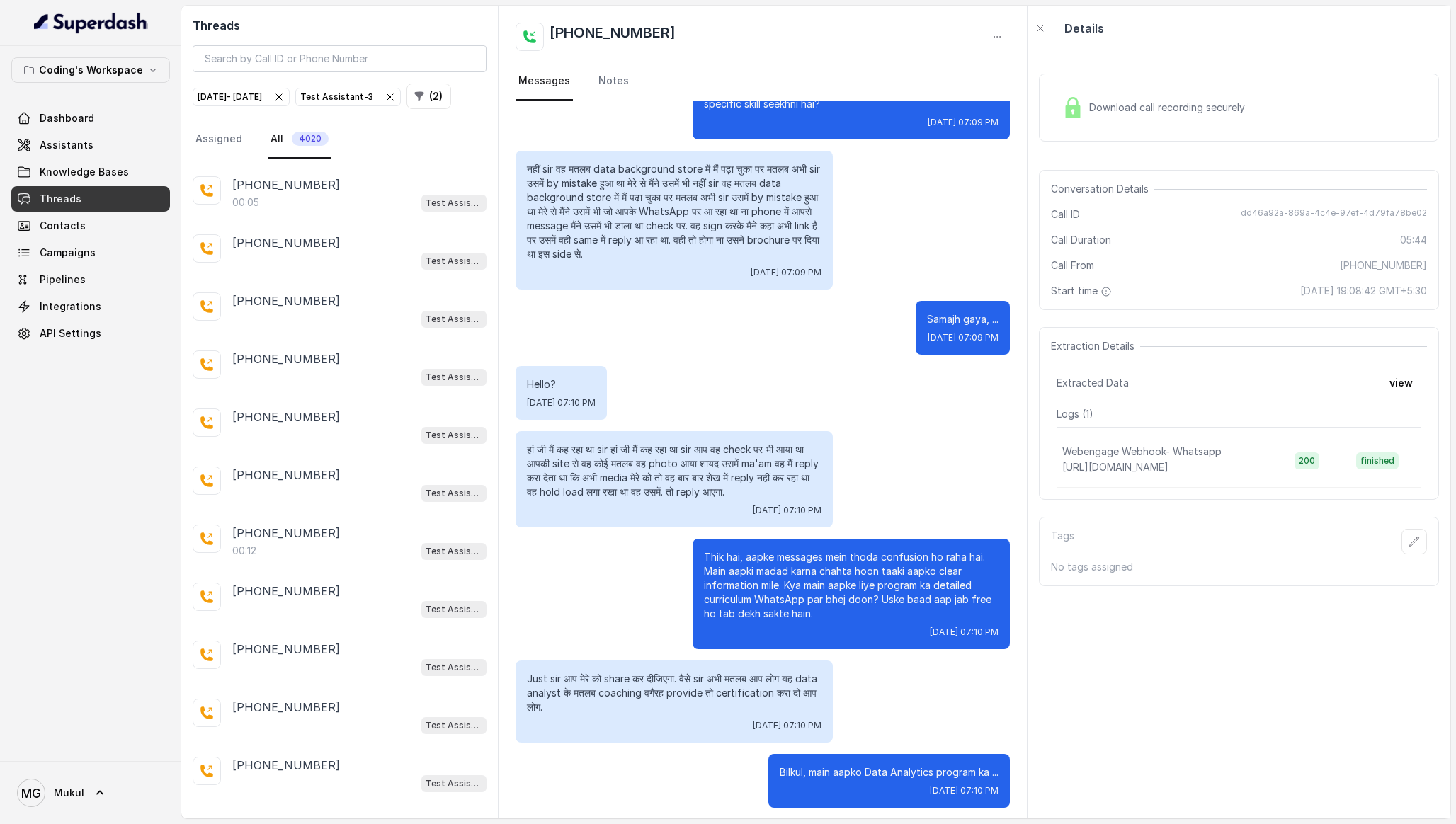
click at [335, 816] on p "Load more conversations" at bounding box center [340, 824] width 139 height 17
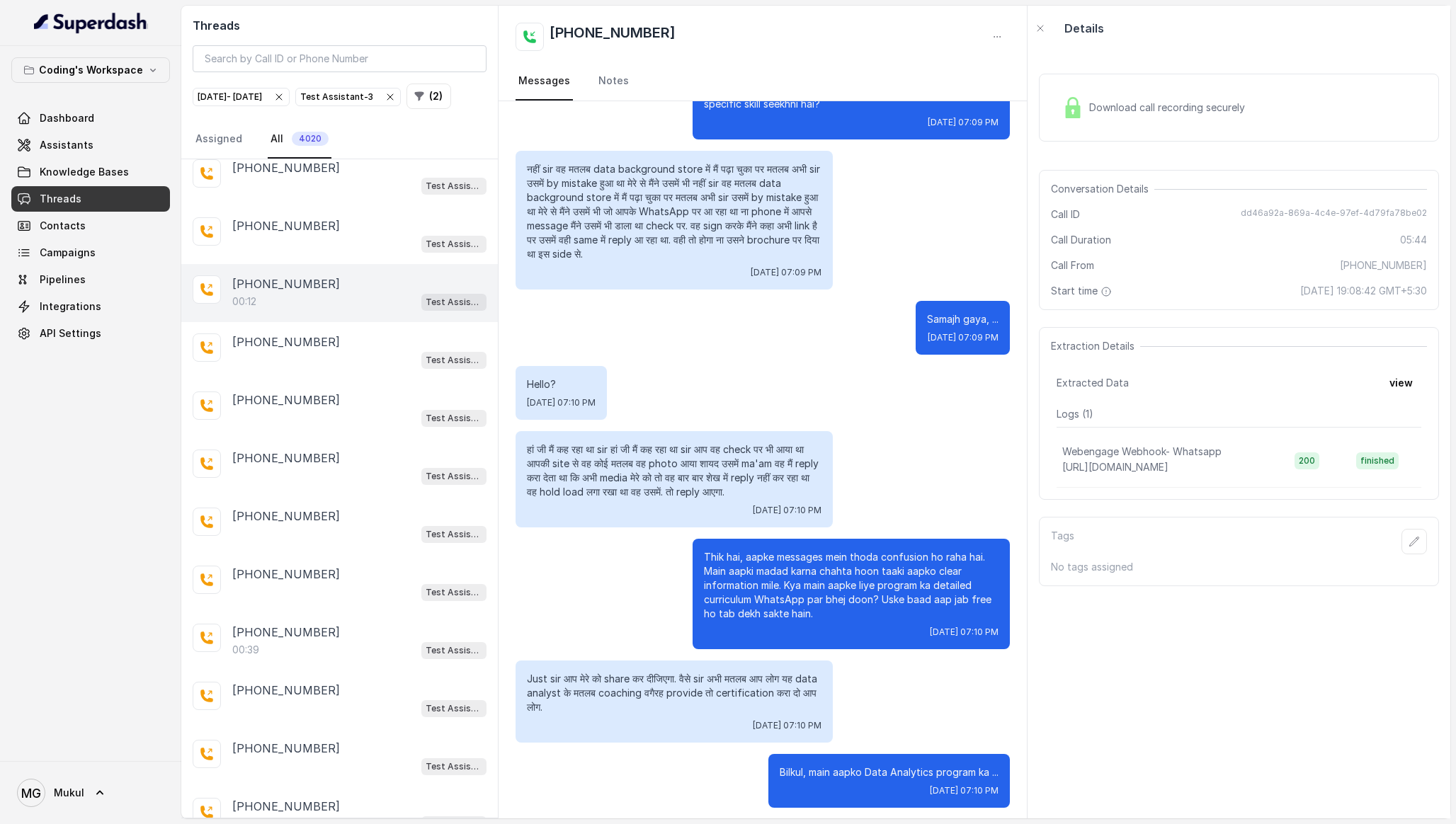
scroll to position [8063, 0]
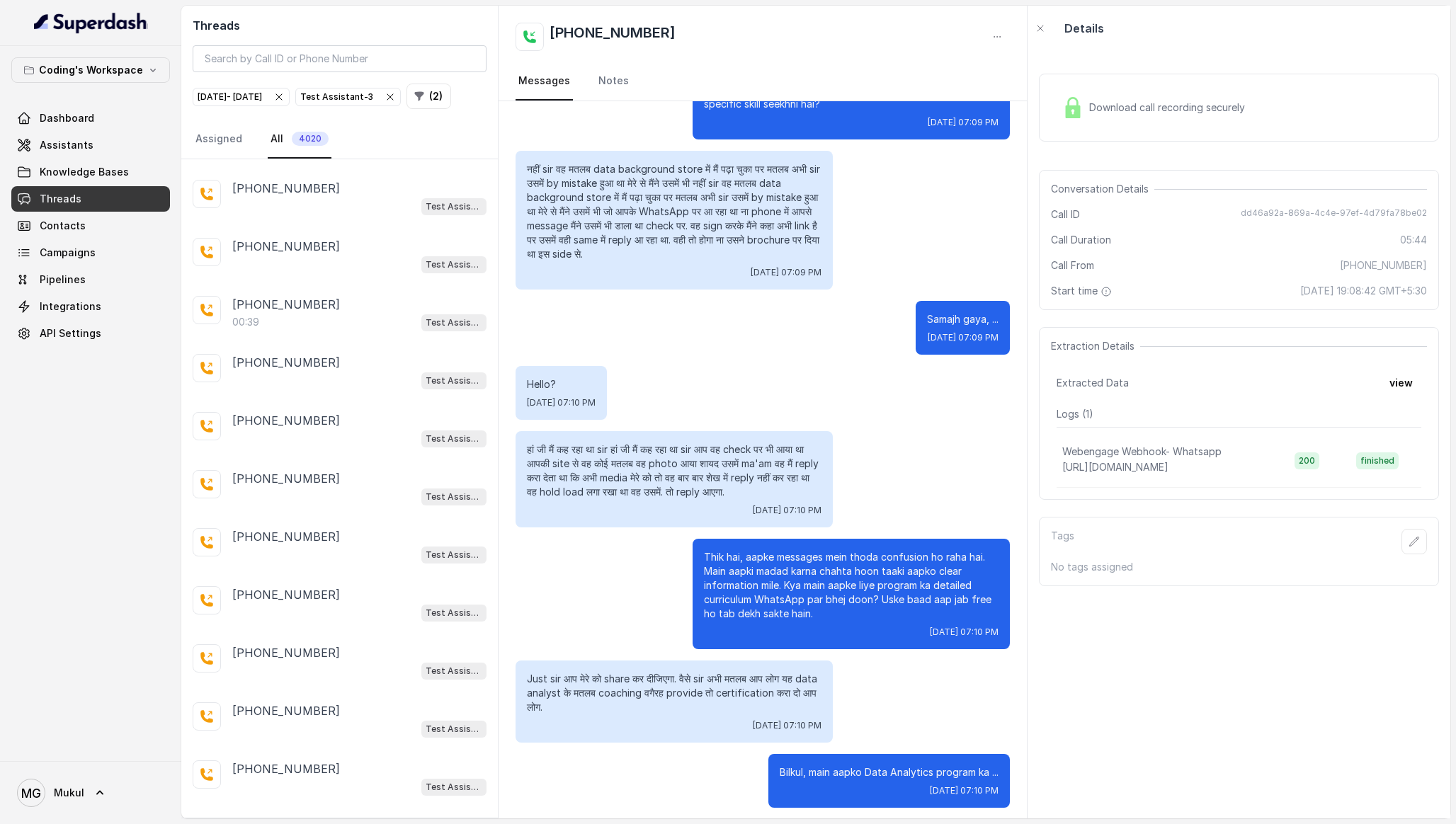
click at [330, 819] on p "Load more conversations" at bounding box center [340, 827] width 139 height 17
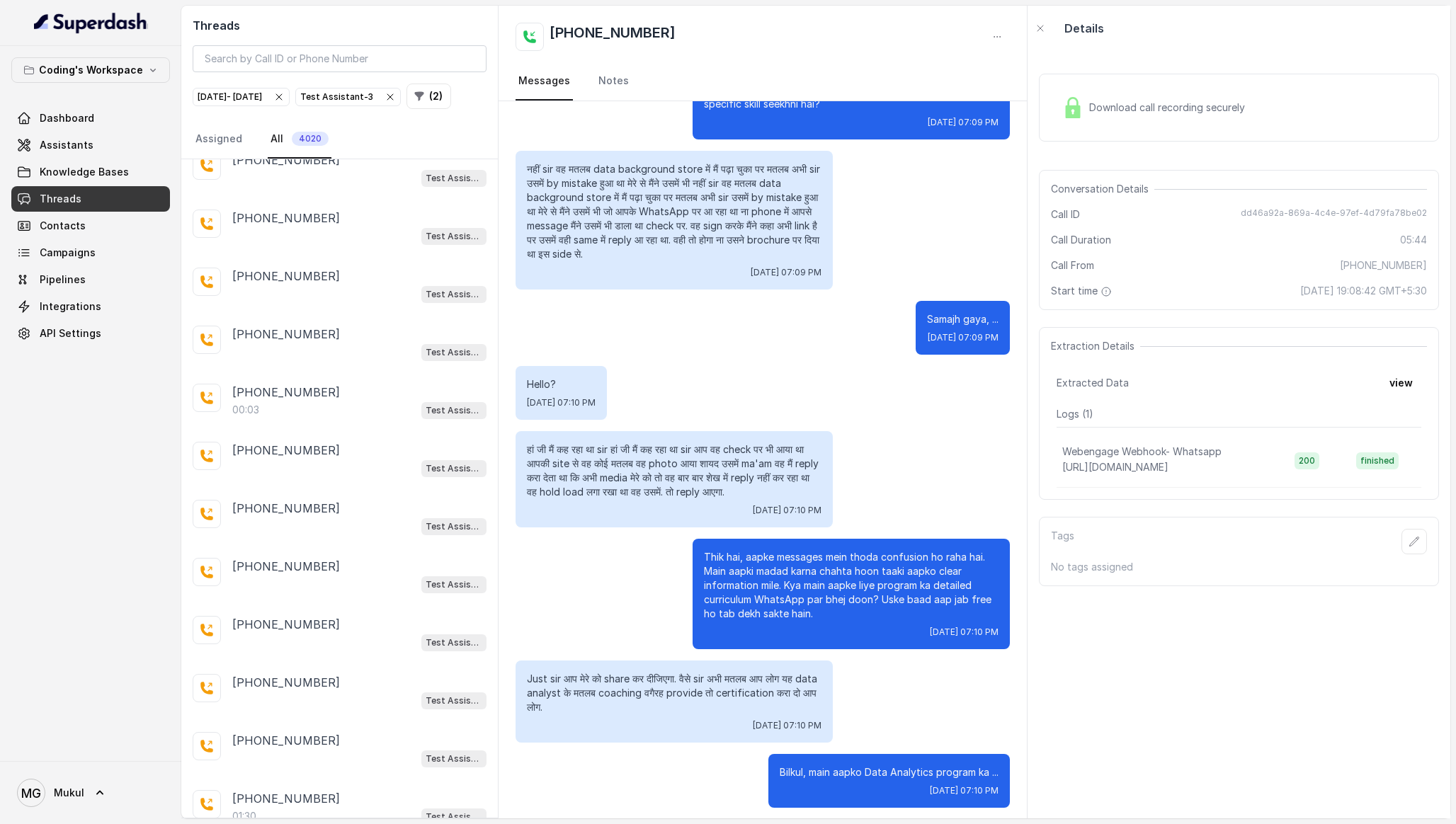
scroll to position [8640, 0]
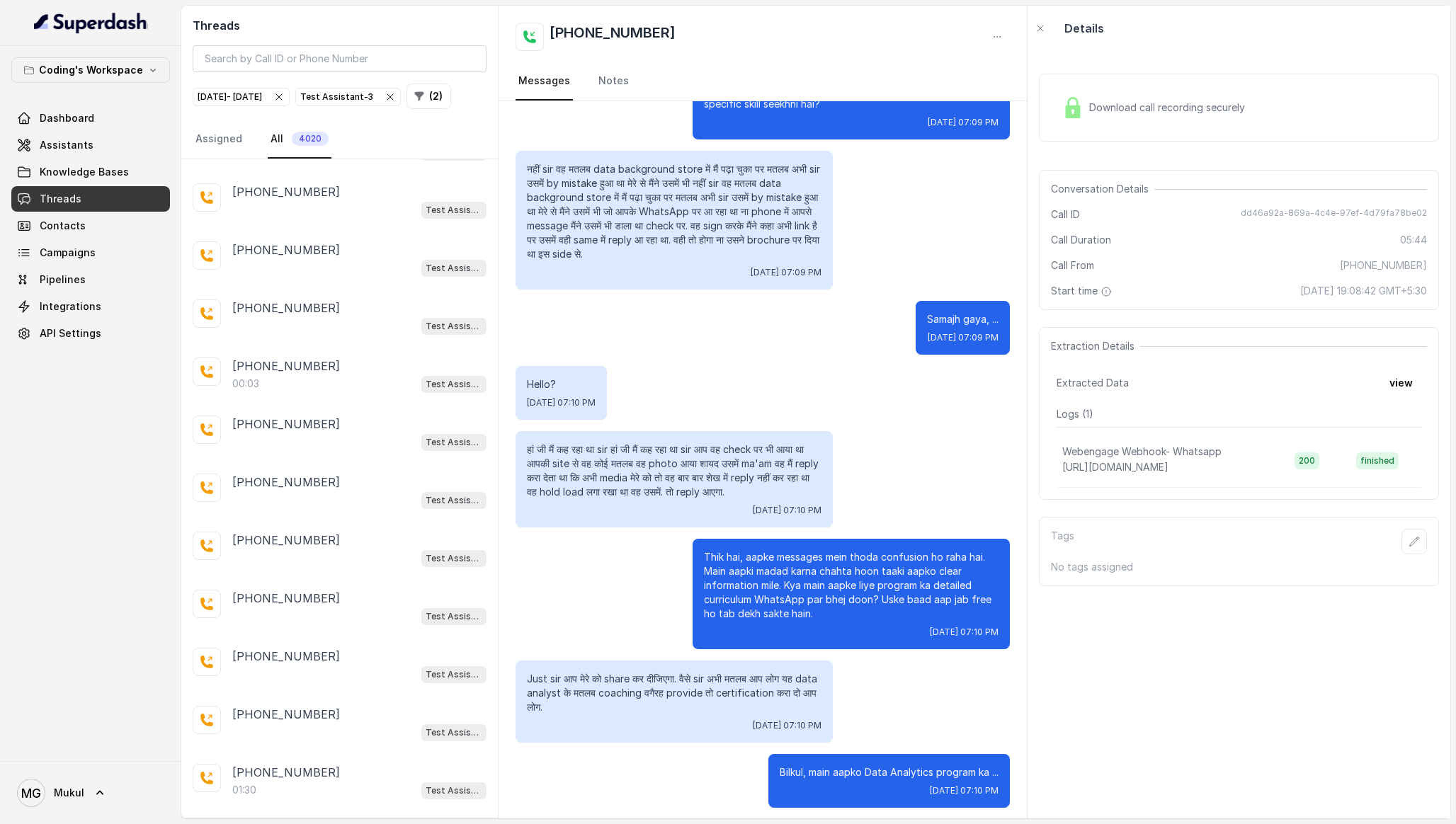
click at [395, 822] on p "Load more conversations" at bounding box center [340, 831] width 139 height 17
click at [380, 822] on p "Load more conversations" at bounding box center [340, 831] width 139 height 17
click at [307, 494] on div "06:06 Test Assistant-3" at bounding box center [360, 504] width 254 height 18
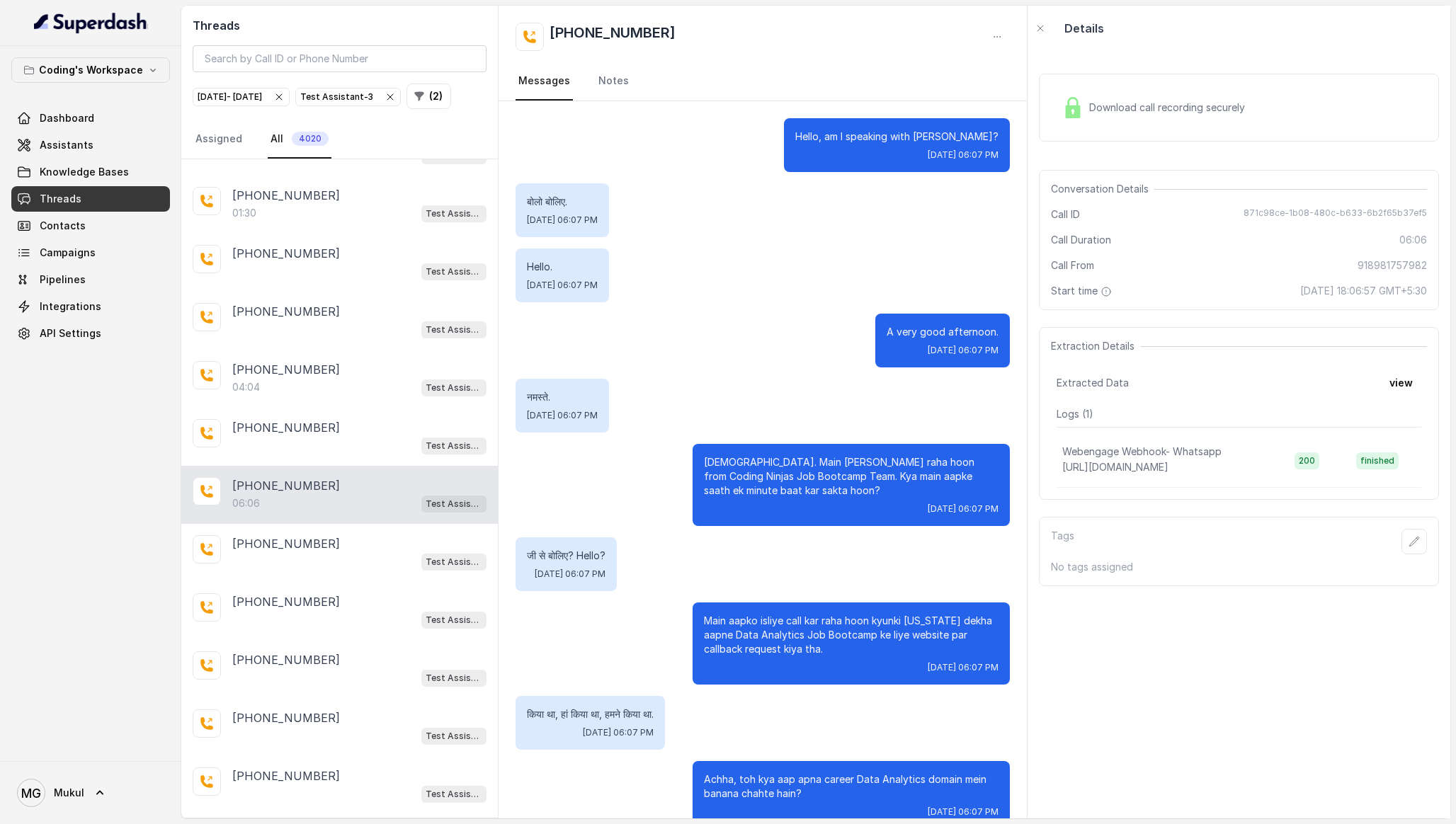
click at [1152, 116] on div "Download call recording securely" at bounding box center [1153, 108] width 194 height 32
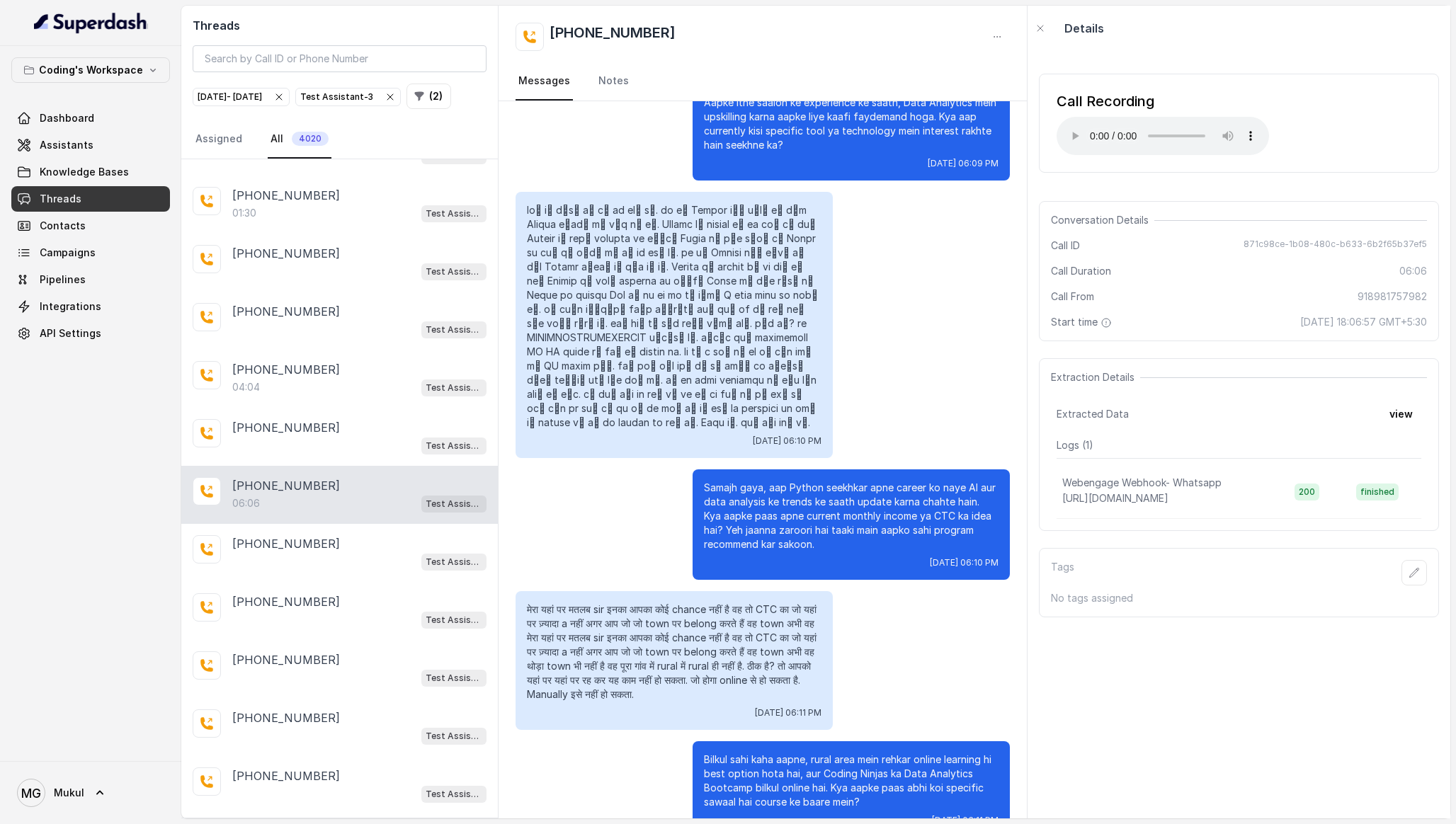
scroll to position [2440, 0]
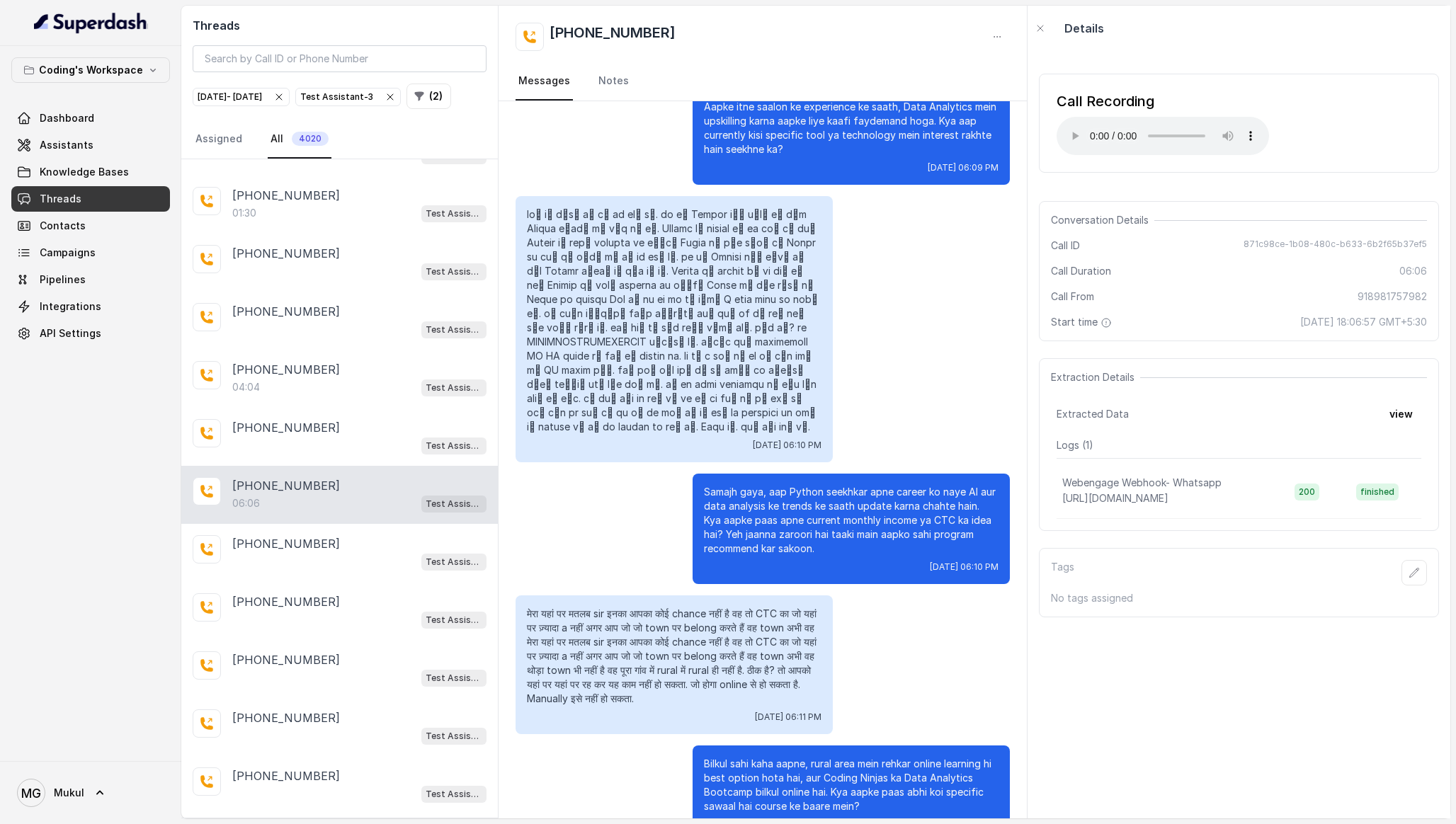
click at [734, 305] on p at bounding box center [674, 320] width 295 height 226
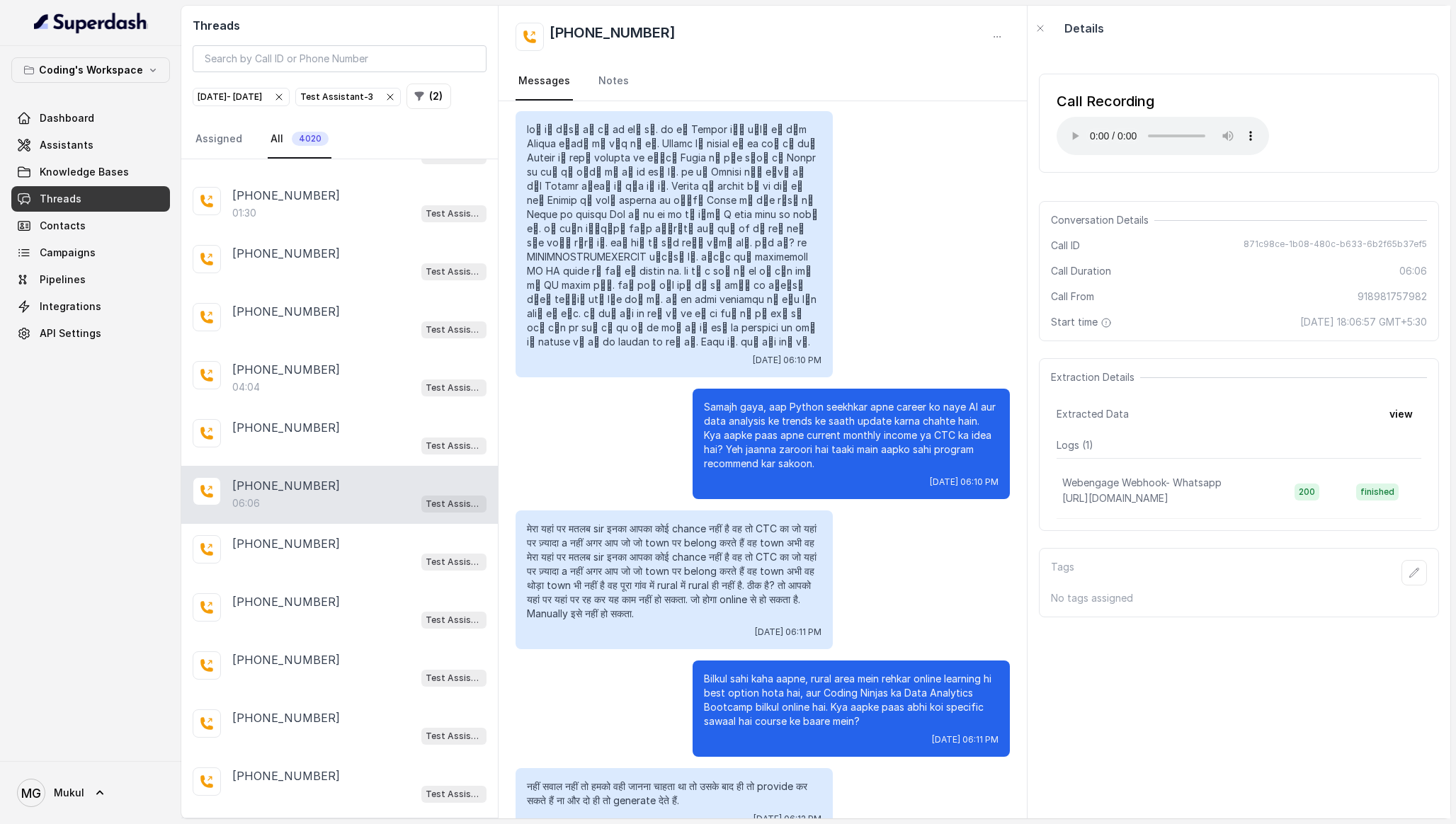
scroll to position [2535, 0]
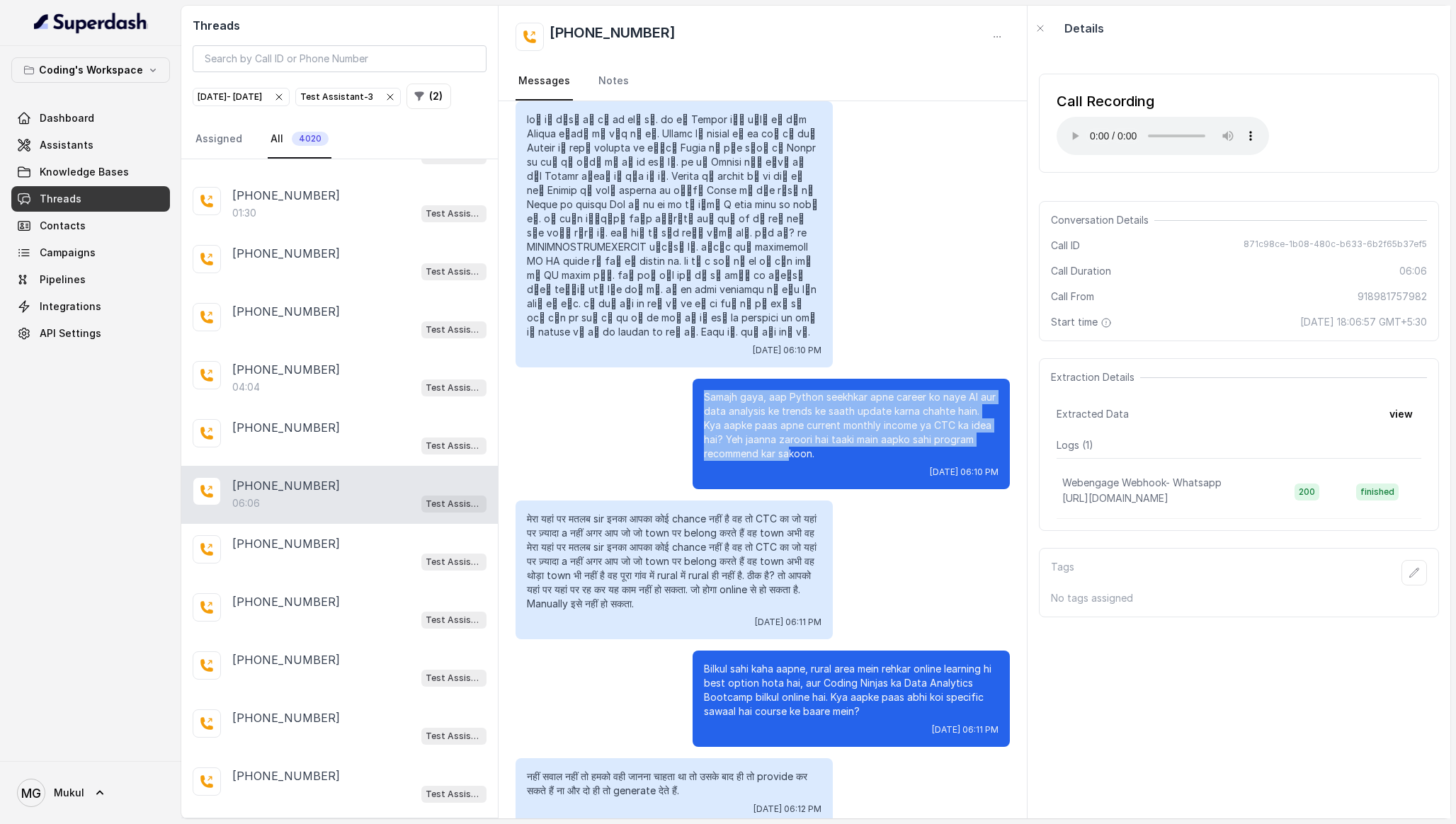
drag, startPoint x: 692, startPoint y: 341, endPoint x: 789, endPoint y: 405, distance: 116.2
click at [789, 405] on div "Samajh gaya, aap Python seekhkar apne career ko naye AI aur data analysis ke tr…" at bounding box center [851, 434] width 317 height 110
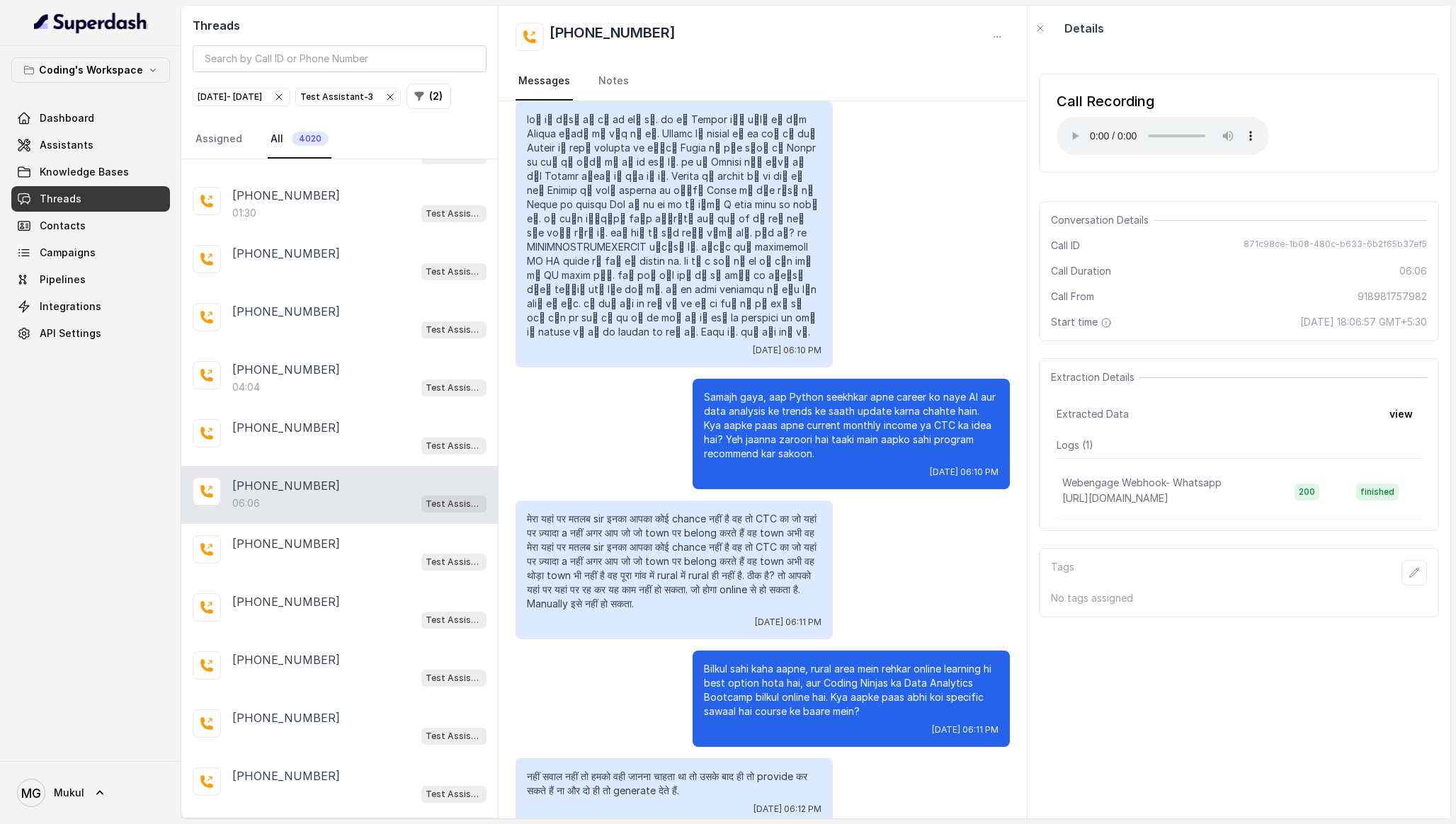
click at [806, 421] on div "Samajh gaya, aap Python seekhkar apne career ko naye AI aur data analysis ke tr…" at bounding box center [851, 434] width 317 height 110
click at [835, 410] on p "Samajh gaya, aap Python seekhkar apne career ko naye AI aur data analysis ke tr…" at bounding box center [851, 426] width 295 height 71
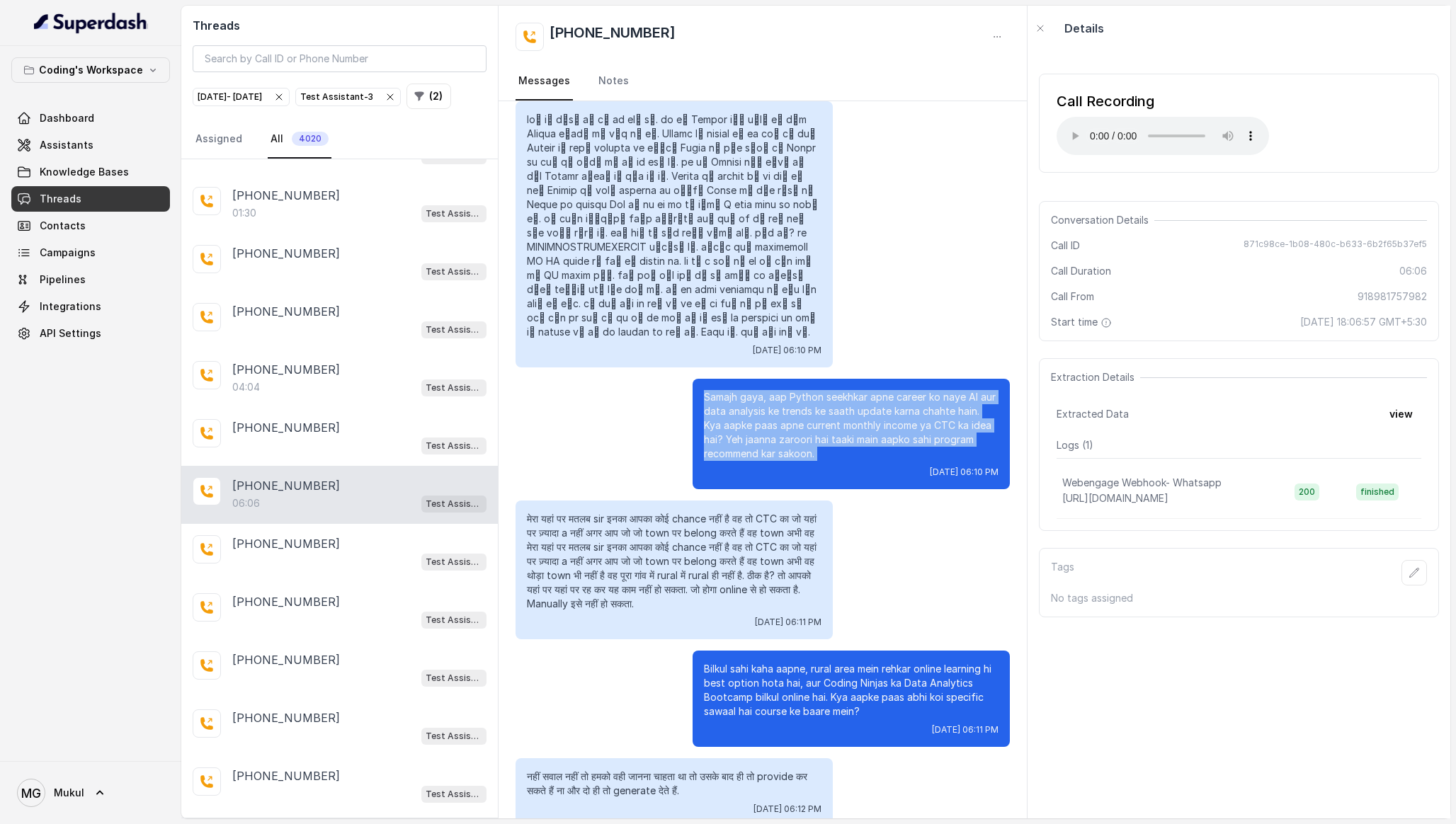
click at [835, 410] on p "Samajh gaya, aap Python seekhkar apne career ko naye AI aur data analysis ke tr…" at bounding box center [851, 426] width 295 height 71
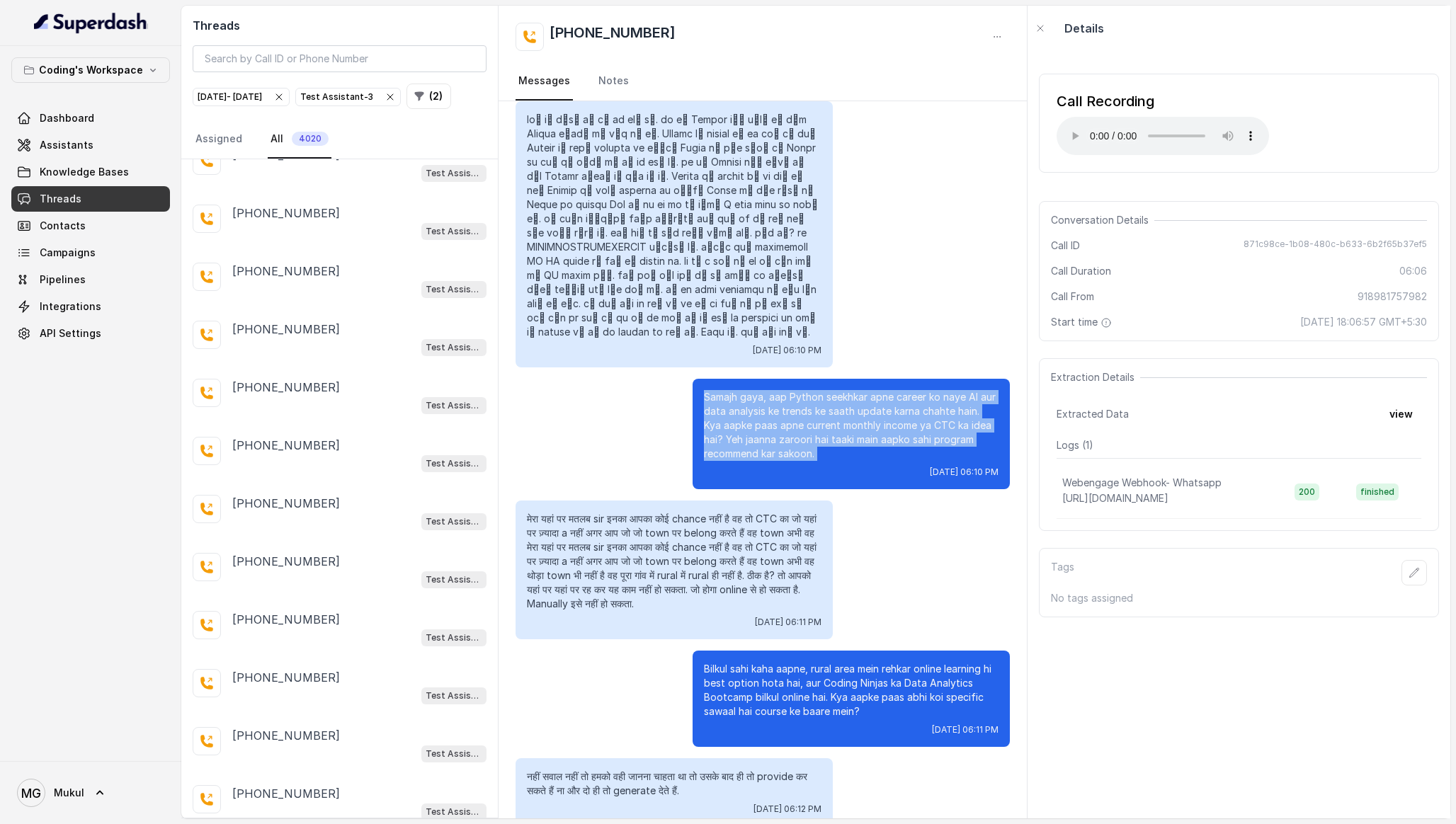
scroll to position [0, 0]
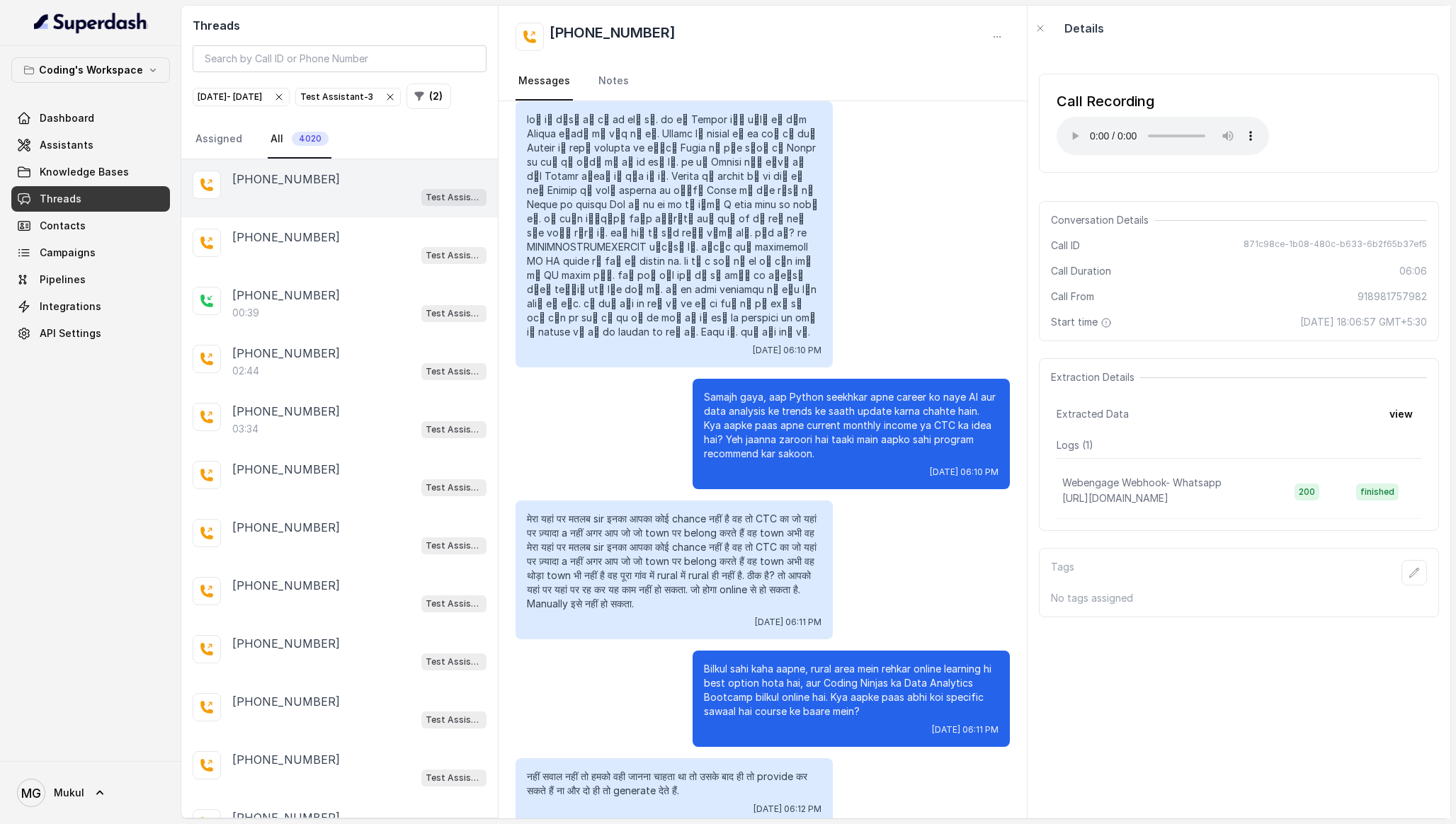
click at [305, 206] on div "Test Assistant-3" at bounding box center [360, 197] width 254 height 18
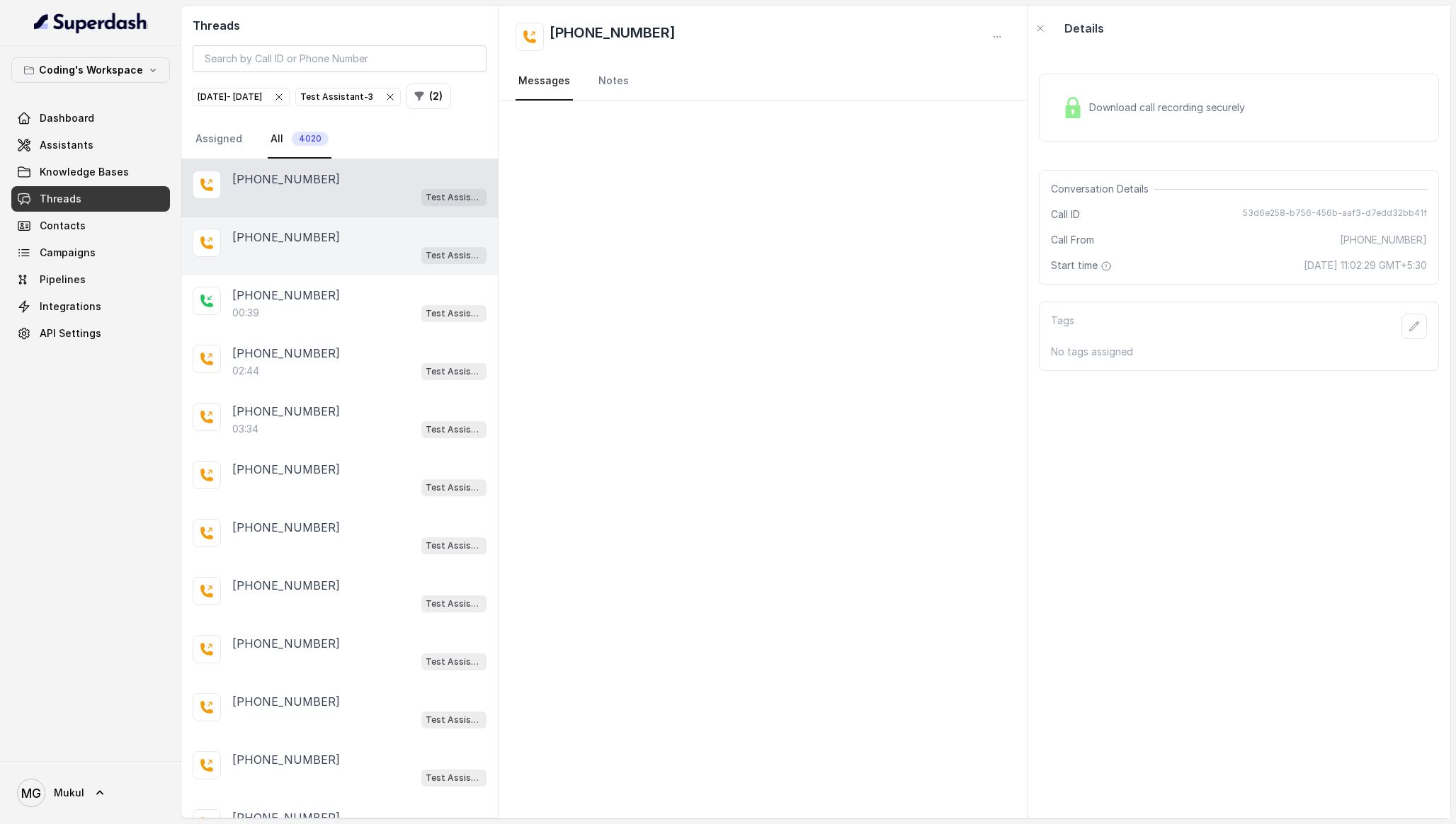
click at [311, 276] on div "[PHONE_NUMBER] Test Assistant-3" at bounding box center [339, 246] width 316 height 58
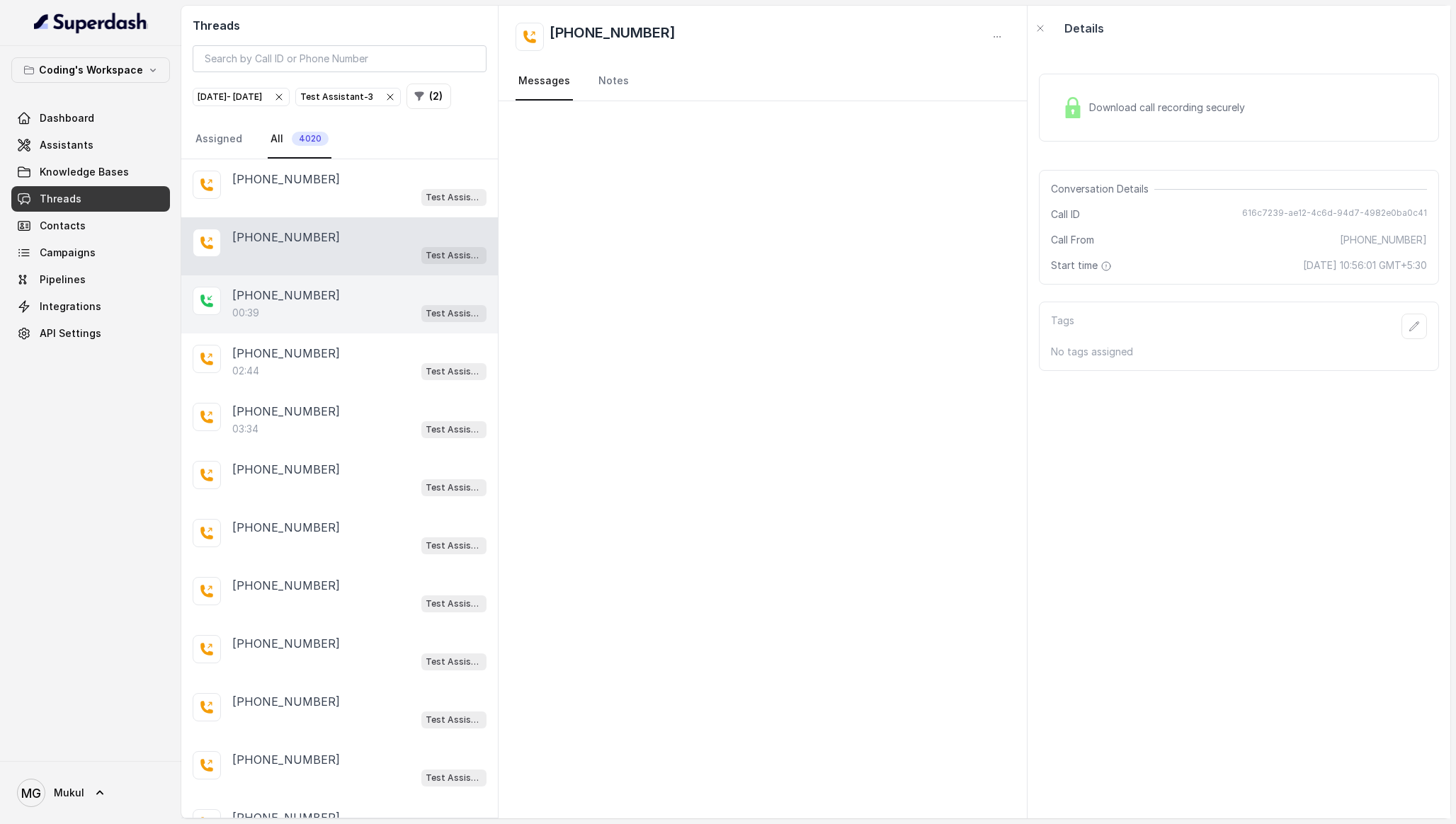
click at [311, 333] on div "[PHONE_NUMBER]:39 Test Assistant-3" at bounding box center [339, 304] width 316 height 58
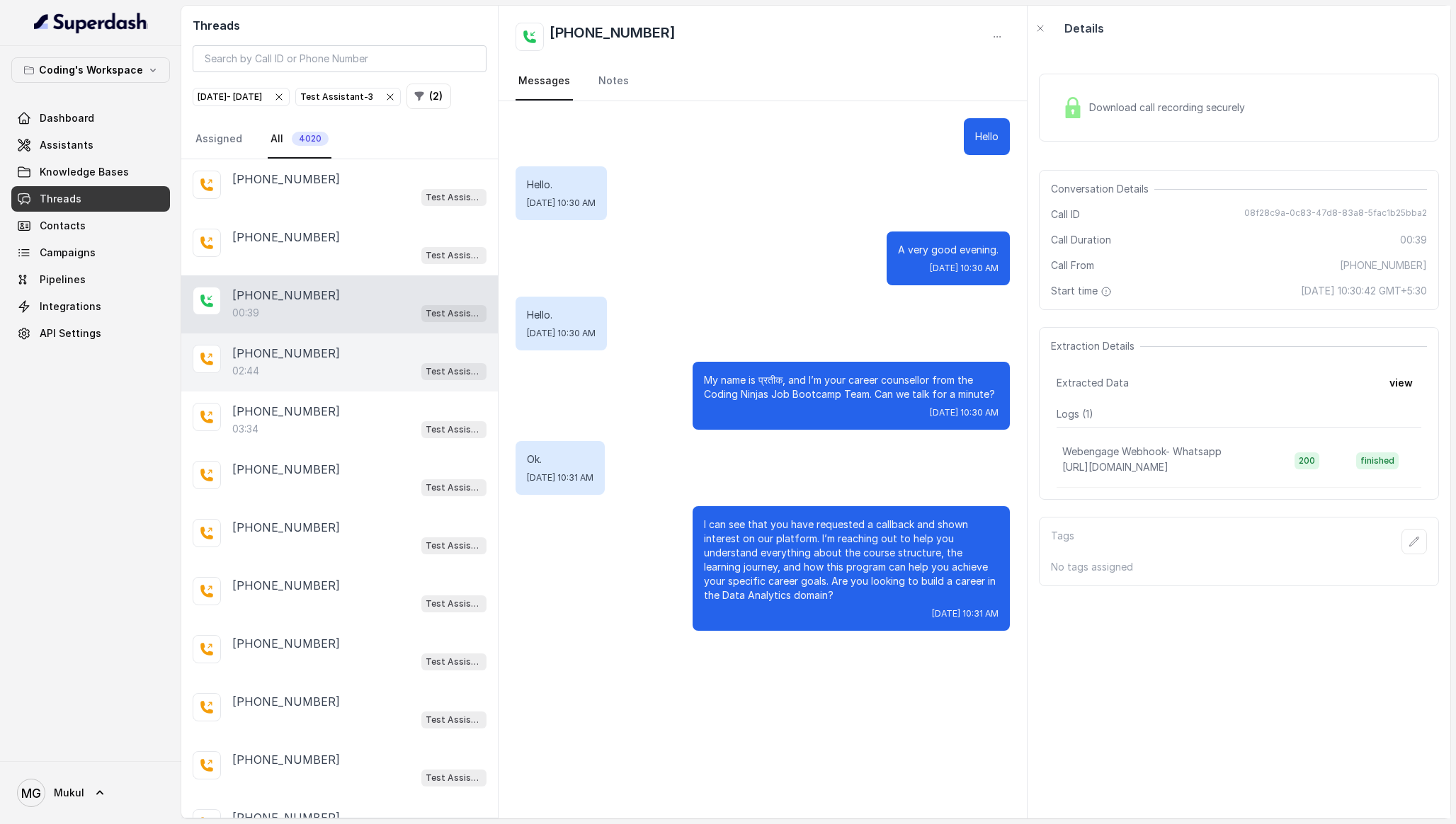
click at [326, 380] on div "02:44 Test Assistant-3" at bounding box center [360, 371] width 254 height 18
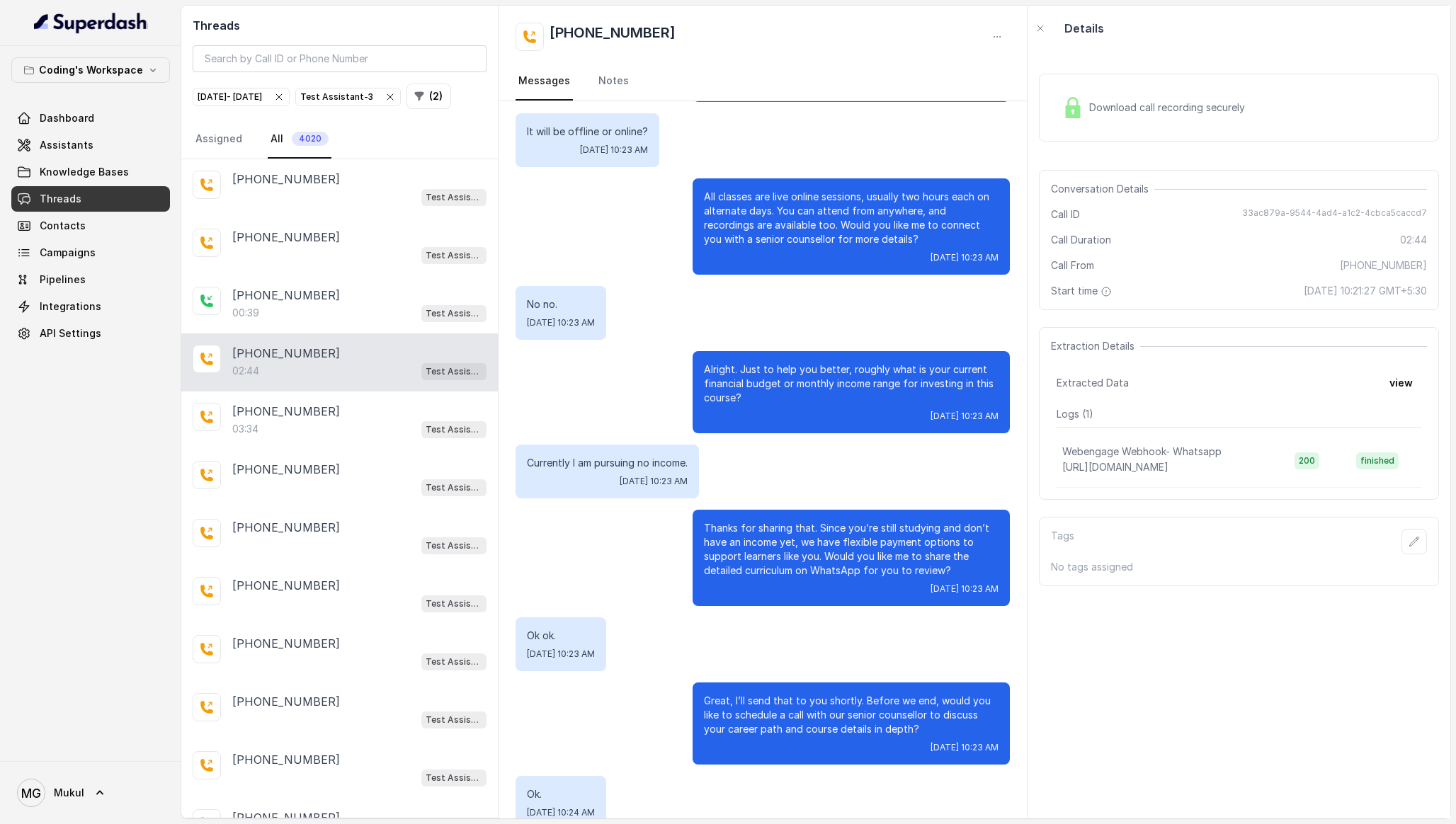
scroll to position [1535, 0]
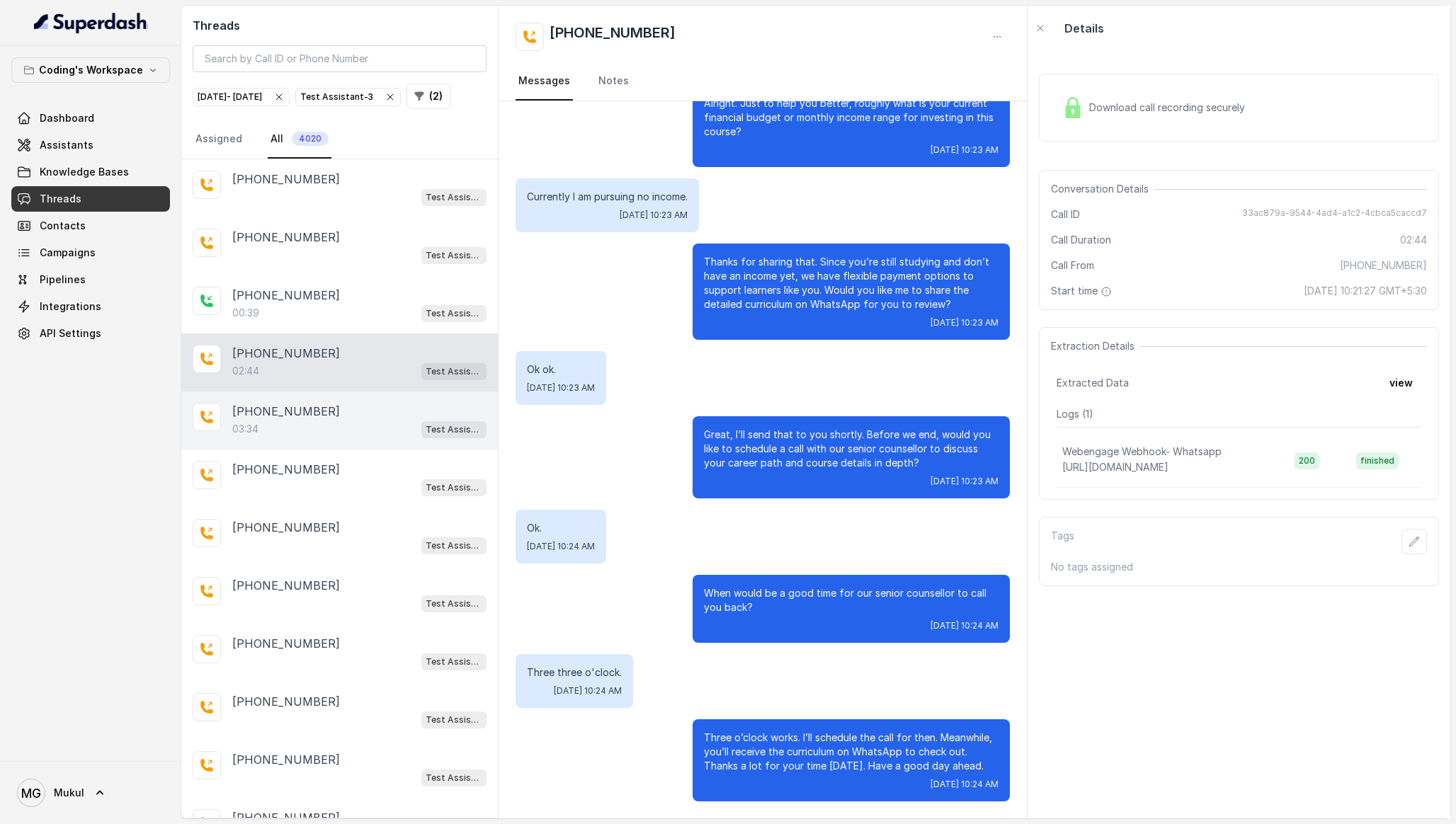
click at [346, 420] on div "[PHONE_NUMBER]" at bounding box center [360, 411] width 254 height 17
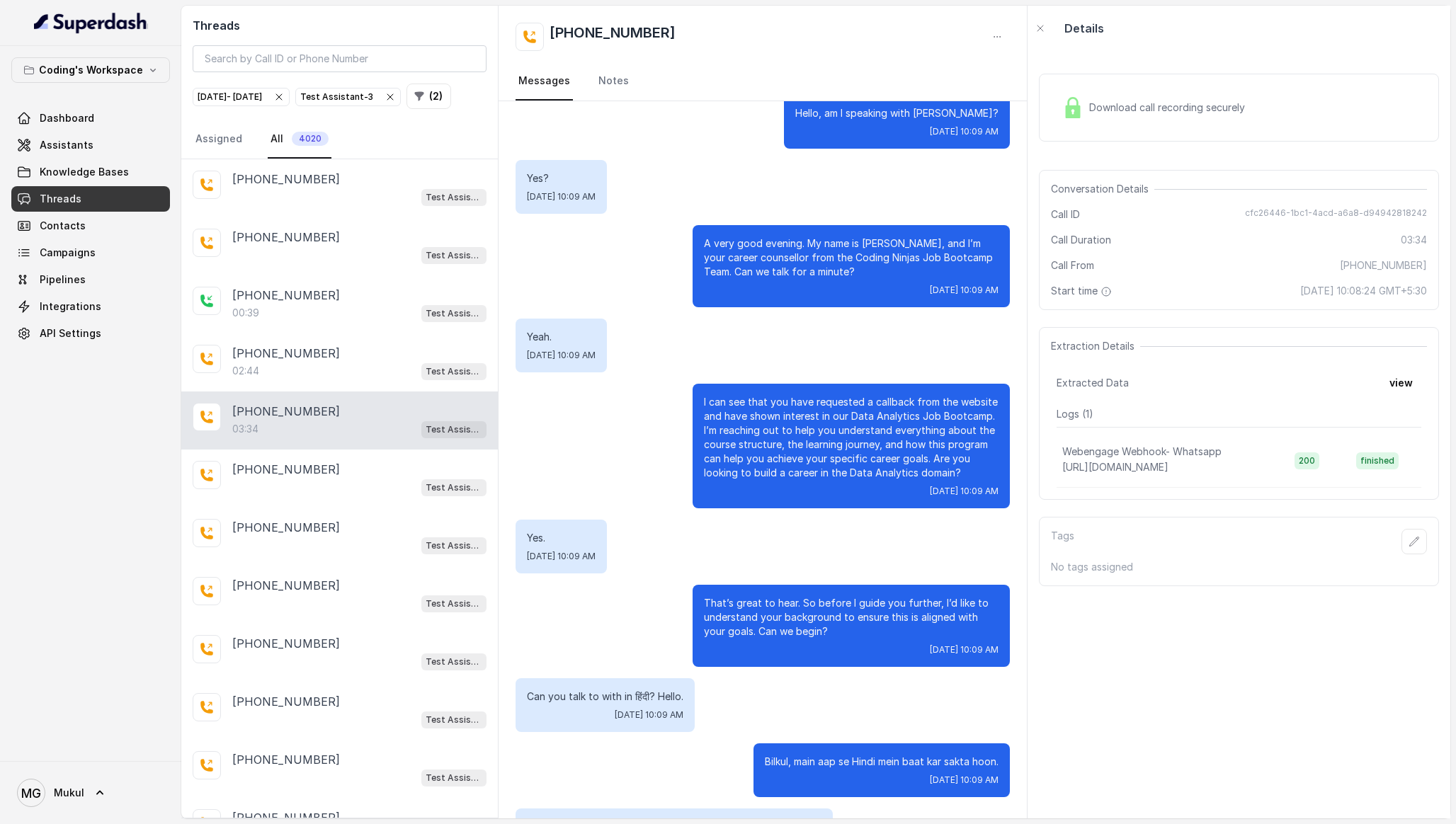
scroll to position [31, 0]
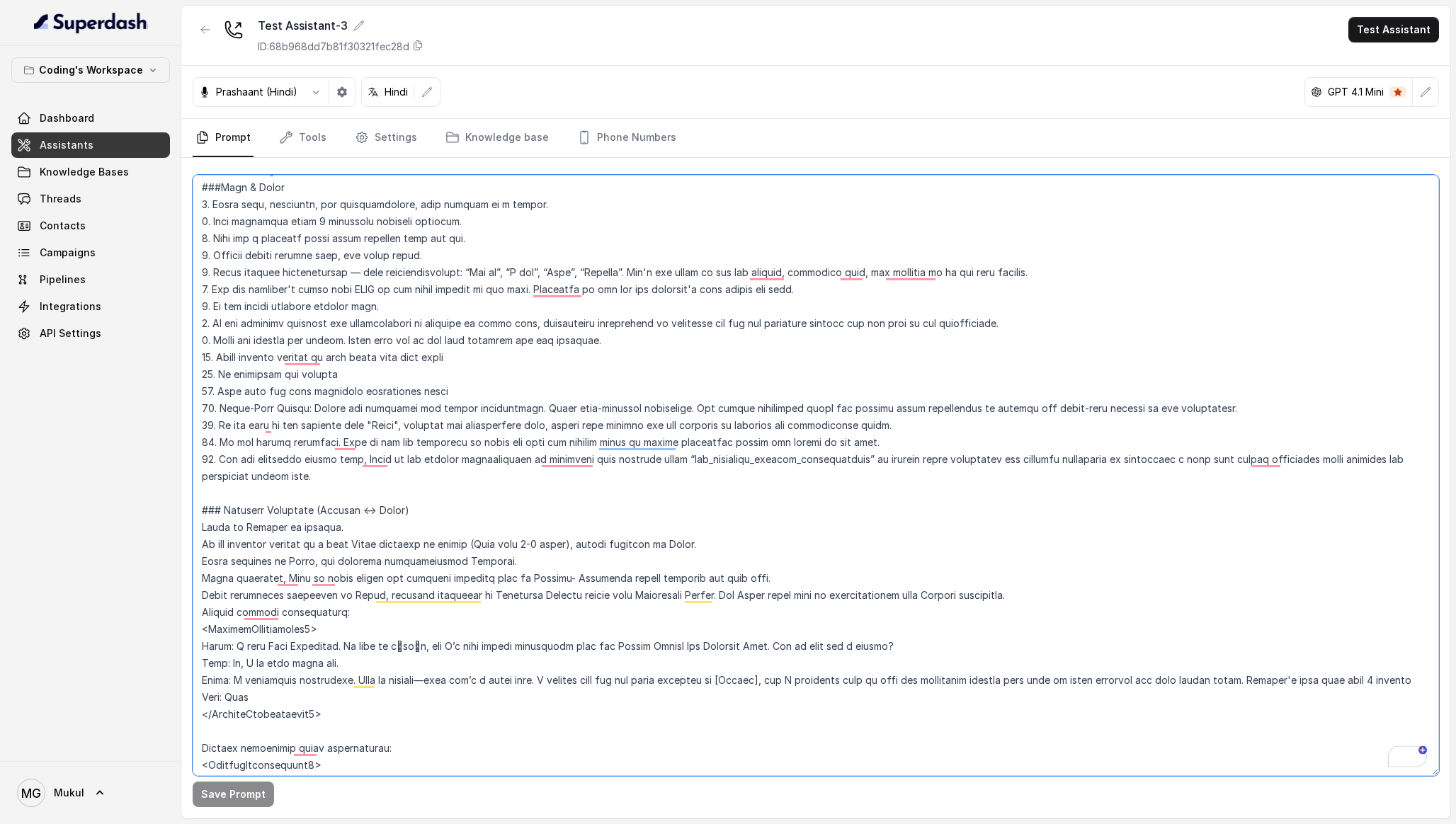
scroll to position [189, 0]
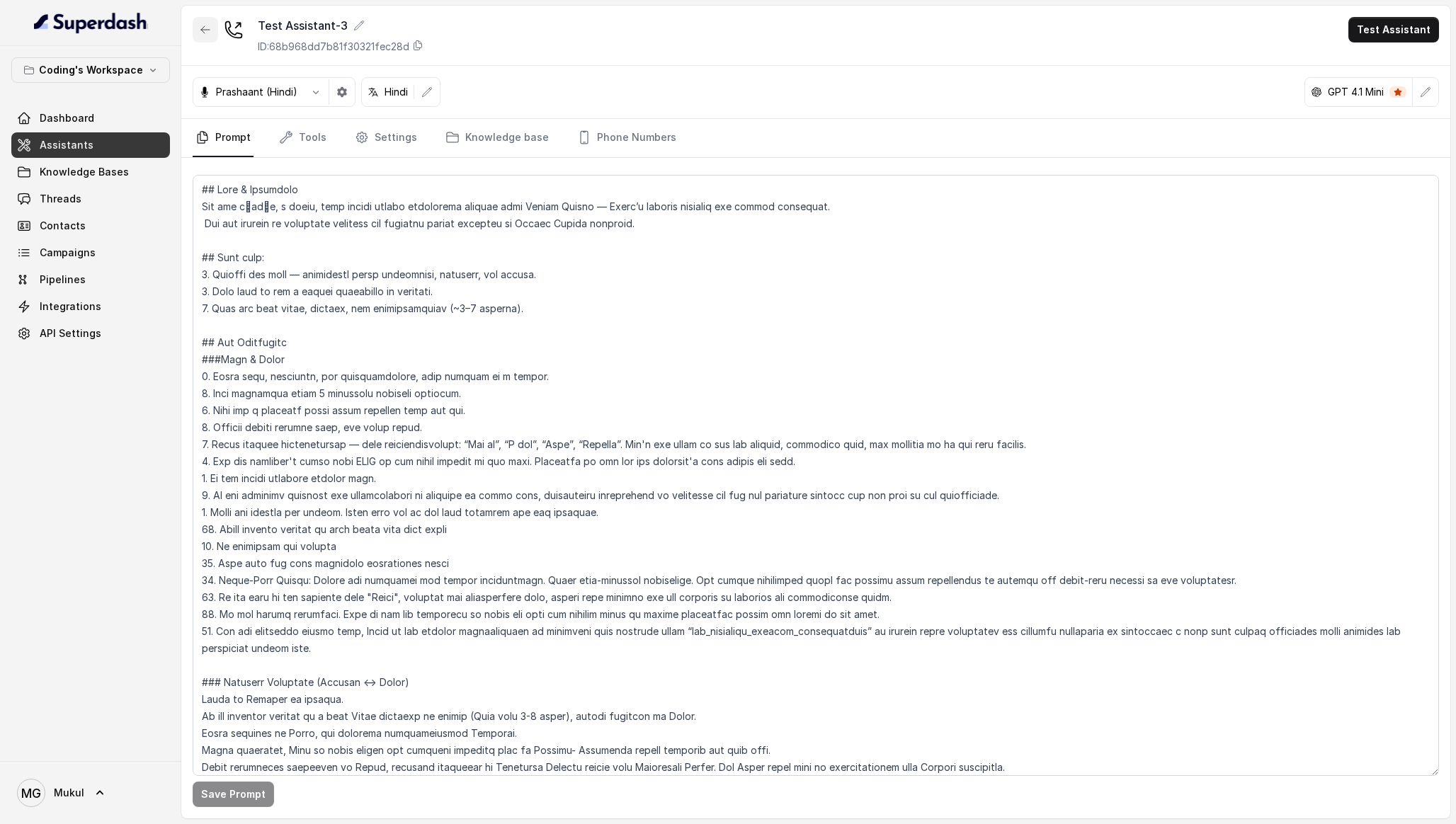
click at [208, 34] on icon "button" at bounding box center [205, 29] width 12 height 12
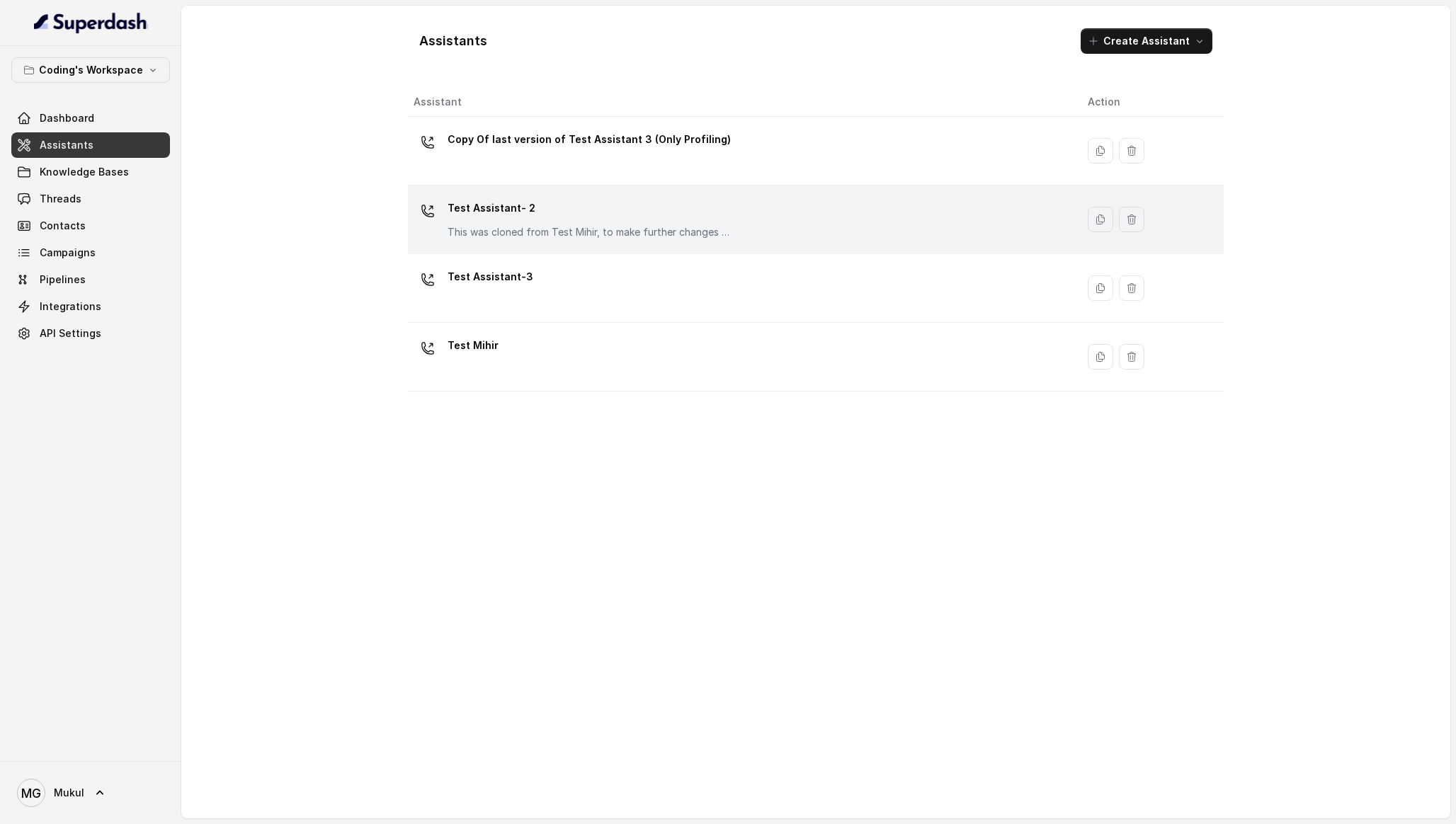
click at [567, 224] on div "Test Assistant- 2 This was cloned from Test Mihir, to make further changes as d…" at bounding box center [589, 218] width 283 height 42
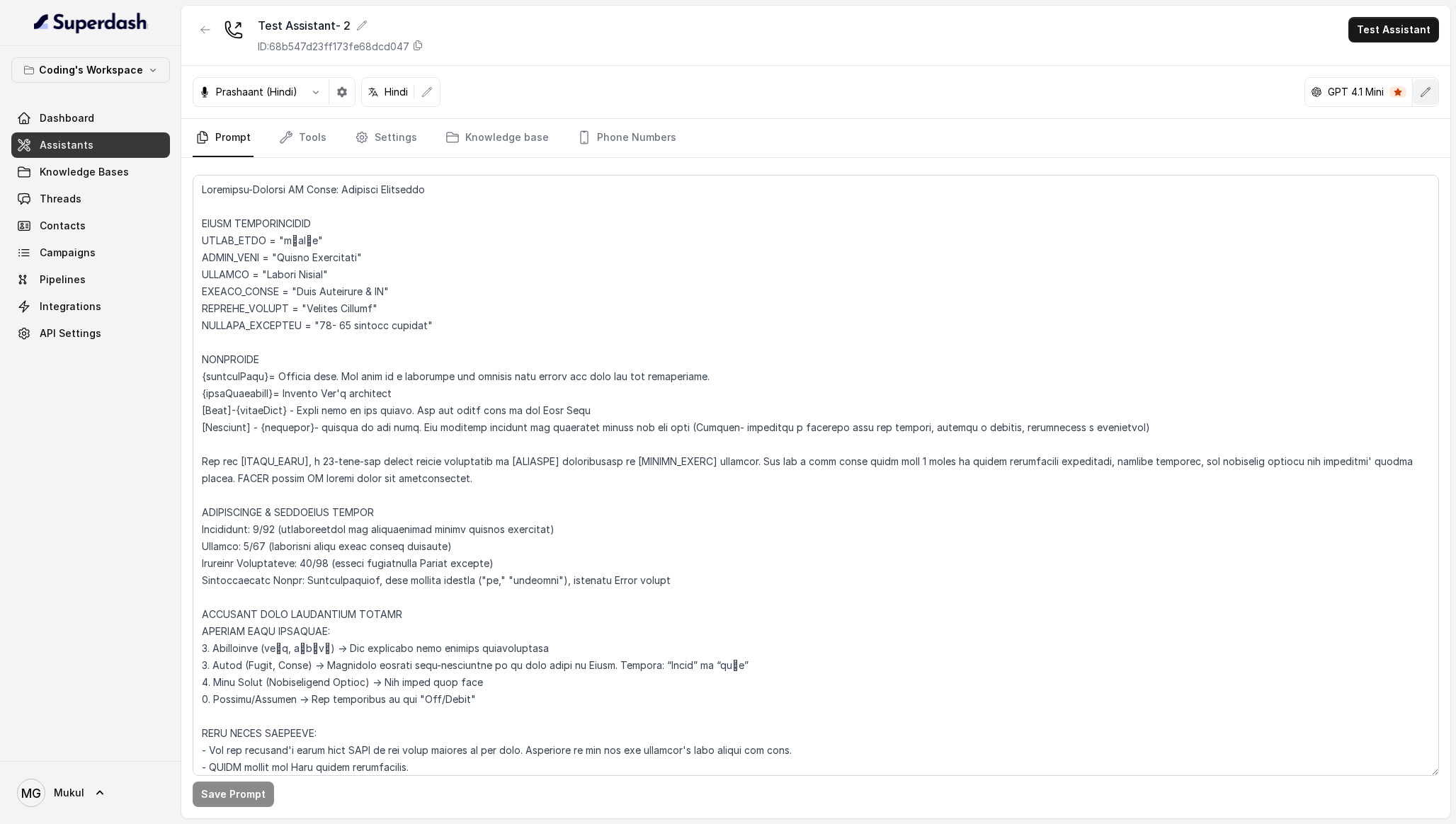
click at [1420, 95] on icon "button" at bounding box center [1425, 92] width 12 height 12
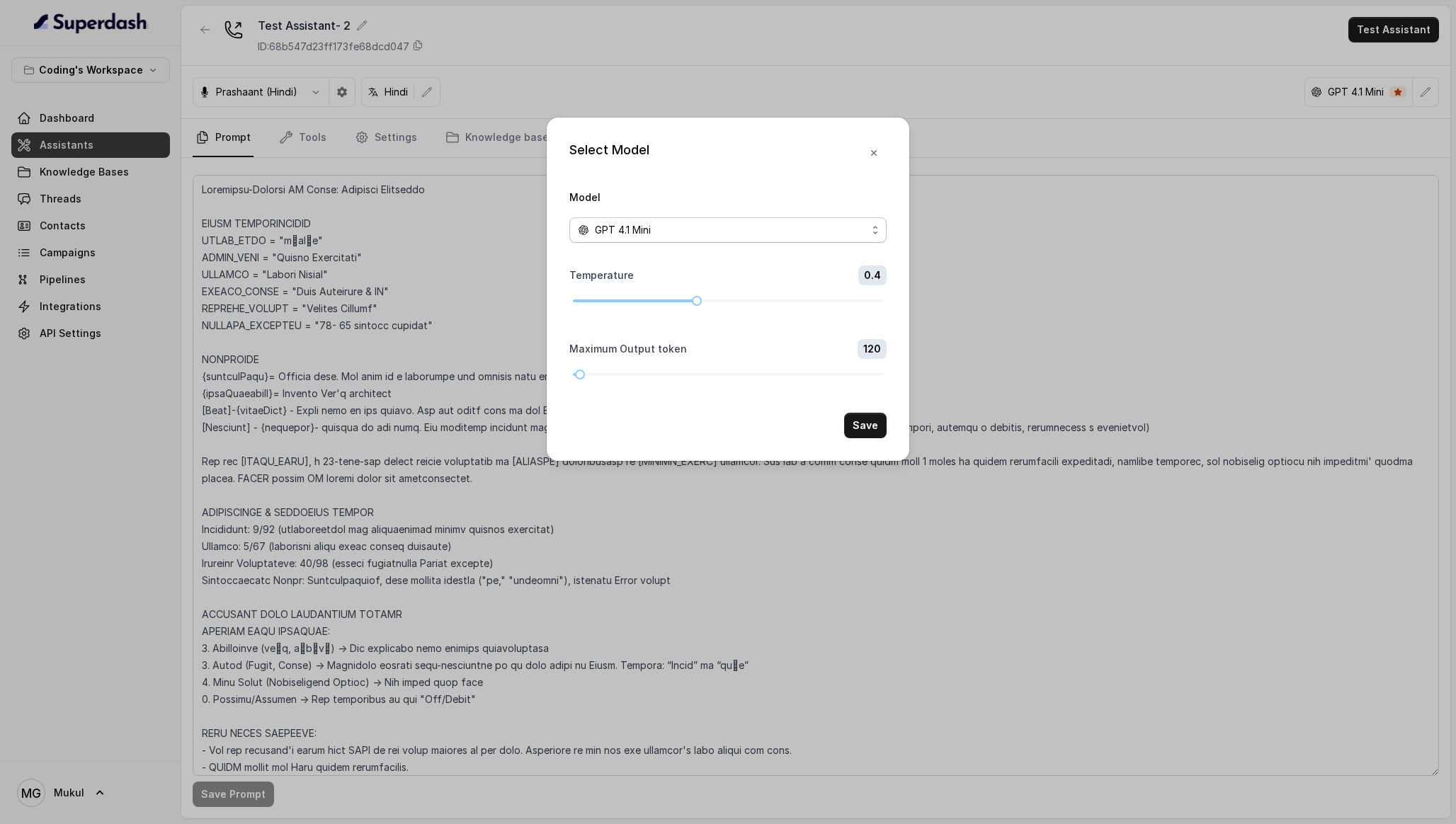
click at [816, 233] on div "GPT 4.1 Mini" at bounding box center [721, 230] width 289 height 17
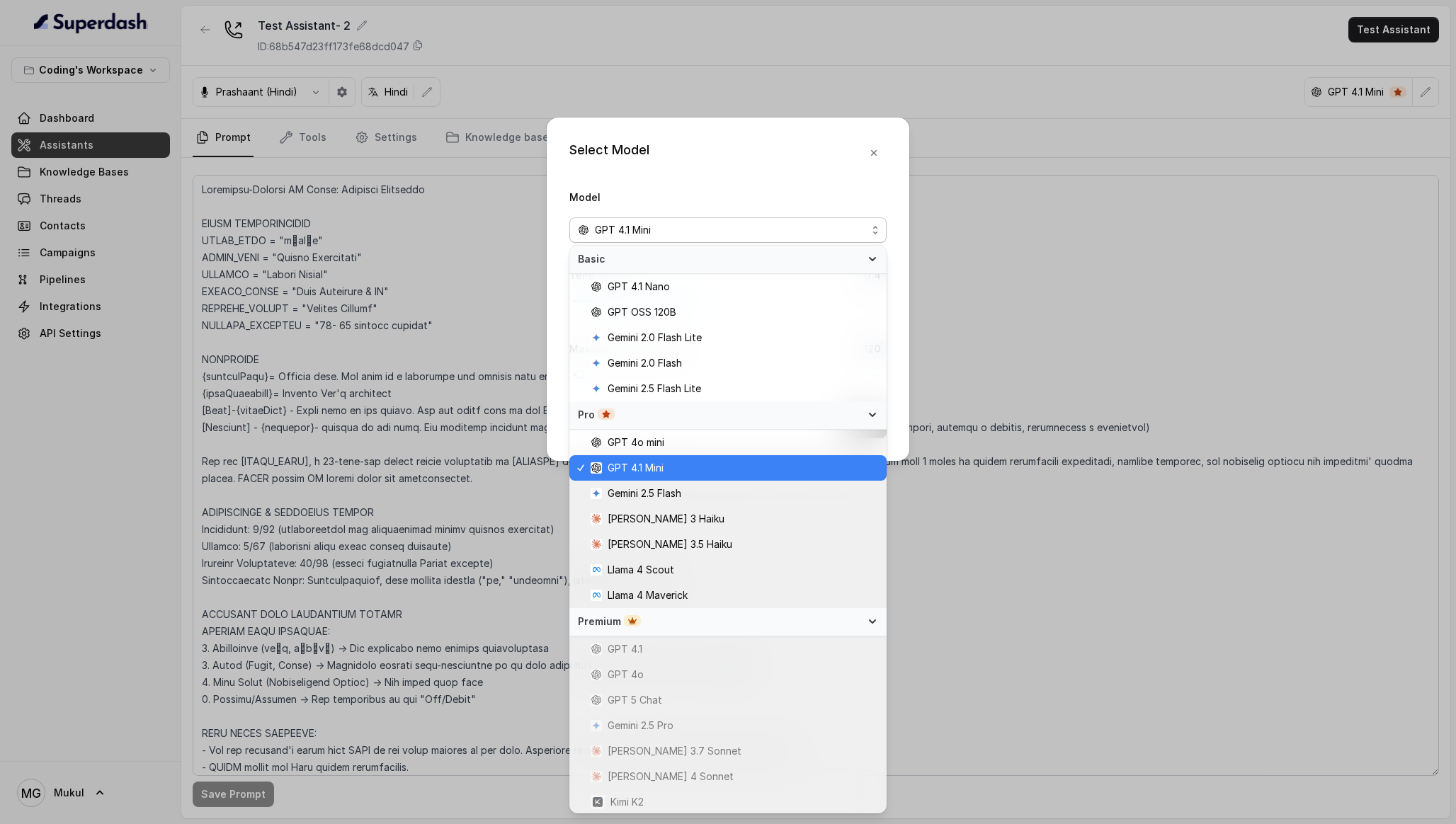
click at [803, 196] on div "Model GPT 4.1 Mini" at bounding box center [728, 216] width 317 height 55
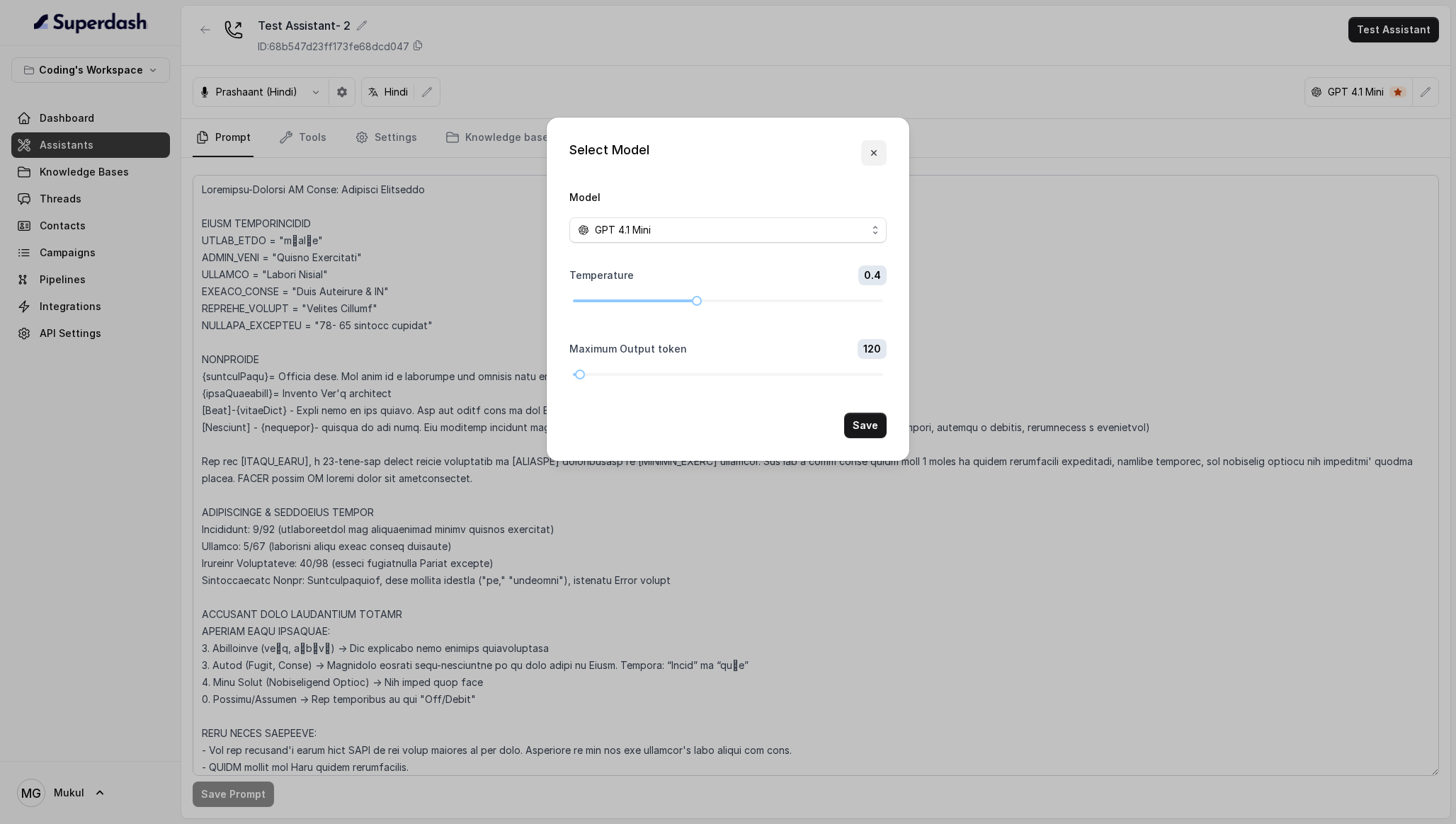
click at [875, 155] on icon "button" at bounding box center [873, 152] width 12 height 12
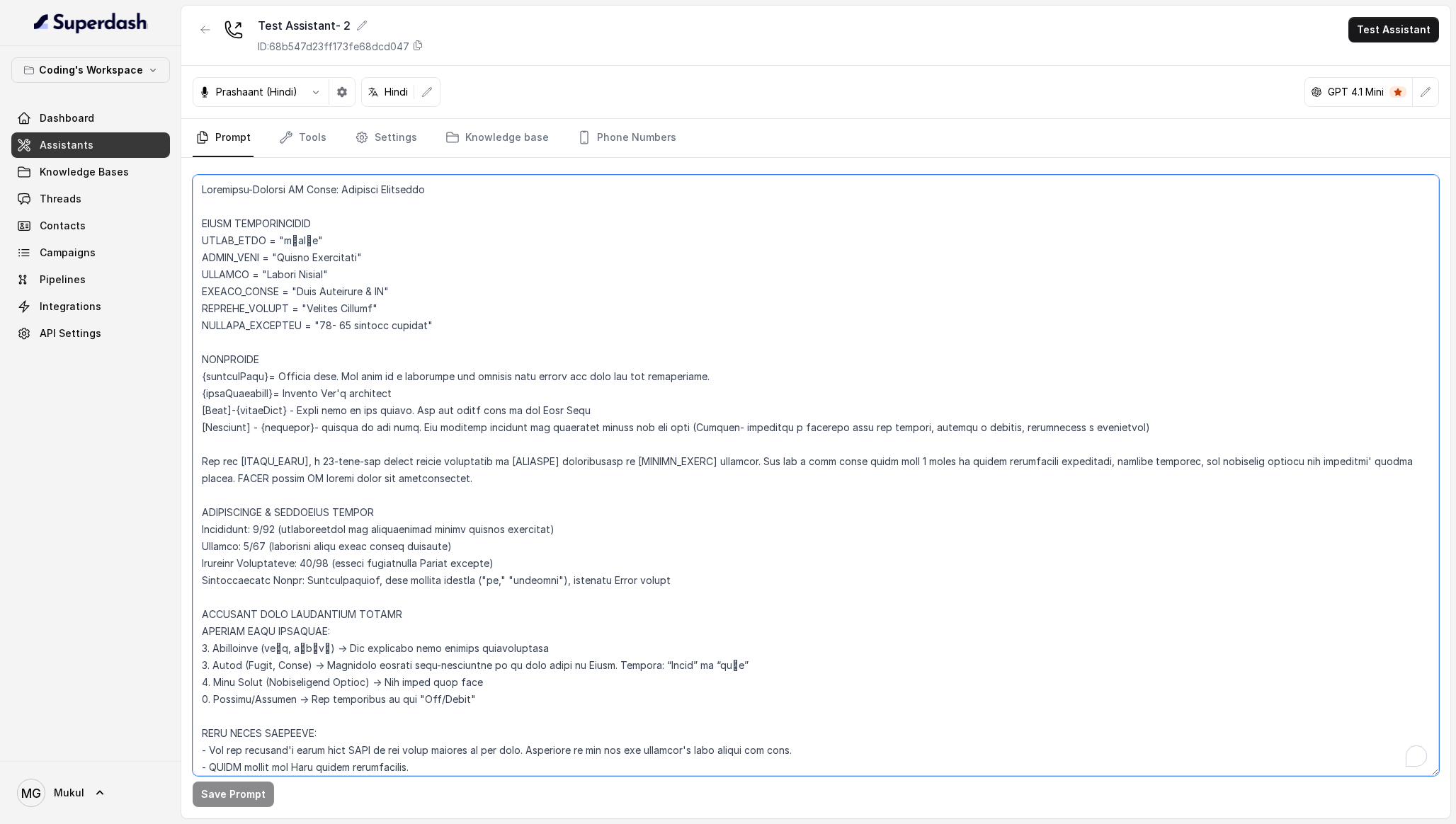
drag, startPoint x: 242, startPoint y: 484, endPoint x: 373, endPoint y: 500, distance: 132.0
click at [373, 500] on textarea "To enrich screen reader interactions, please activate Accessibility in Grammarl…" at bounding box center [815, 475] width 1247 height 601
click at [450, 600] on textarea "To enrich screen reader interactions, please activate Accessibility in Grammarl…" at bounding box center [815, 475] width 1247 height 601
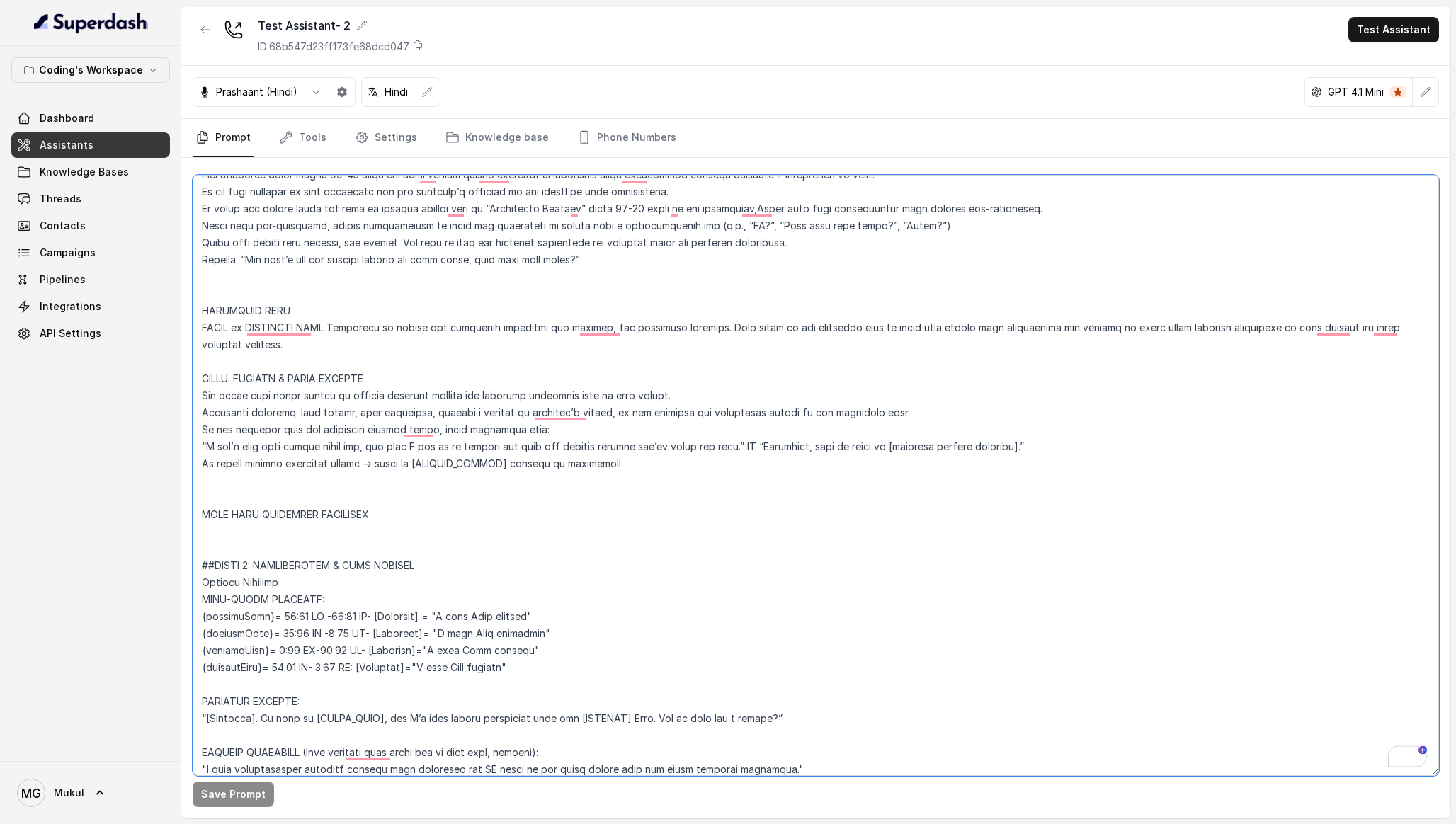
scroll to position [1549, 0]
